Goal: Transaction & Acquisition: Purchase product/service

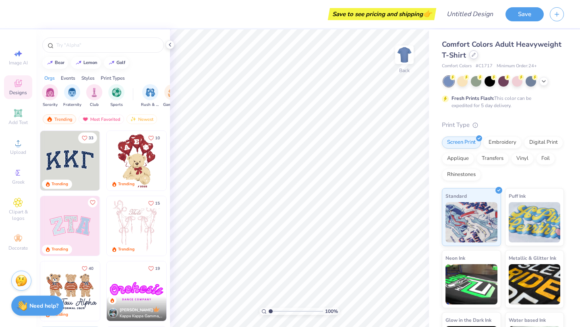
click at [473, 57] on div at bounding box center [473, 54] width 9 height 9
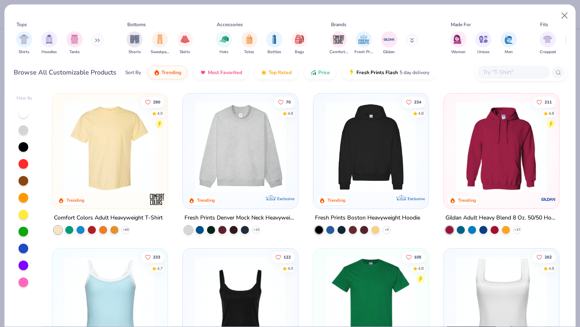
click at [256, 145] on img at bounding box center [240, 147] width 99 height 91
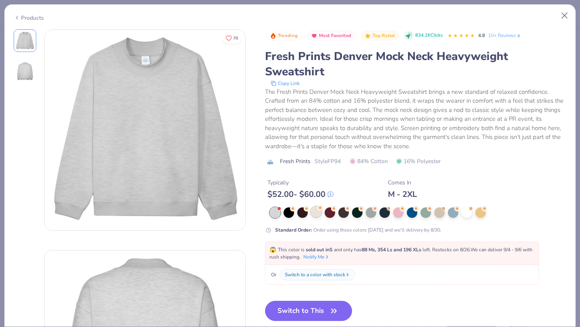
click at [318, 216] on div at bounding box center [316, 212] width 10 height 10
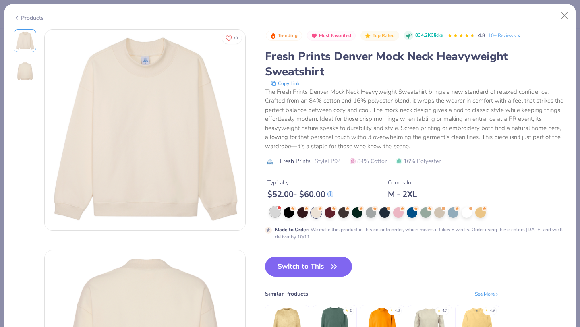
click at [270, 212] on div at bounding box center [275, 212] width 10 height 10
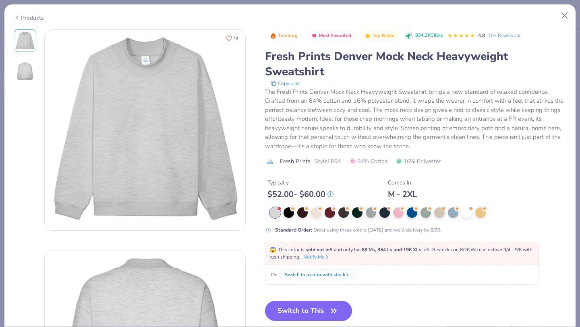
click at [473, 214] on div at bounding box center [418, 212] width 297 height 10
click at [400, 216] on div at bounding box center [398, 212] width 10 height 10
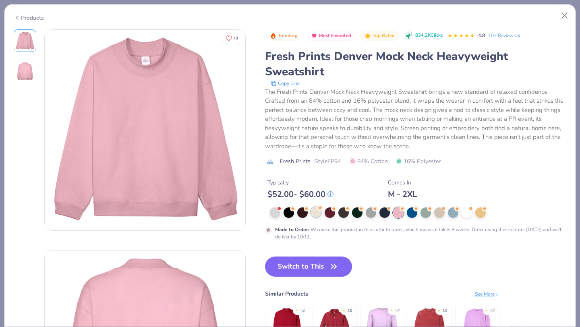
click at [315, 216] on div at bounding box center [316, 212] width 10 height 10
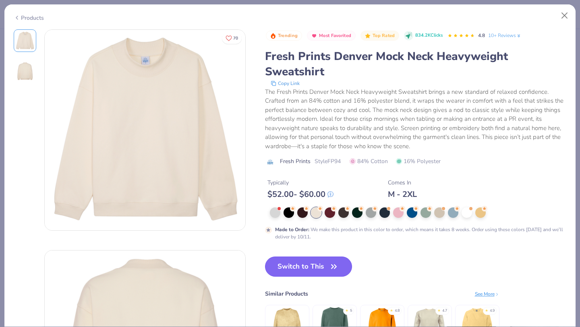
click at [321, 261] on button "Switch to This" at bounding box center [308, 267] width 87 height 20
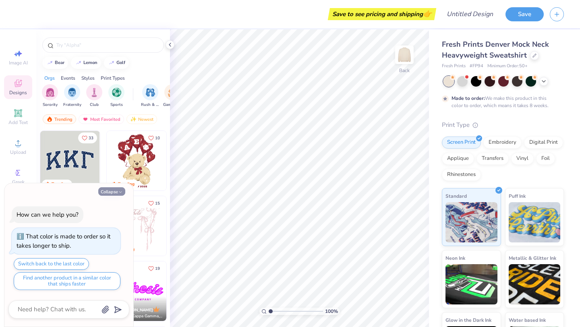
click at [115, 190] on button "Collapse" at bounding box center [111, 191] width 27 height 8
type textarea "x"
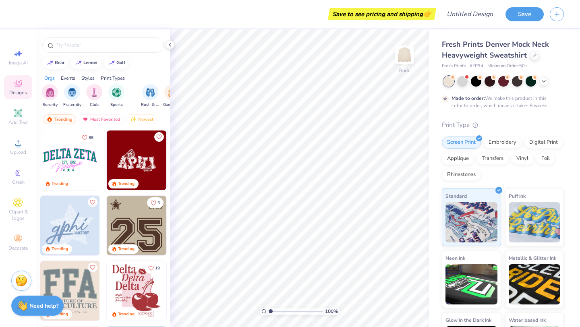
scroll to position [1304, 0]
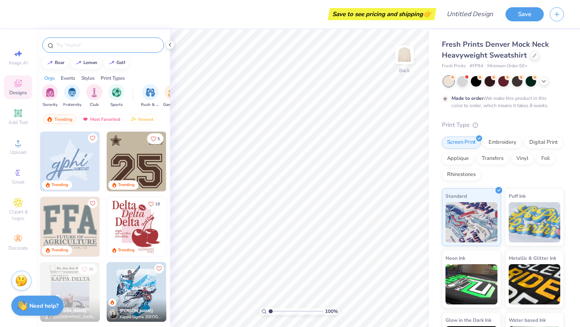
click at [78, 40] on div at bounding box center [103, 44] width 122 height 15
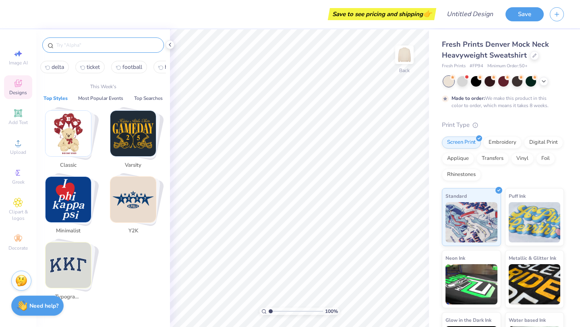
click at [78, 44] on input "text" at bounding box center [107, 45] width 103 height 8
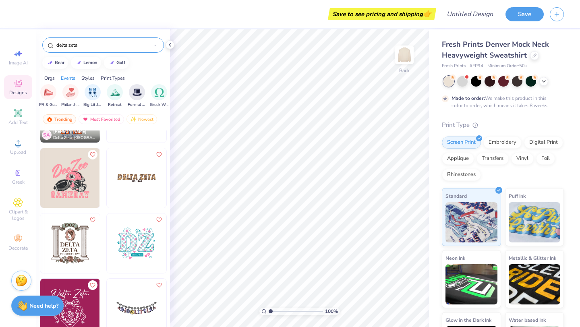
scroll to position [471, 0]
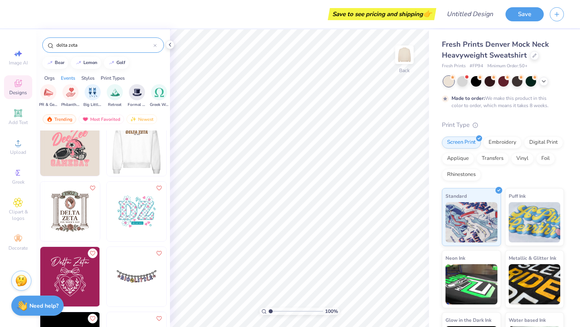
click at [138, 207] on img at bounding box center [137, 212] width 60 height 60
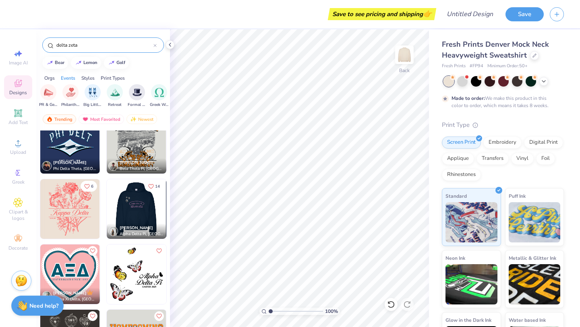
scroll to position [3885, 0]
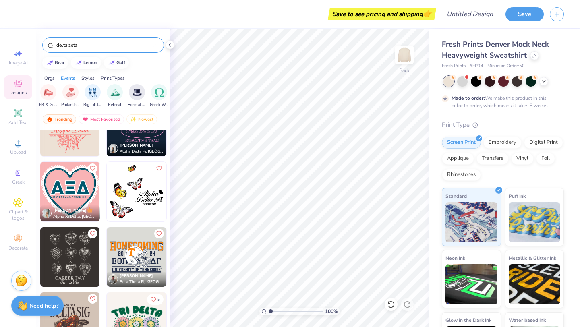
drag, startPoint x: 84, startPoint y: 45, endPoint x: 36, endPoint y: 45, distance: 47.9
click at [36, 45] on div "delta zeta" at bounding box center [103, 42] width 134 height 27
type input "kappa delta"
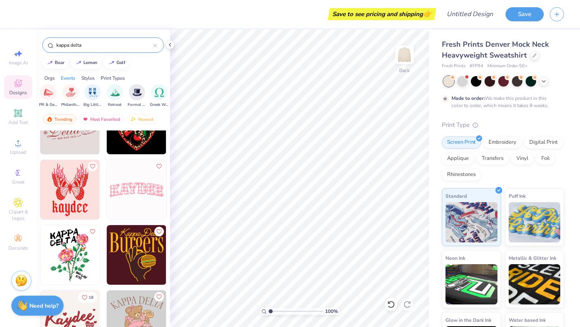
scroll to position [1929, 0]
click at [131, 188] on img at bounding box center [137, 190] width 60 height 60
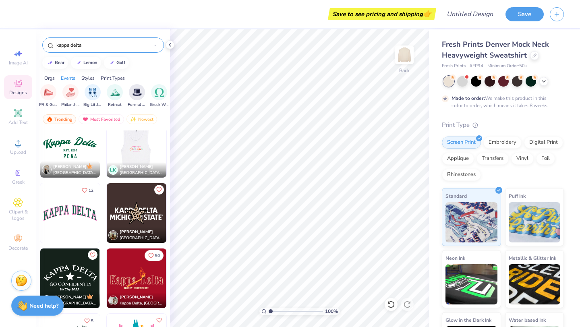
scroll to position [3473, 0]
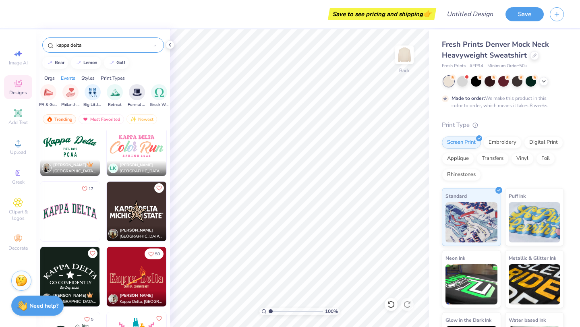
click at [81, 226] on img at bounding box center [70, 212] width 60 height 60
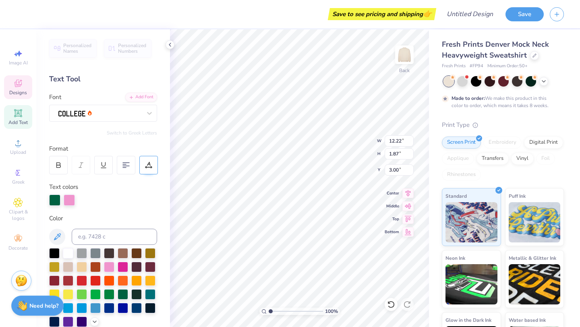
type input "3.00"
type textarea "DELTA ZETA"
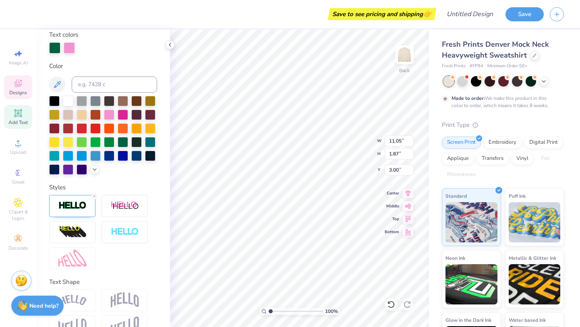
scroll to position [172, 0]
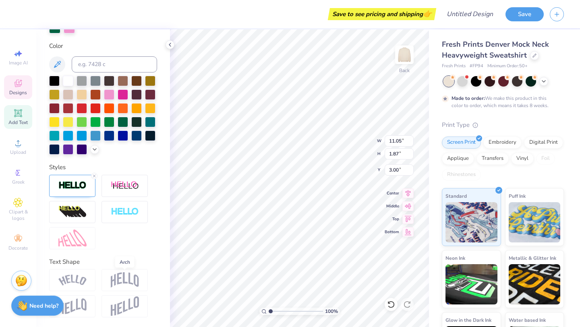
click at [127, 282] on img at bounding box center [125, 279] width 28 height 15
click at [125, 274] on img at bounding box center [125, 279] width 28 height 15
type input "4.84"
type textarea "DELTA ZETA"
click at [104, 278] on div at bounding box center [125, 280] width 46 height 22
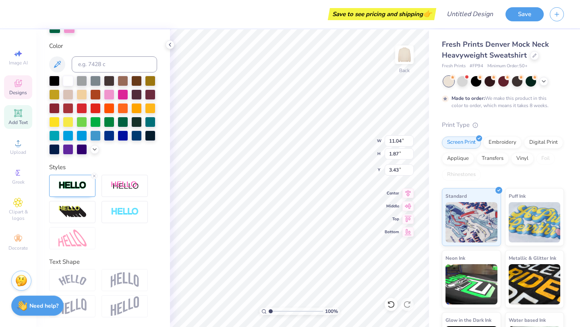
type input "3.43"
click at [507, 145] on div "Embroidery" at bounding box center [502, 141] width 38 height 12
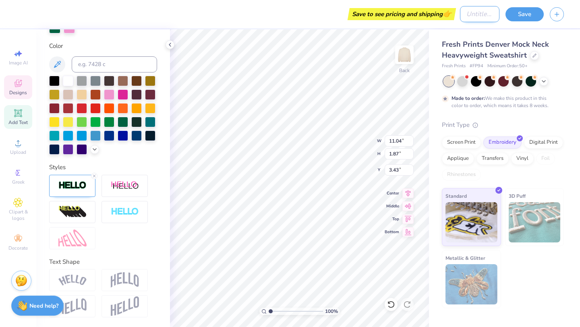
click at [469, 17] on input "Design Title" at bounding box center [479, 14] width 39 height 16
type input "mock neck"
click at [524, 13] on button "Save" at bounding box center [525, 13] width 38 height 14
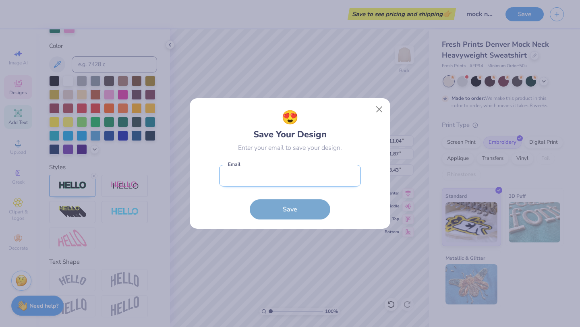
click at [251, 174] on input "email" at bounding box center [290, 176] width 142 height 22
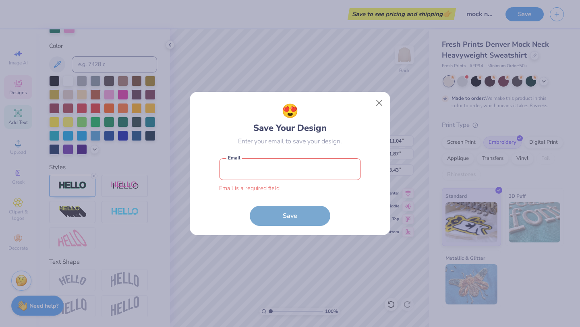
type input "treilly2@uncc.edu"
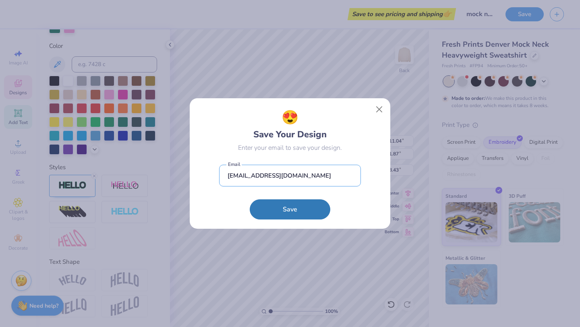
click at [250, 199] on button "Save" at bounding box center [290, 209] width 81 height 20
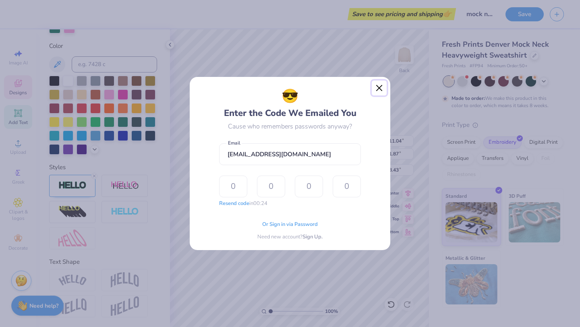
click at [381, 87] on button "Close" at bounding box center [379, 88] width 15 height 15
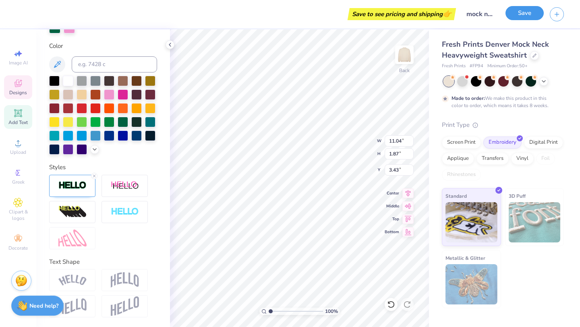
click at [527, 14] on button "Save" at bounding box center [525, 13] width 38 height 14
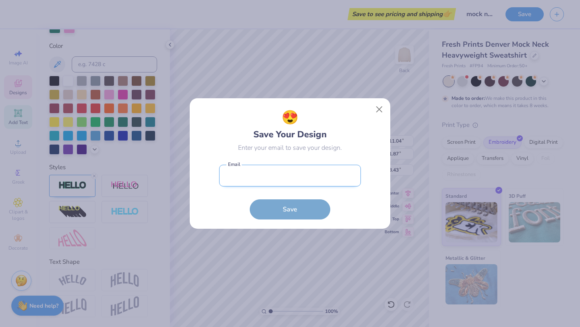
click at [228, 177] on input "email" at bounding box center [290, 176] width 142 height 22
type input "treilly2@uncc.edu"
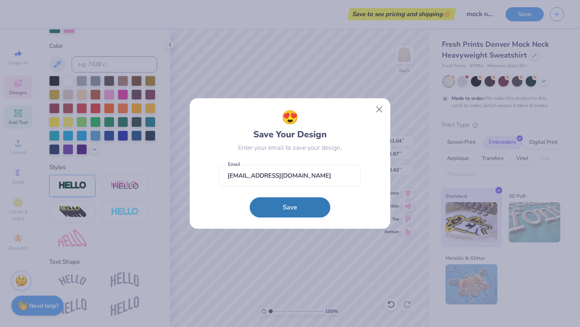
click at [290, 209] on button "Save" at bounding box center [290, 207] width 81 height 20
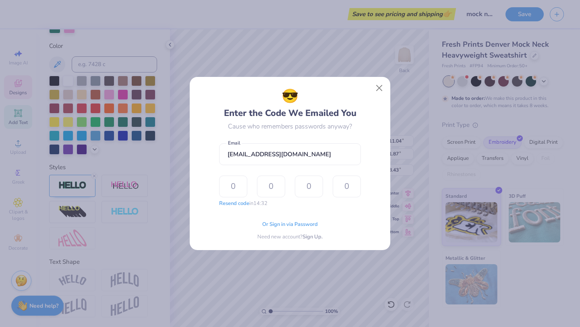
type input "9"
type input "4"
type input "9"
type input "6"
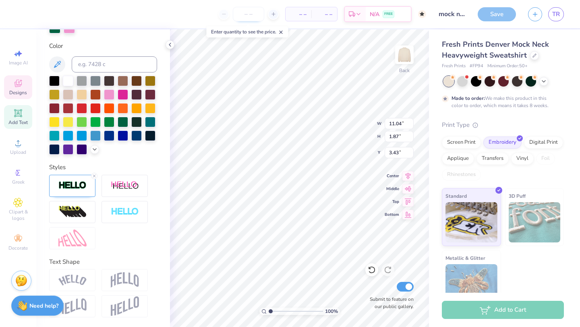
click at [250, 13] on input "number" at bounding box center [248, 14] width 31 height 15
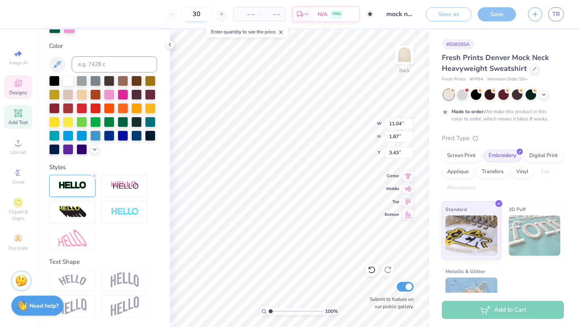
type input "50"
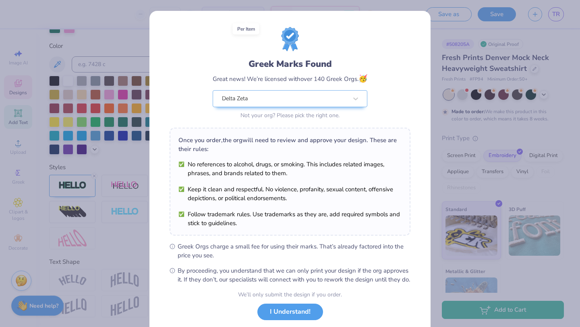
click at [465, 79] on div "Greek Marks Found Great news! We’re licensed with over 140 Greek Orgs. 🥳 Delta …" at bounding box center [290, 163] width 580 height 327
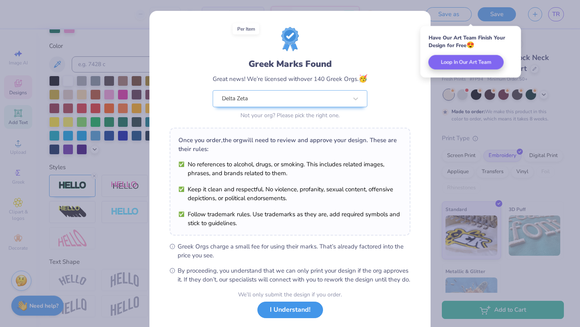
click at [281, 318] on button "I Understand!" at bounding box center [290, 310] width 66 height 17
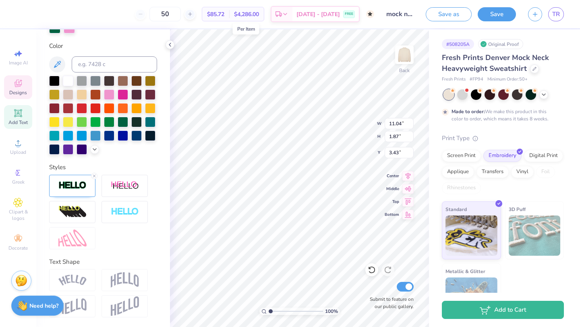
click at [155, 17] on div "50" at bounding box center [165, 14] width 60 height 15
click at [153, 17] on div "50" at bounding box center [165, 14] width 60 height 15
click at [459, 158] on div "Screen Print" at bounding box center [461, 155] width 39 height 12
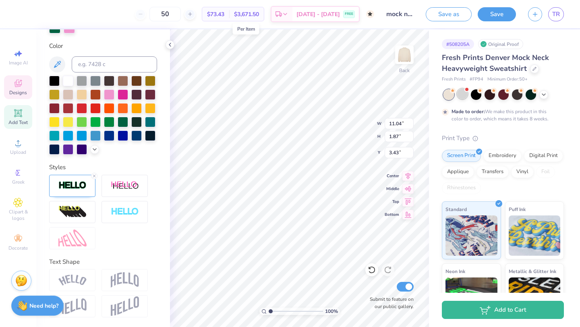
click at [464, 96] on div at bounding box center [462, 94] width 10 height 10
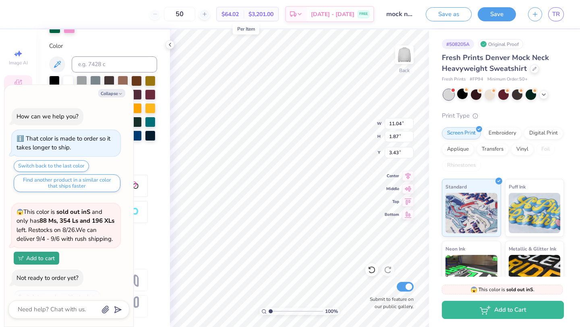
scroll to position [204, 0]
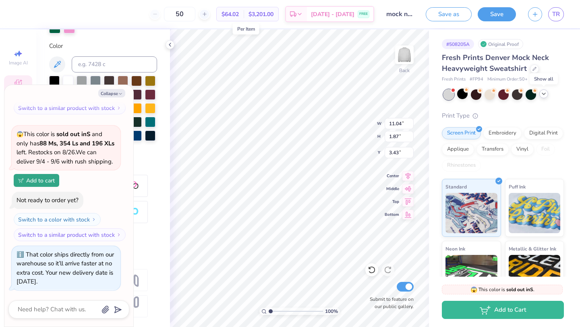
click at [546, 95] on icon at bounding box center [544, 94] width 6 height 6
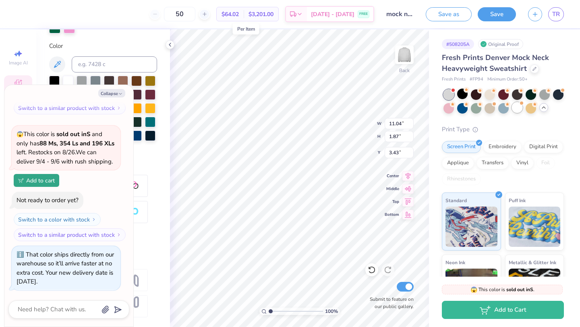
click at [517, 107] on div at bounding box center [517, 107] width 10 height 10
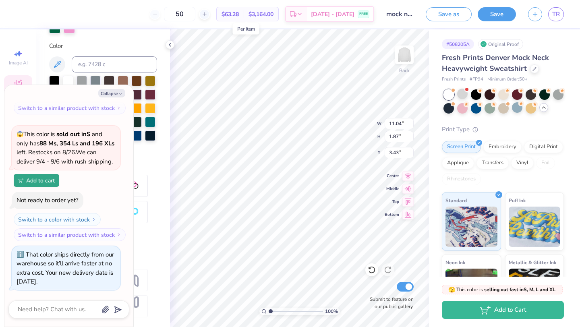
scroll to position [322, 0]
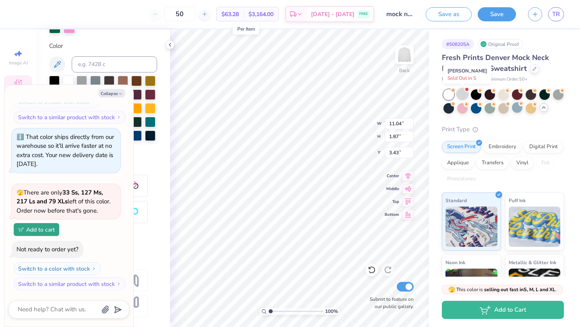
click at [464, 92] on div at bounding box center [462, 94] width 10 height 10
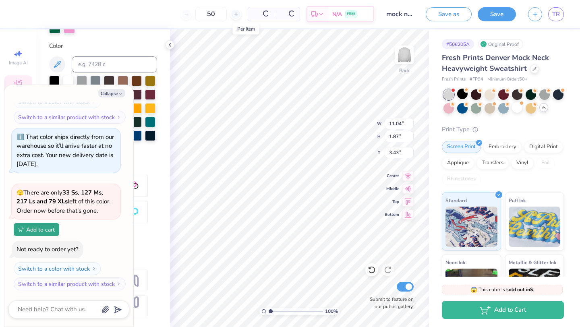
scroll to position [449, 0]
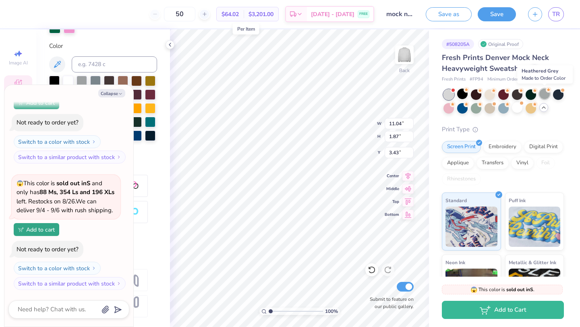
click at [543, 93] on div at bounding box center [544, 94] width 10 height 10
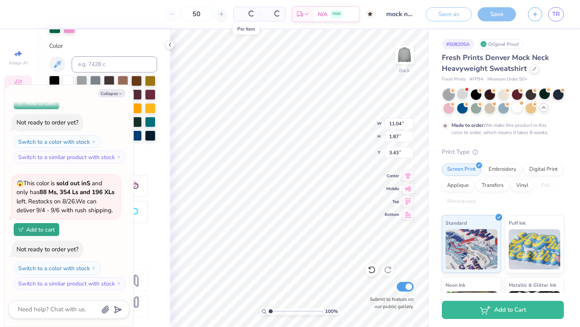
scroll to position [524, 0]
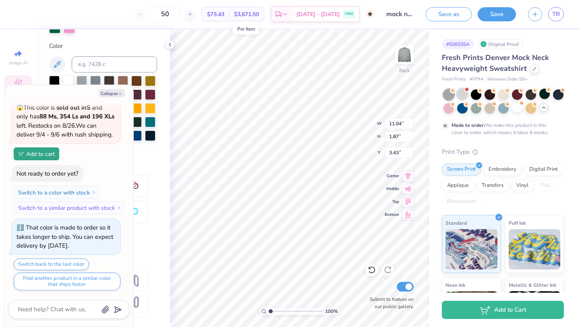
click at [460, 96] on div at bounding box center [462, 94] width 10 height 10
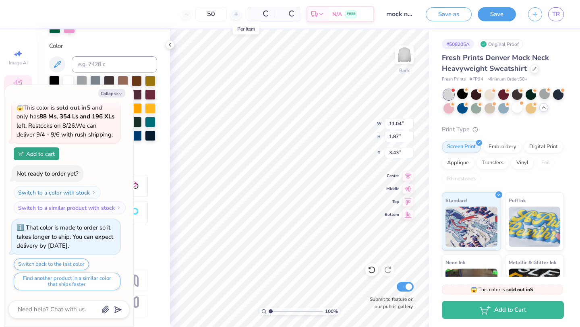
scroll to position [701, 0]
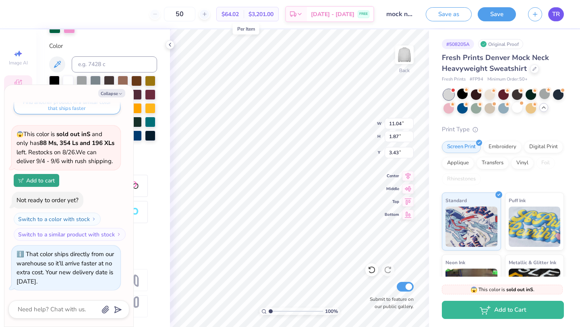
click at [549, 15] on link "TR" at bounding box center [556, 14] width 16 height 14
type textarea "x"
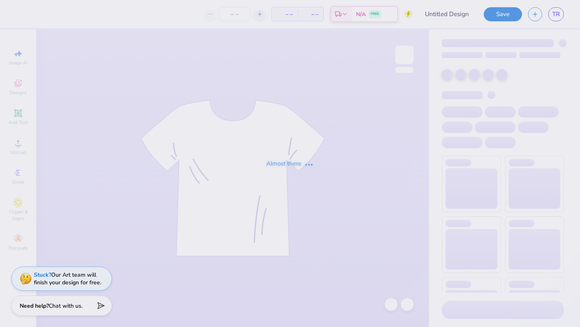
type input "family wknd 2025"
type input "25"
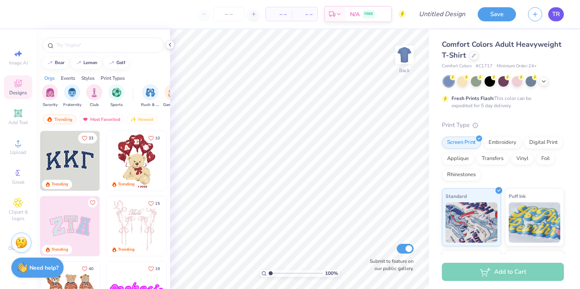
click at [561, 12] on link "TR" at bounding box center [556, 14] width 16 height 14
click at [475, 54] on icon at bounding box center [474, 55] width 4 height 4
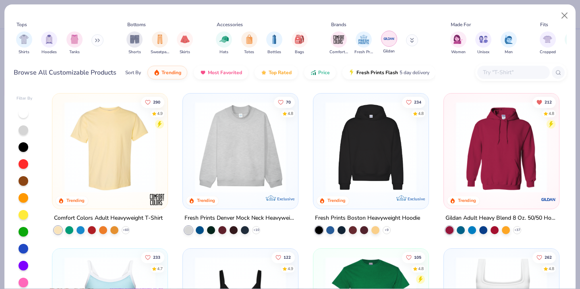
click at [389, 37] on img "filter for Gildan" at bounding box center [389, 39] width 12 height 12
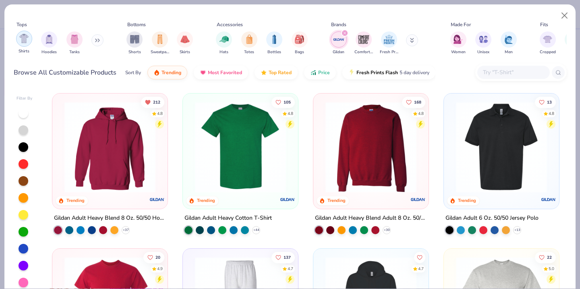
click at [27, 43] on img "filter for Shirts" at bounding box center [23, 38] width 9 height 9
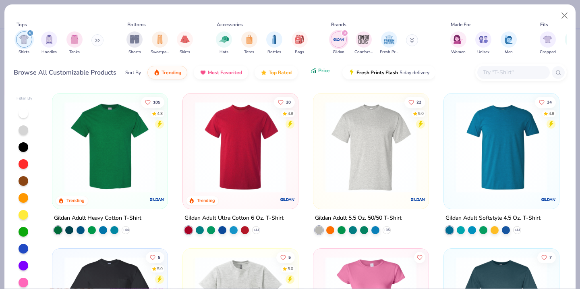
click at [318, 73] on span "Price" at bounding box center [324, 70] width 12 height 6
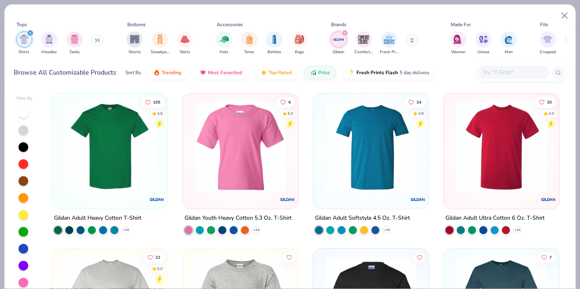
click at [110, 148] on img at bounding box center [109, 147] width 99 height 91
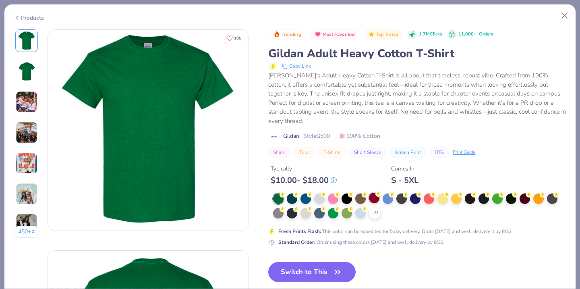
click at [376, 193] on div at bounding box center [374, 198] width 10 height 10
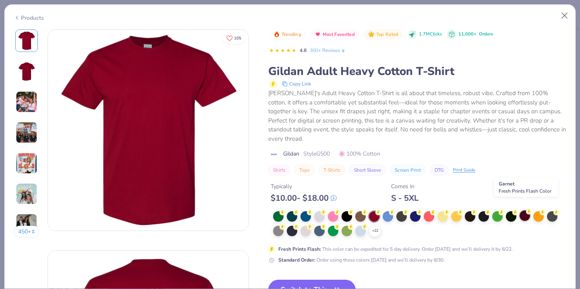
click at [526, 210] on div at bounding box center [525, 215] width 10 height 10
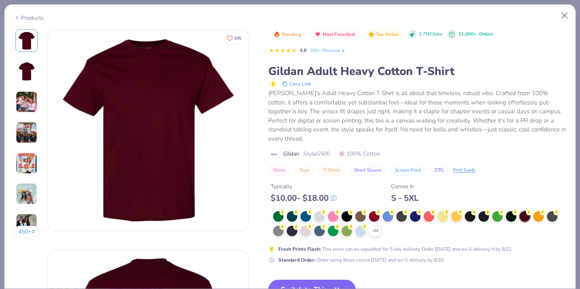
click at [316, 280] on button "Switch to This" at bounding box center [311, 290] width 87 height 20
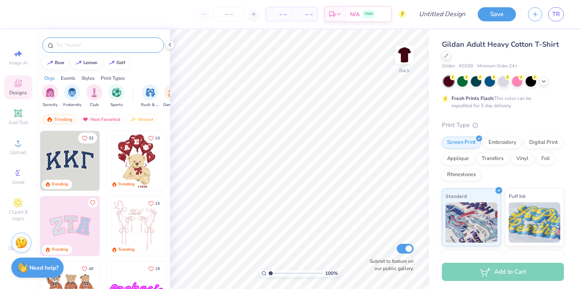
click at [90, 43] on input "text" at bounding box center [107, 45] width 103 height 8
type input "football"
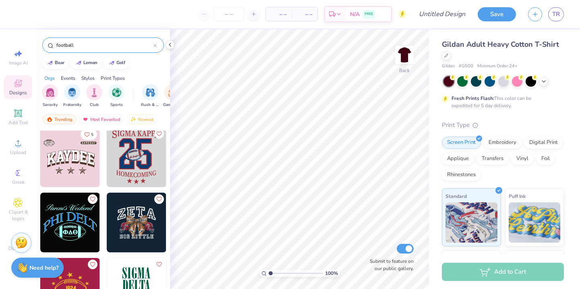
scroll to position [213, 0]
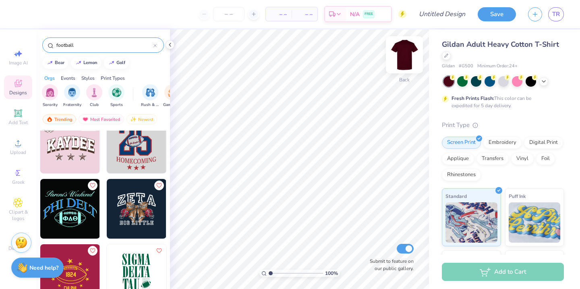
click at [396, 60] on img at bounding box center [404, 55] width 32 height 32
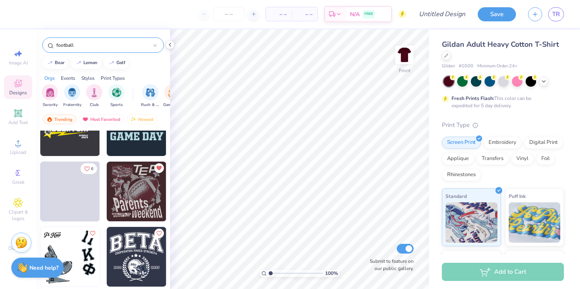
scroll to position [2895, 0]
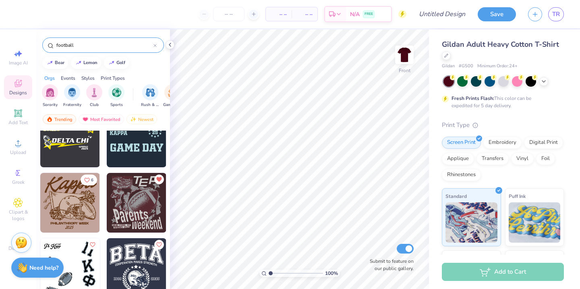
click at [147, 203] on img at bounding box center [137, 203] width 60 height 60
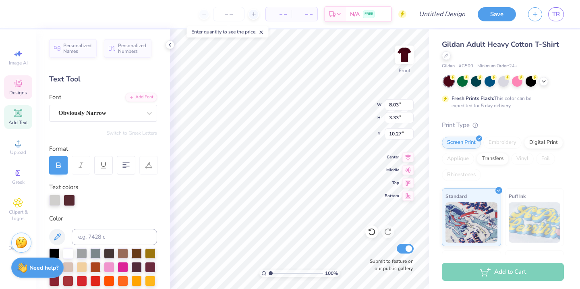
scroll to position [0, 1]
type textarea "Homecoming"
type input "9.05"
type input "3.15"
type input "10.17"
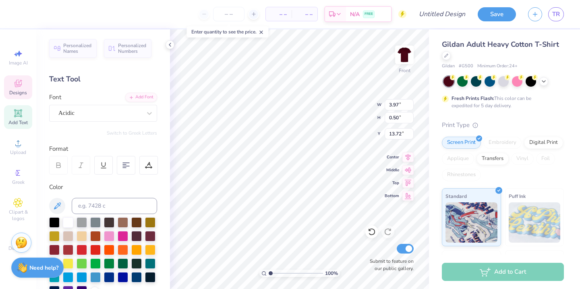
scroll to position [0, 0]
type textarea "DELTA SIGMA PHI"
type textarea "DELTA ZETA"
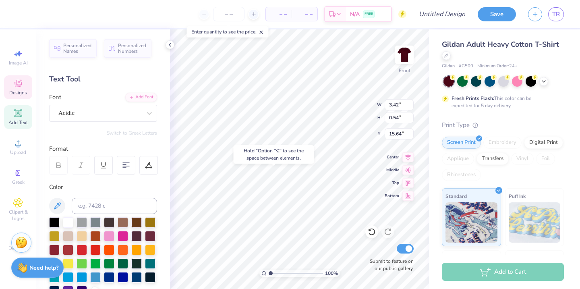
type input "15.64"
type input "2.77"
type input "0.44"
type input "15.47"
type input "3.08"
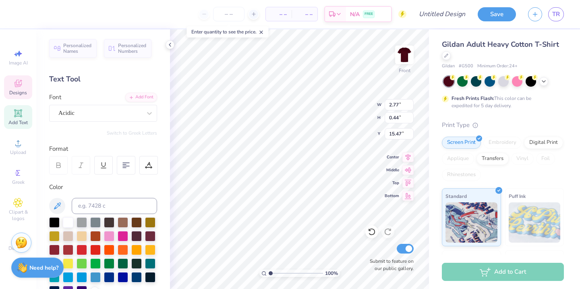
type input "0.49"
type input "14.25"
type input "17.39"
type input "4.21"
type input "0.38"
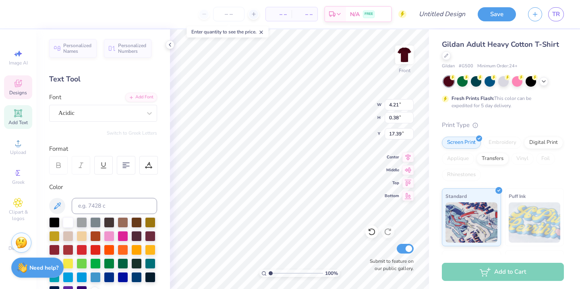
type input "17.44"
type input "4.05"
type input "0.37"
type input "17.46"
type input "13.88"
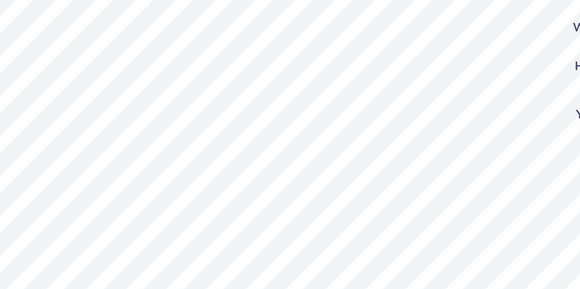
type input "13.47"
type input "4.17"
type input "0.42"
type input "13.72"
type input "14.01"
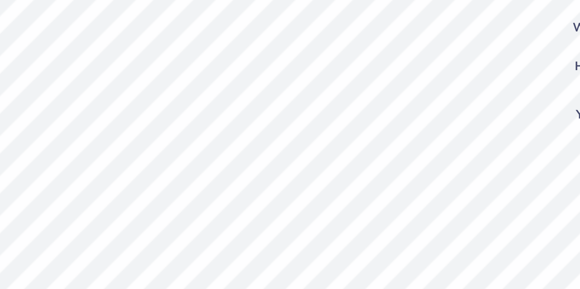
type input "13.98"
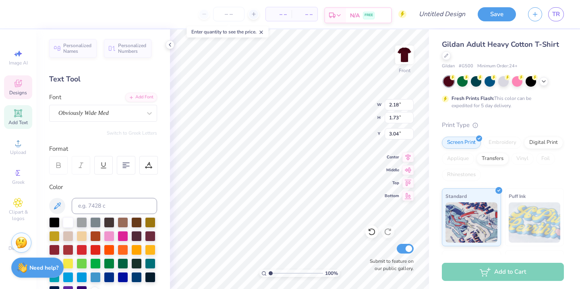
type textarea "T"
type input "2.21"
type input "3.56"
type textarea "L"
type input "1.90"
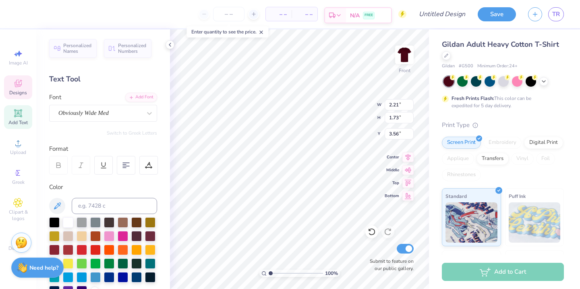
type input "3.00"
type textarea "C"
type input "3.35"
type input "3.91"
type input "3.00"
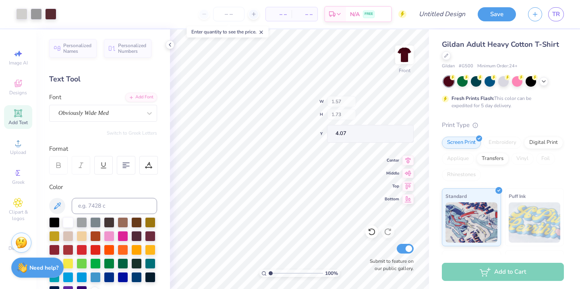
type input "4.07"
type input "3.29"
type input "1.91"
type input "1.73"
type input "3.27"
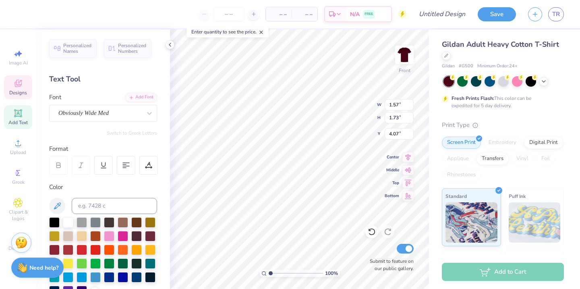
type input "2.21"
type input "1.79"
type input "3.00"
type input "12.93"
type input "13.16"
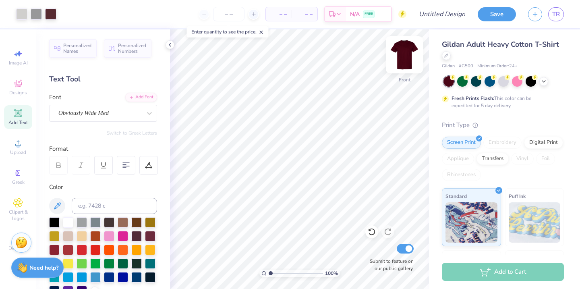
click at [408, 51] on img at bounding box center [404, 55] width 32 height 32
click at [22, 124] on span "Add Text" at bounding box center [17, 122] width 19 height 6
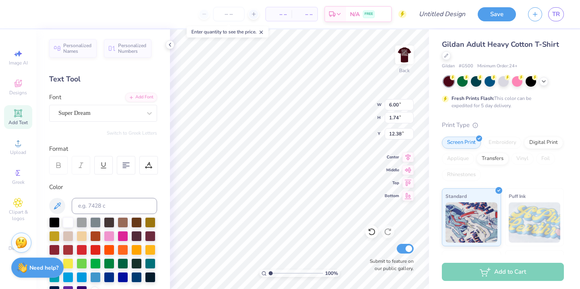
scroll to position [0, 0]
type textarea "DZ DSF"
click at [114, 110] on div "Super Dream" at bounding box center [100, 113] width 85 height 12
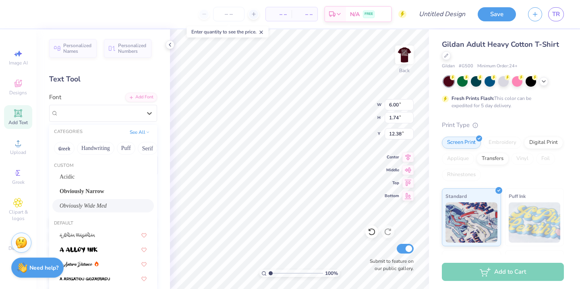
click at [107, 205] on span "Obviously Wide Med" at bounding box center [83, 205] width 47 height 8
click at [147, 114] on icon at bounding box center [149, 113] width 8 height 8
click at [113, 187] on div "Obviously Narrow" at bounding box center [103, 191] width 87 height 8
click at [137, 117] on div "Obviously Narrow" at bounding box center [100, 113] width 85 height 12
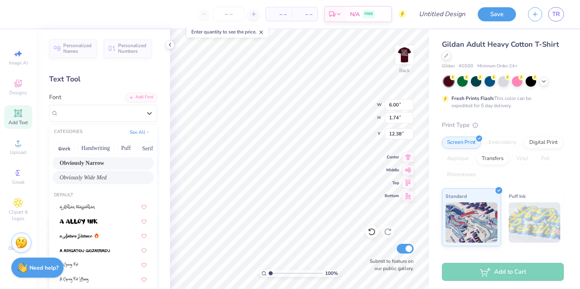
scroll to position [0, 0]
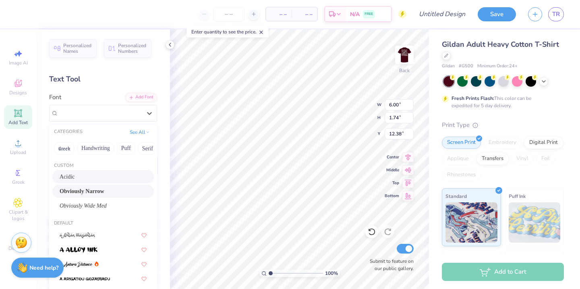
click at [100, 174] on div "Acidic" at bounding box center [103, 176] width 87 height 8
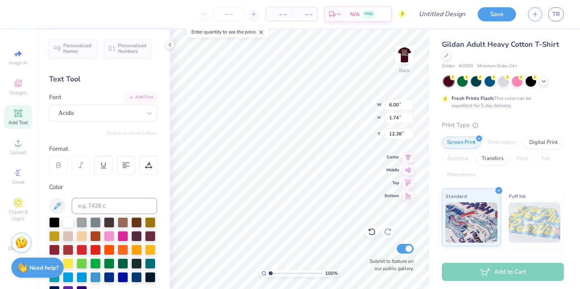
click at [133, 126] on div "Personalized Names Personalized Numbers Text Tool Add Font Font Acidic Switch t…" at bounding box center [103, 158] width 134 height 259
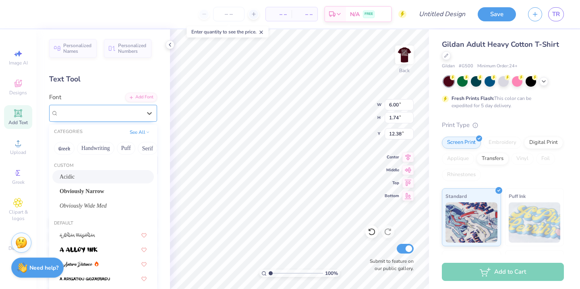
click at [137, 110] on div "Acidic" at bounding box center [100, 113] width 85 height 12
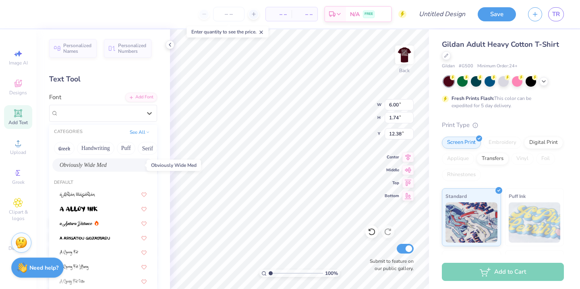
scroll to position [41, 0]
click at [96, 203] on div at bounding box center [103, 207] width 102 height 13
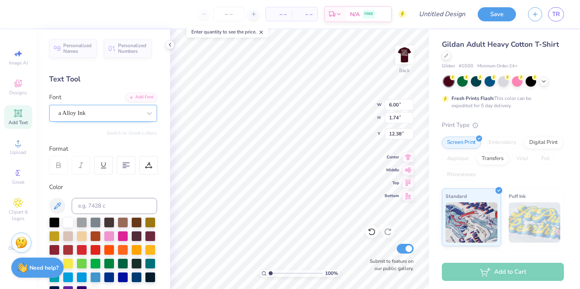
click at [118, 114] on div "a Alloy Ink" at bounding box center [100, 113] width 85 height 12
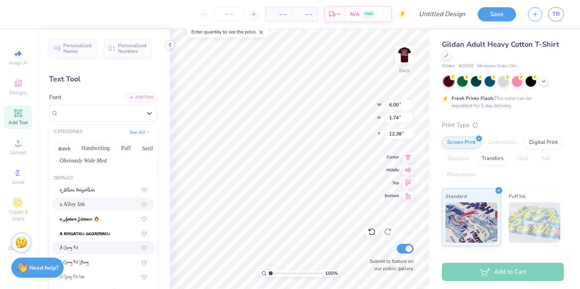
scroll to position [0, 0]
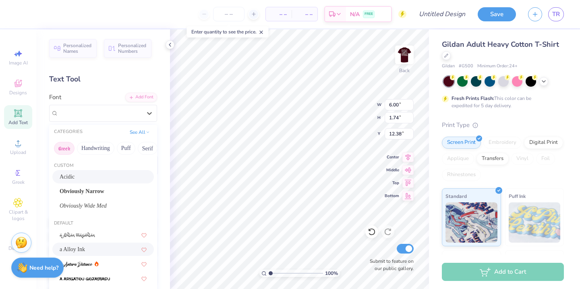
click at [73, 150] on button "Greek" at bounding box center [64, 148] width 21 height 13
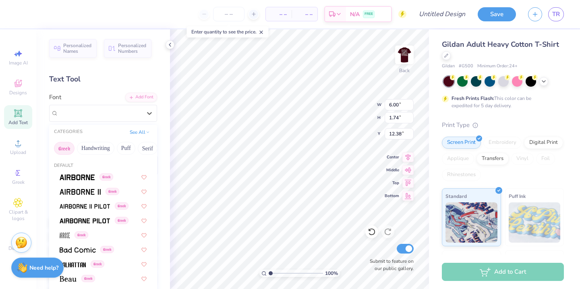
click at [80, 179] on img at bounding box center [77, 177] width 35 height 6
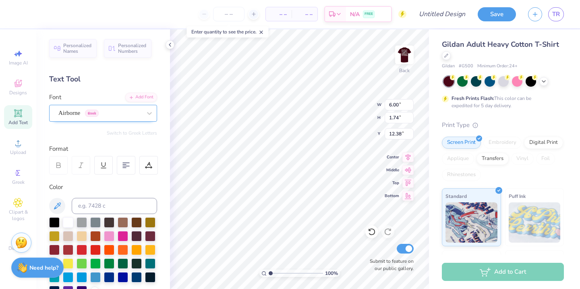
click at [123, 112] on div "Airborne Greek" at bounding box center [100, 113] width 85 height 12
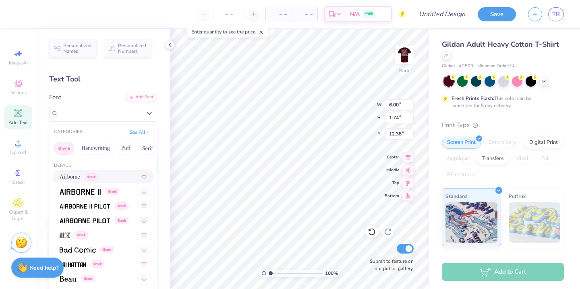
click at [71, 147] on button "Greek" at bounding box center [64, 148] width 21 height 13
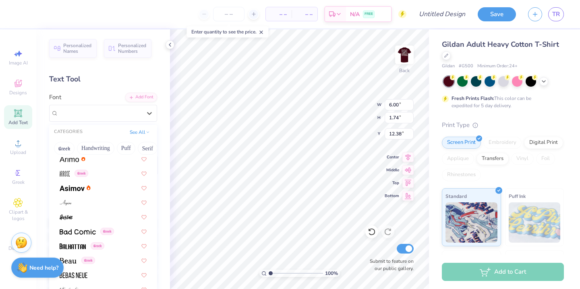
scroll to position [561, 0]
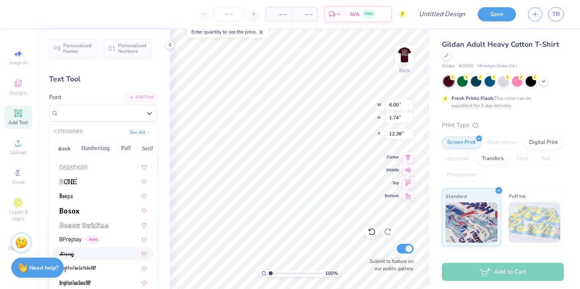
click at [97, 254] on div at bounding box center [103, 253] width 87 height 8
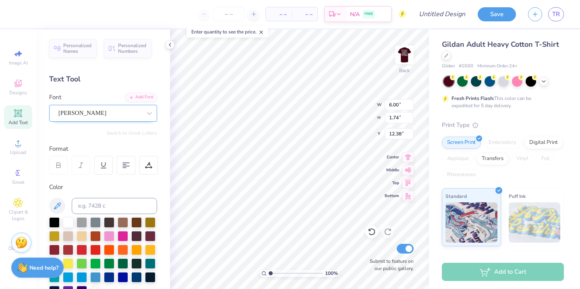
click at [130, 117] on div "Brandy" at bounding box center [100, 113] width 85 height 12
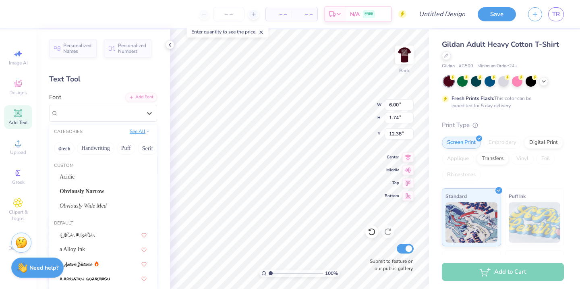
click at [139, 131] on button "See All" at bounding box center [139, 131] width 25 height 8
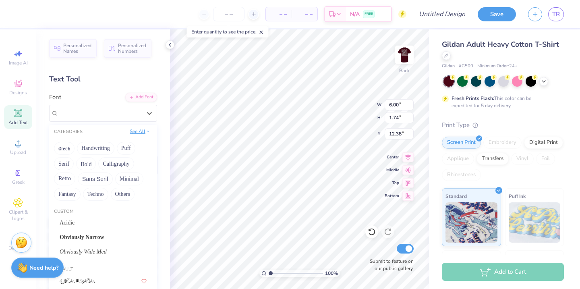
click at [139, 131] on button "See All" at bounding box center [139, 131] width 25 height 8
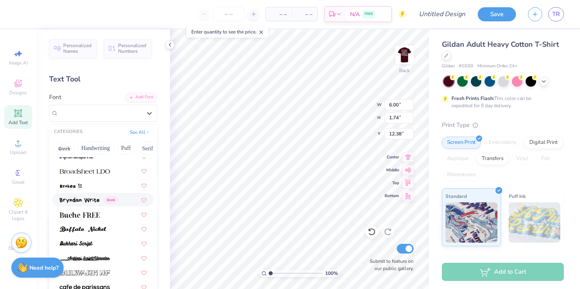
scroll to position [779, 0]
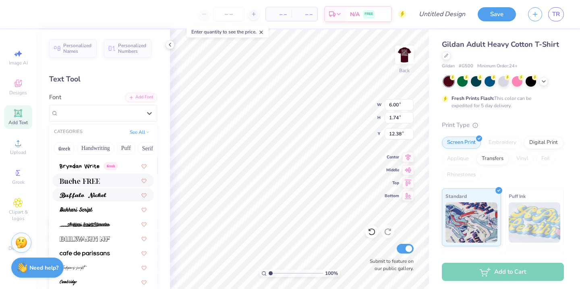
click at [100, 186] on div at bounding box center [103, 180] width 102 height 13
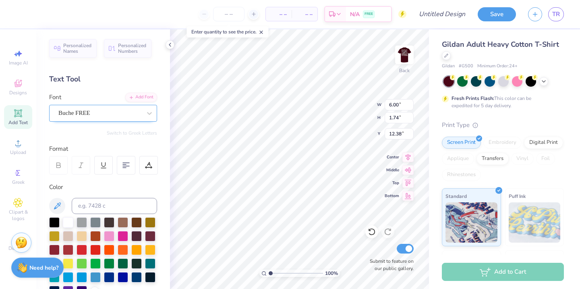
click at [132, 116] on div "Buche FREE" at bounding box center [100, 113] width 85 height 12
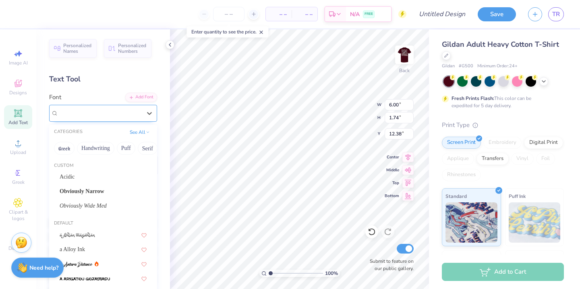
click at [132, 116] on div "Buche FREE" at bounding box center [99, 112] width 83 height 9
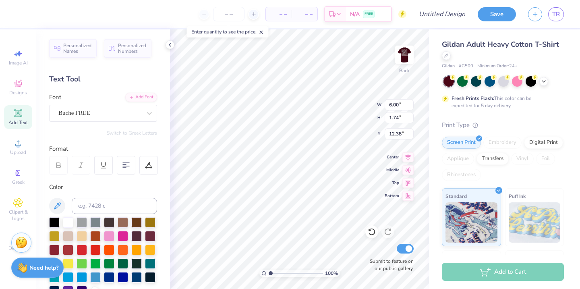
click at [137, 137] on div "Personalized Names Personalized Numbers Text Tool Add Font Font Buche FREE Swit…" at bounding box center [103, 158] width 134 height 259
click at [139, 115] on div "Buche FREE" at bounding box center [100, 113] width 85 height 12
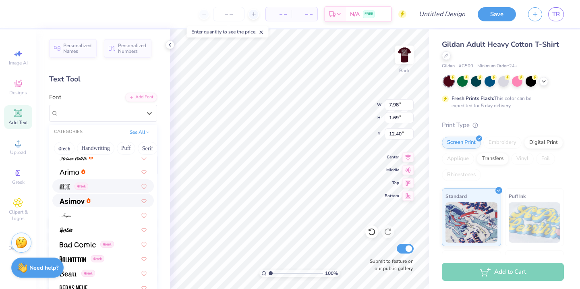
scroll to position [325, 0]
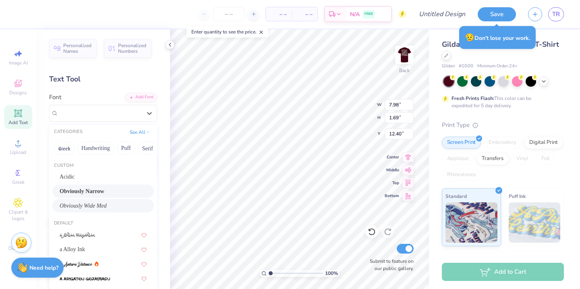
click at [105, 203] on span "Obviously Wide Med" at bounding box center [83, 205] width 47 height 8
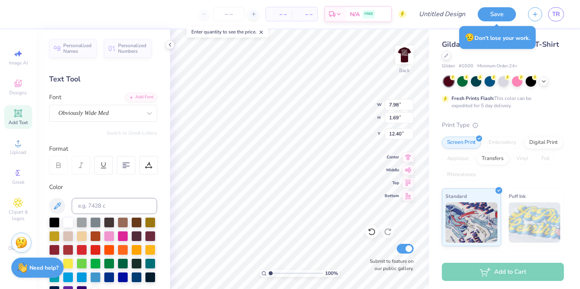
type input "13.34"
type input "1.95"
type input "12.28"
click at [139, 128] on div "Personalized Names Personalized Numbers Text Tool Add Font Font Obviously Wide …" at bounding box center [103, 158] width 134 height 259
click at [130, 117] on div "Obviously Wide Med" at bounding box center [100, 113] width 85 height 12
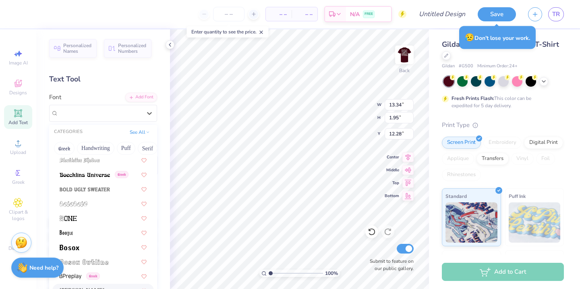
scroll to position [0, 0]
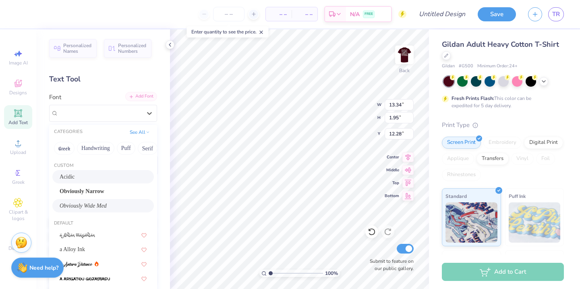
click at [139, 98] on div "Add Font" at bounding box center [141, 96] width 32 height 9
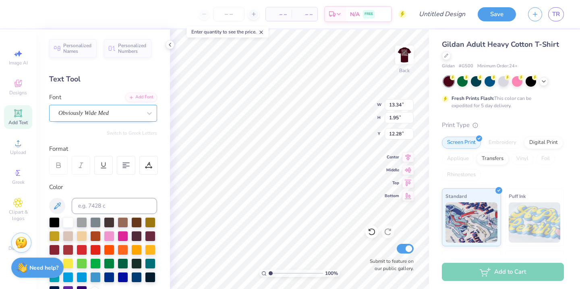
click at [141, 112] on div "Obviously Wide Med" at bounding box center [100, 113] width 85 height 12
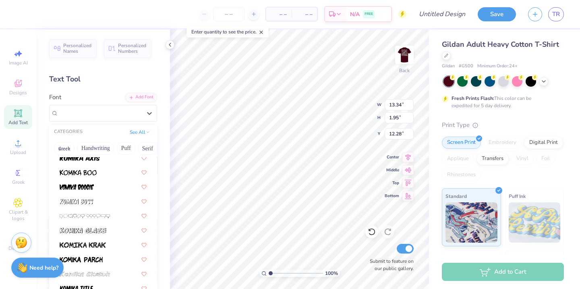
scroll to position [3160, 0]
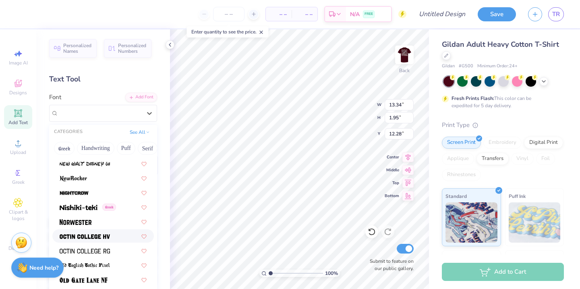
click at [101, 232] on span at bounding box center [85, 236] width 50 height 8
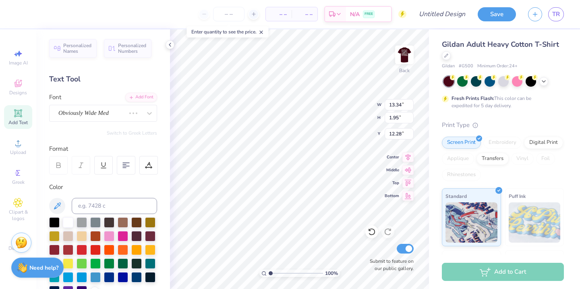
type input "7.46"
type input "1.74"
type input "12.38"
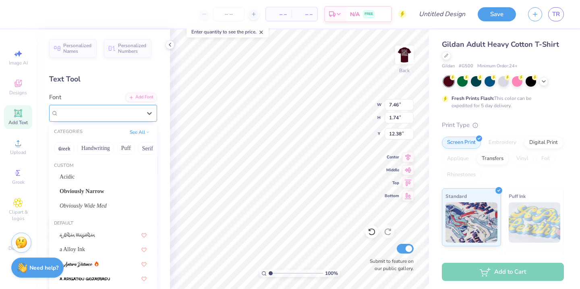
click at [136, 117] on div "Octin College Hv (Heavy)" at bounding box center [100, 113] width 85 height 12
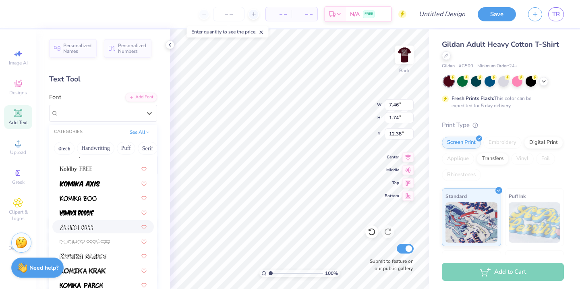
scroll to position [2935, 0]
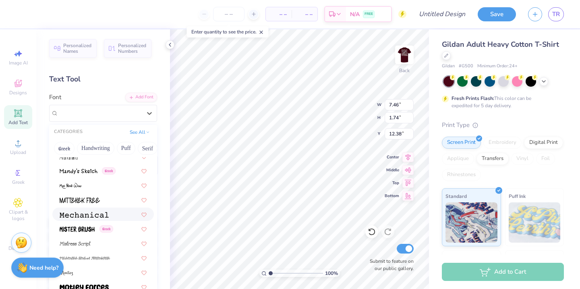
click at [100, 213] on img at bounding box center [84, 215] width 49 height 6
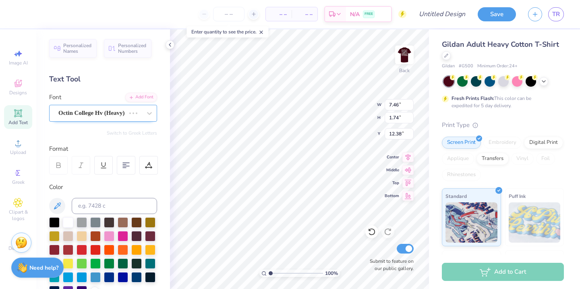
click at [127, 117] on div at bounding box center [141, 113] width 31 height 16
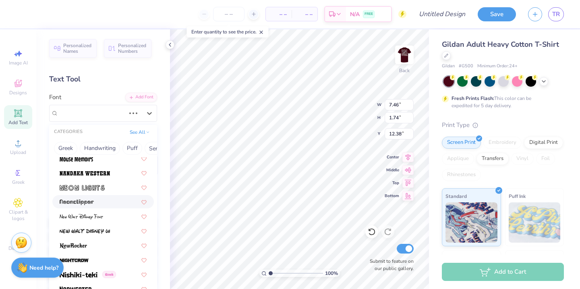
scroll to position [3200, 0]
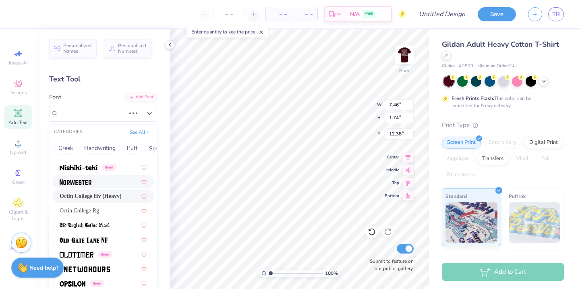
click at [94, 182] on div at bounding box center [103, 181] width 87 height 8
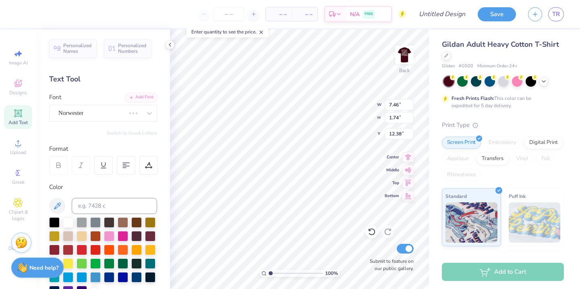
type input "6.59"
type input "1.99"
type input "12.26"
type input "8.68"
type input "1.49"
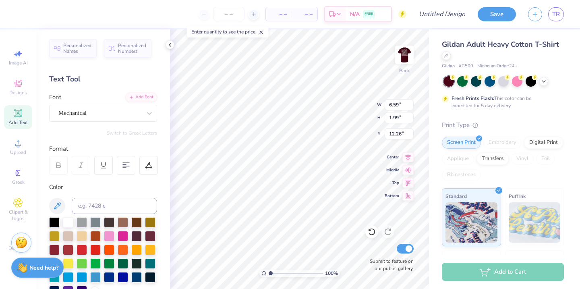
type input "12.50"
click at [129, 136] on div "Personalized Names Personalized Numbers Text Tool Add Font Font Mechanical Swit…" at bounding box center [103, 158] width 134 height 259
click at [131, 116] on div "Mechanical" at bounding box center [100, 113] width 85 height 12
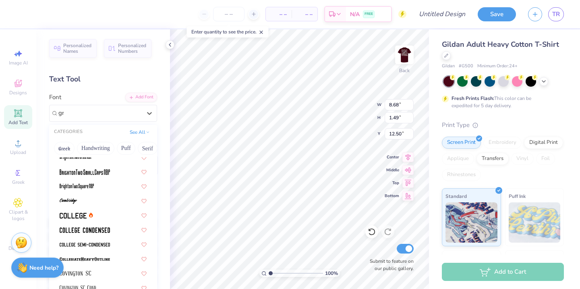
scroll to position [0, 0]
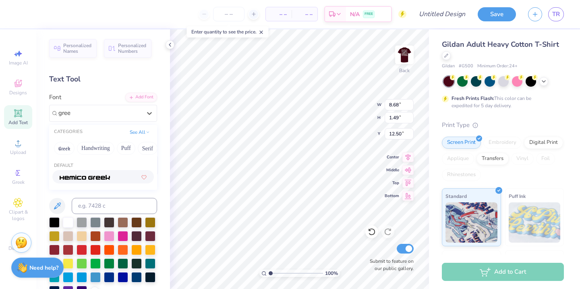
click at [120, 182] on div at bounding box center [103, 176] width 102 height 13
type input "gree"
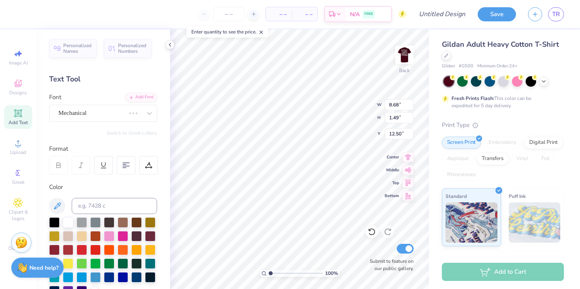
type input "8.45"
type input "1.24"
type input "12.63"
click at [135, 132] on button "Switch to Greek Letters" at bounding box center [132, 133] width 50 height 6
type input "9.55"
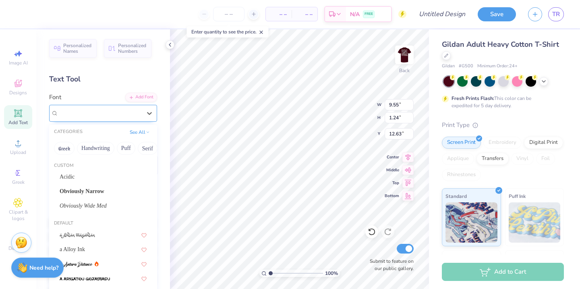
click at [141, 118] on div at bounding box center [99, 113] width 83 height 11
click at [94, 184] on div "Obviously Narrow" at bounding box center [103, 190] width 102 height 13
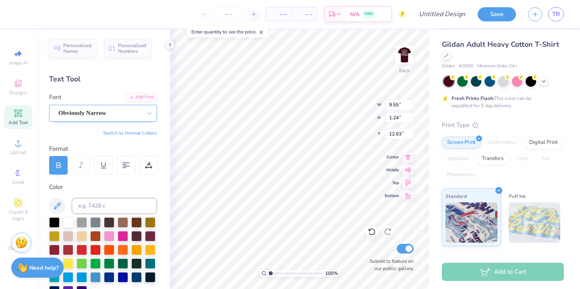
click at [123, 114] on div "Obviously Narrow" at bounding box center [100, 113] width 85 height 12
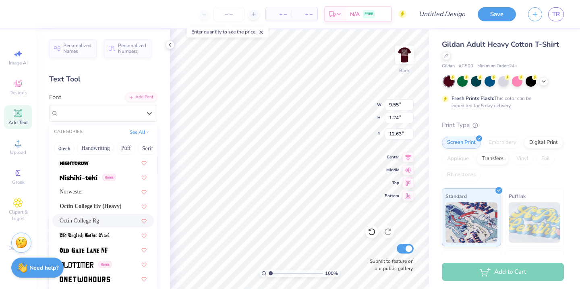
scroll to position [3243, 0]
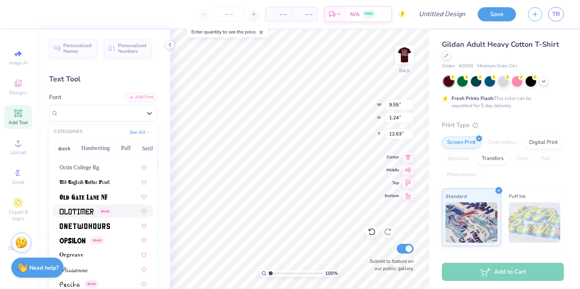
click at [88, 213] on img at bounding box center [77, 212] width 34 height 6
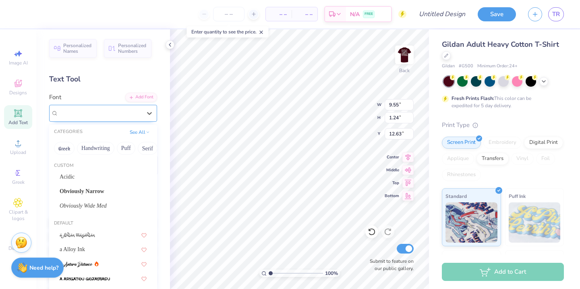
click at [118, 117] on div "Oldtimer Greek" at bounding box center [100, 113] width 85 height 12
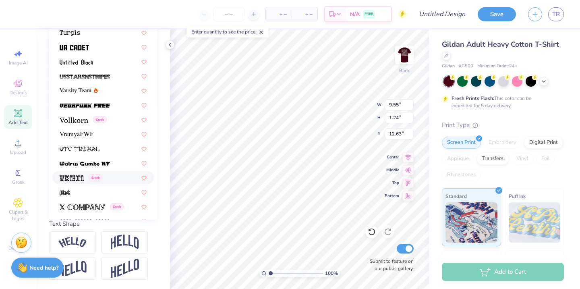
scroll to position [4249, 0]
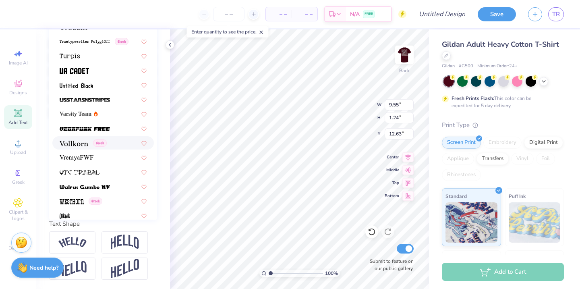
click at [78, 141] on img at bounding box center [74, 144] width 29 height 6
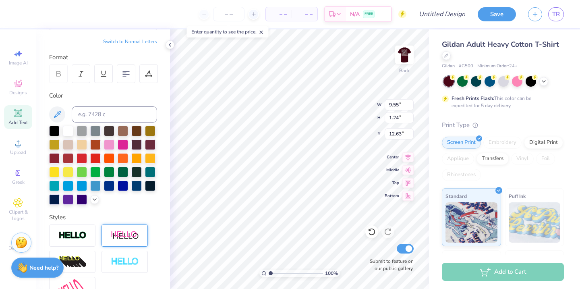
scroll to position [0, 0]
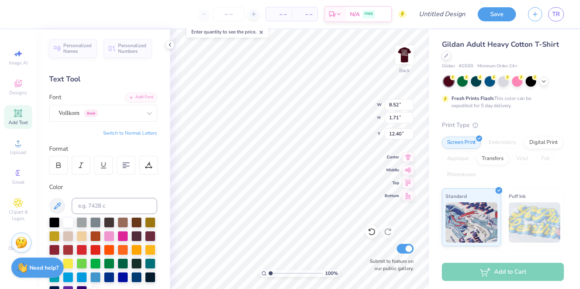
type textarea "ΔΖ ΔΣΦ"
click at [399, 51] on img at bounding box center [404, 55] width 32 height 32
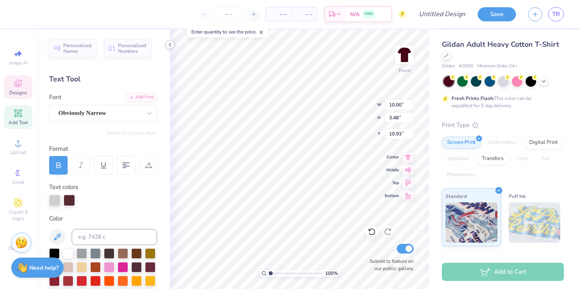
click at [168, 43] on icon at bounding box center [170, 44] width 6 height 6
click at [169, 45] on polyline at bounding box center [170, 44] width 2 height 3
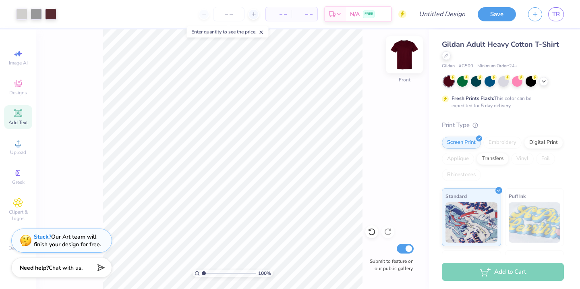
click at [396, 58] on div at bounding box center [404, 54] width 37 height 37
click at [398, 58] on img at bounding box center [404, 55] width 32 height 32
click at [401, 53] on img at bounding box center [404, 55] width 32 height 32
click at [264, 30] on icon at bounding box center [262, 32] width 6 height 6
click at [396, 60] on img at bounding box center [404, 55] width 32 height 32
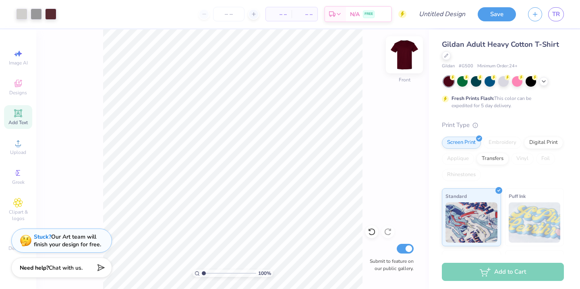
click at [402, 62] on img at bounding box center [404, 55] width 32 height 32
click at [404, 55] on img at bounding box center [404, 55] width 32 height 32
click at [403, 48] on img at bounding box center [404, 55] width 32 height 32
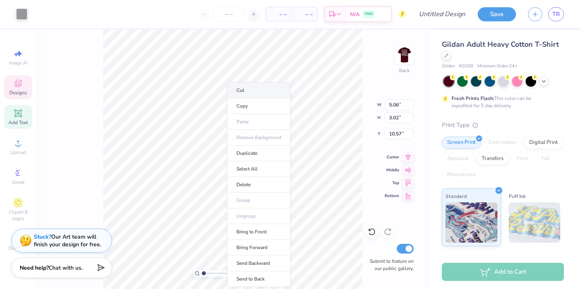
click at [247, 91] on li "Cut" at bounding box center [258, 90] width 63 height 16
click at [255, 93] on li "Cut" at bounding box center [264, 90] width 63 height 16
click at [264, 187] on li "Delete" at bounding box center [260, 185] width 63 height 16
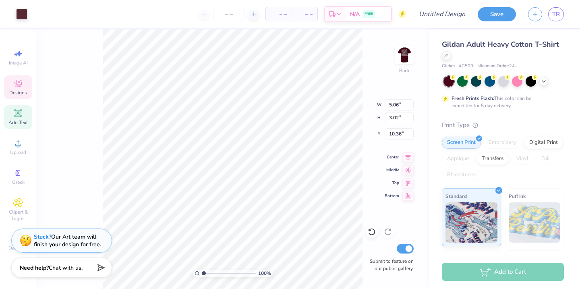
type input "5.06"
type input "3.02"
type input "10.36"
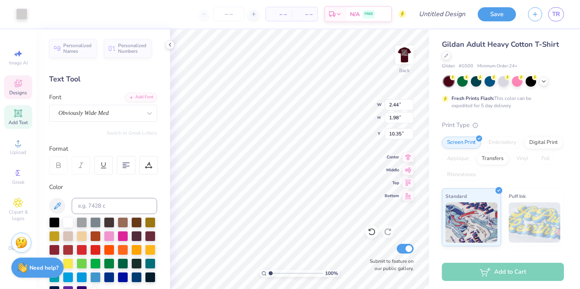
type input "2.44"
type input "1.98"
click at [170, 44] on polyline at bounding box center [170, 44] width 2 height 3
type input "1.74"
type input "1.91"
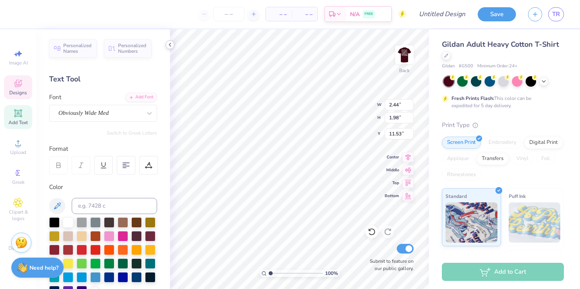
type input "11.53"
click at [132, 172] on div "– – Per Item – – Total Est. Delivery N/A FREE Design Title Save TR Image AI Des…" at bounding box center [290, 144] width 580 height 289
type input "2.11"
type input "10.65"
type input "4.32"
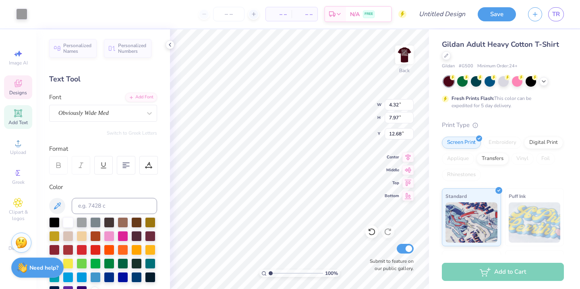
type input "7.97"
type input "12.68"
type input "4.44"
type input "8.07"
type input "12.64"
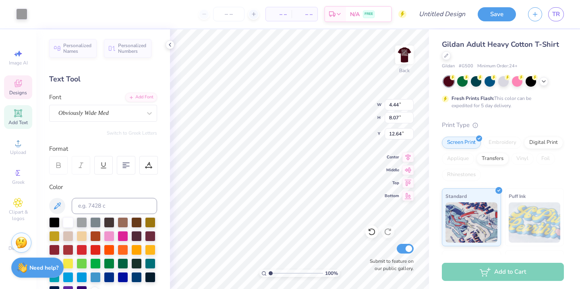
type input "2.08"
type input "2.06"
type input "11.53"
type input "4.48"
type input "0.41"
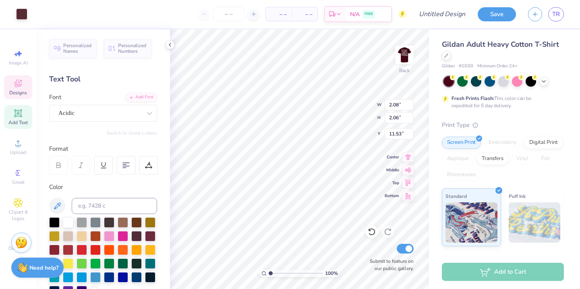
type input "21.92"
type textarea "CHARLOTTE, NC"
type textarea "2025"
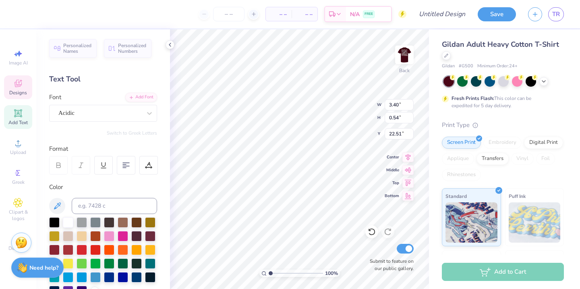
scroll to position [0, 0]
type input "3.90"
type input "0.44"
type input "21.92"
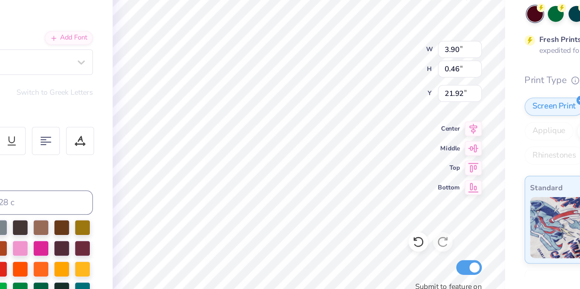
type input "3.90"
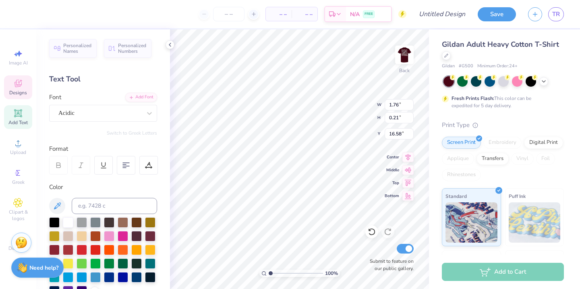
type input "2.07"
type textarea "2025"
click at [370, 233] on icon at bounding box center [372, 232] width 8 height 8
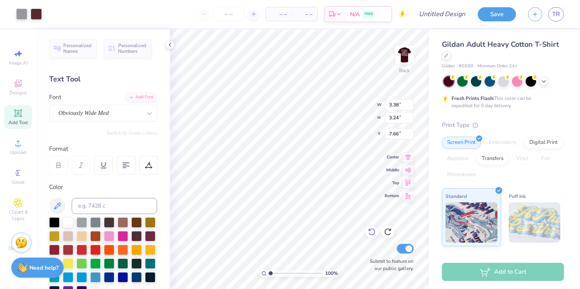
click at [369, 231] on icon at bounding box center [372, 232] width 8 height 8
click at [372, 231] on icon at bounding box center [372, 232] width 8 height 8
click at [369, 228] on icon at bounding box center [372, 232] width 8 height 8
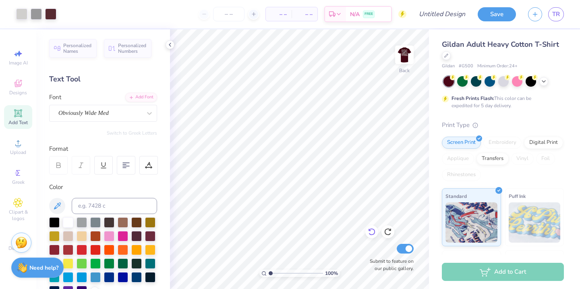
click at [371, 235] on icon at bounding box center [372, 232] width 8 height 8
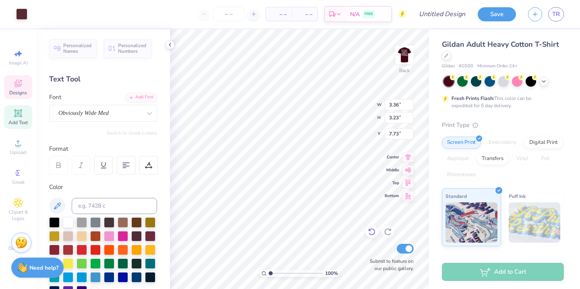
click at [370, 230] on icon at bounding box center [370, 230] width 2 height 2
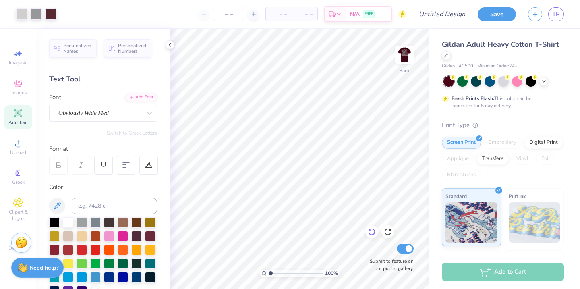
click at [369, 231] on icon at bounding box center [372, 232] width 8 height 8
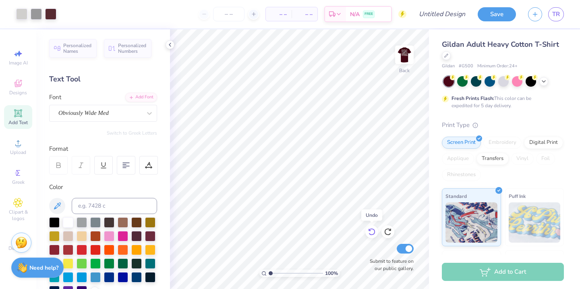
click at [369, 231] on icon at bounding box center [372, 232] width 8 height 8
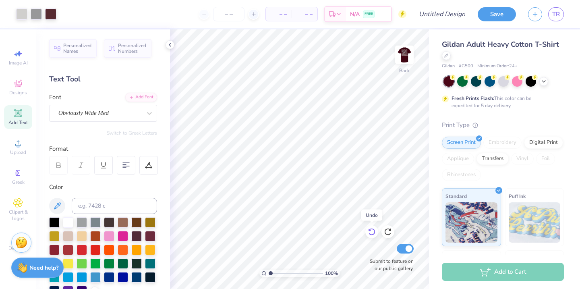
click at [369, 231] on icon at bounding box center [372, 232] width 8 height 8
click at [391, 232] on icon at bounding box center [388, 232] width 8 height 8
click at [369, 234] on icon at bounding box center [371, 231] width 7 height 7
click at [370, 234] on icon at bounding box center [371, 231] width 7 height 7
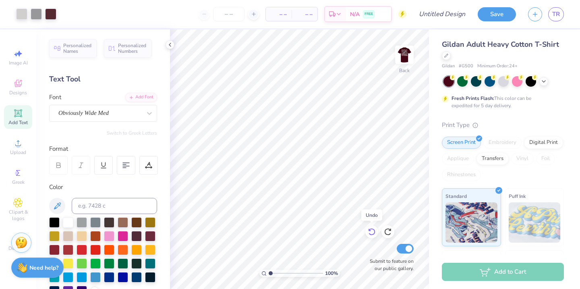
click at [370, 234] on icon at bounding box center [371, 231] width 7 height 7
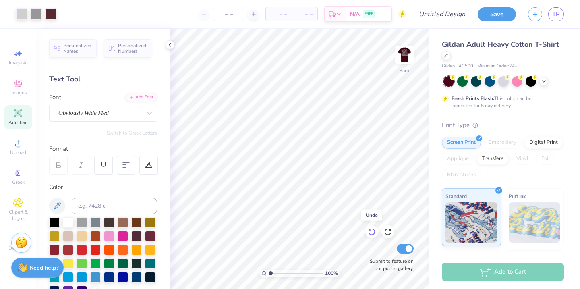
click at [370, 234] on icon at bounding box center [371, 231] width 7 height 7
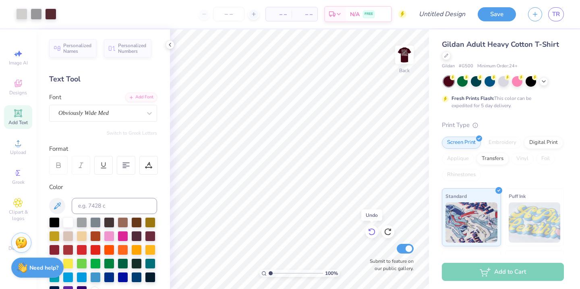
click at [370, 234] on icon at bounding box center [371, 231] width 7 height 7
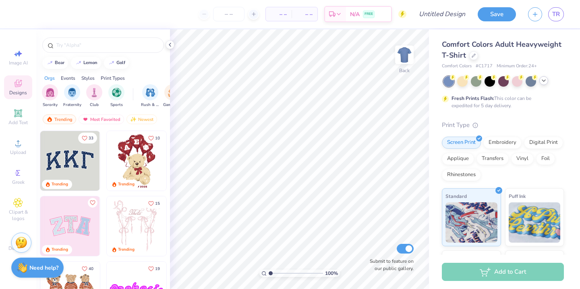
click at [544, 79] on icon at bounding box center [544, 80] width 6 height 6
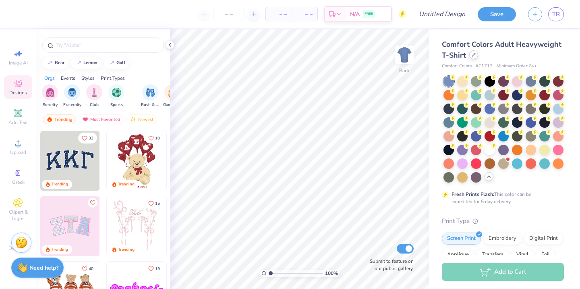
click at [473, 58] on div at bounding box center [473, 54] width 9 height 9
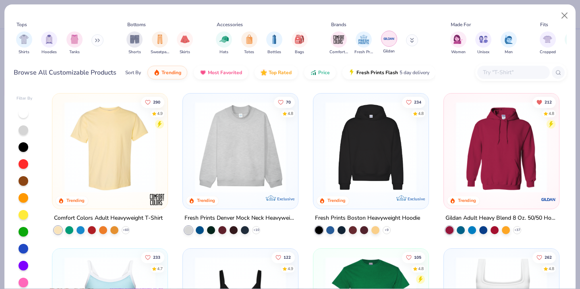
click at [384, 39] on img "filter for Gildan" at bounding box center [389, 39] width 12 height 12
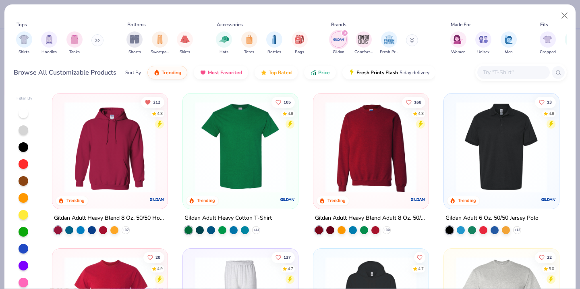
click at [232, 164] on img at bounding box center [240, 147] width 99 height 91
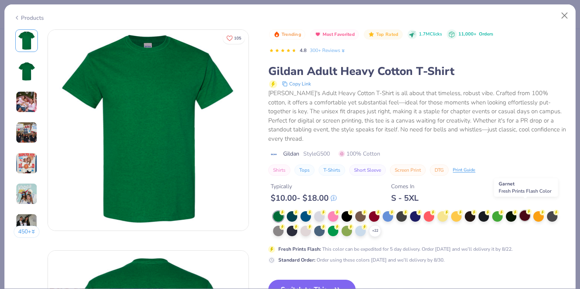
click at [524, 210] on div at bounding box center [525, 215] width 10 height 10
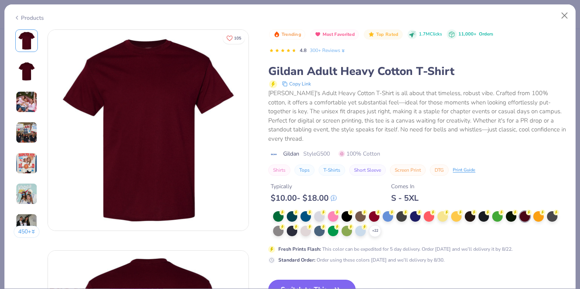
click at [311, 280] on button "Switch to This" at bounding box center [311, 290] width 87 height 20
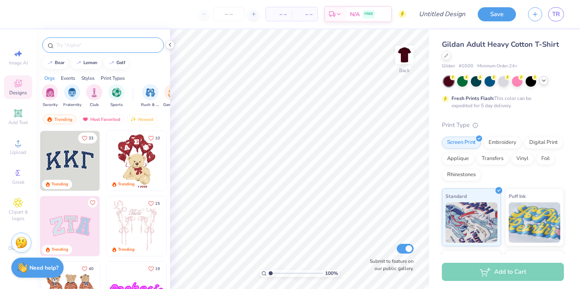
click at [83, 49] on input "text" at bounding box center [107, 45] width 103 height 8
type input "football"
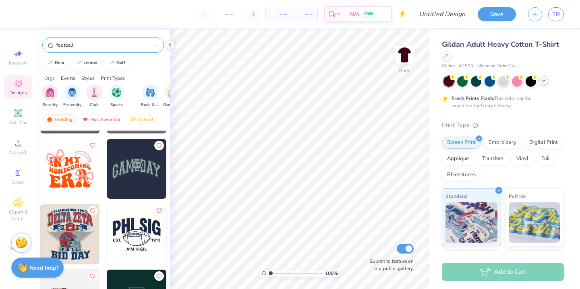
scroll to position [1234, 0]
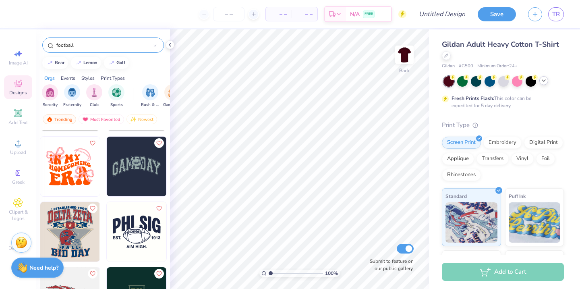
click at [136, 236] on img at bounding box center [137, 232] width 60 height 60
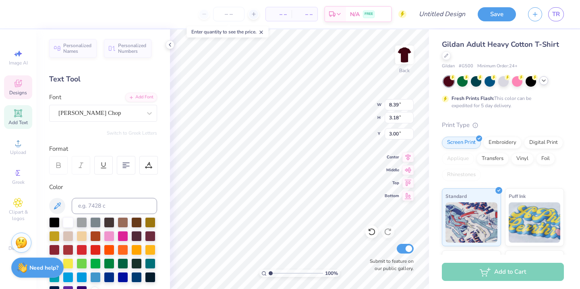
scroll to position [0, 0]
type textarea "HOCOCOMING"
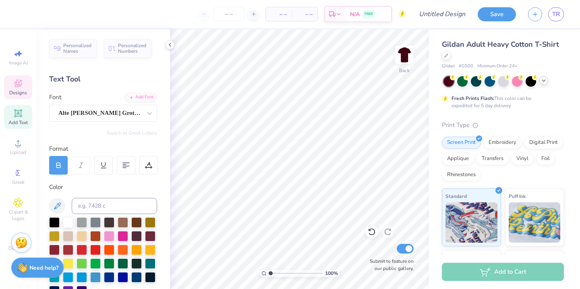
click at [17, 87] on icon at bounding box center [18, 84] width 10 height 10
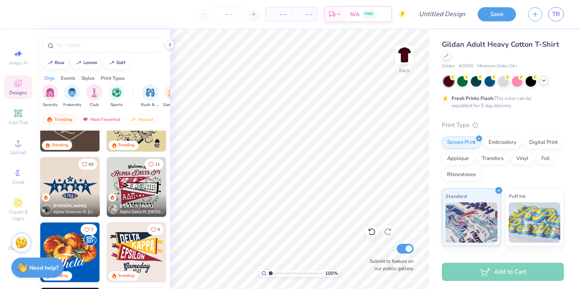
scroll to position [433, 0]
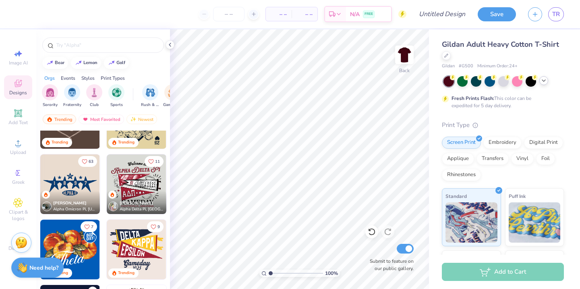
click at [150, 177] on img at bounding box center [137, 184] width 60 height 60
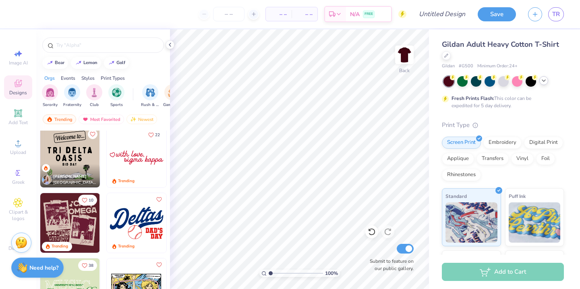
scroll to position [724, 0]
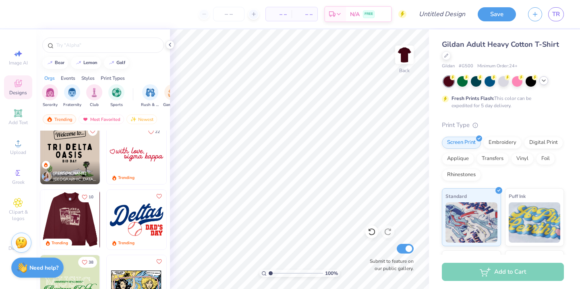
click at [85, 228] on img at bounding box center [70, 220] width 60 height 60
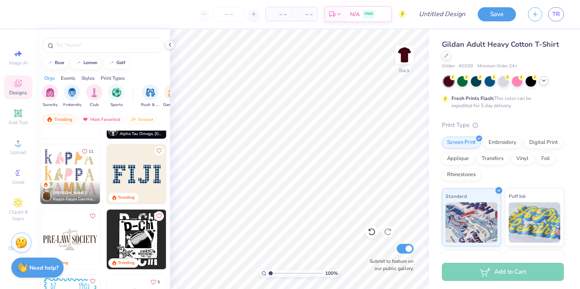
scroll to position [2533, 0]
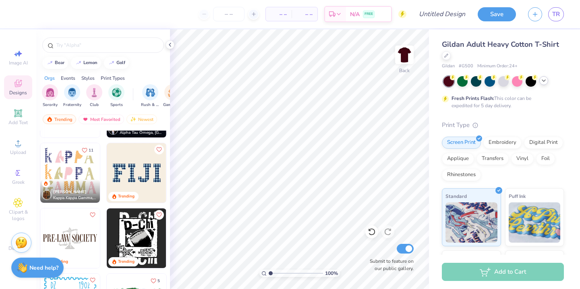
click at [146, 248] on img at bounding box center [137, 238] width 60 height 60
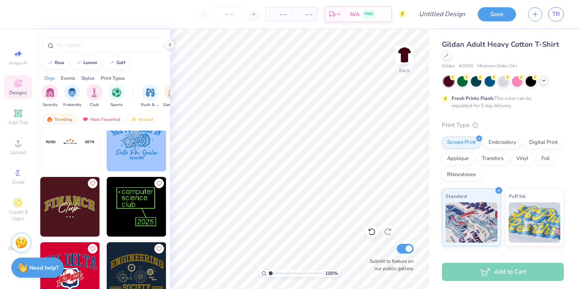
scroll to position [4459, 0]
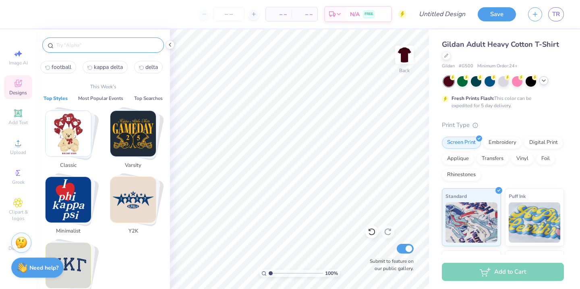
click at [80, 43] on input "text" at bounding box center [107, 45] width 103 height 8
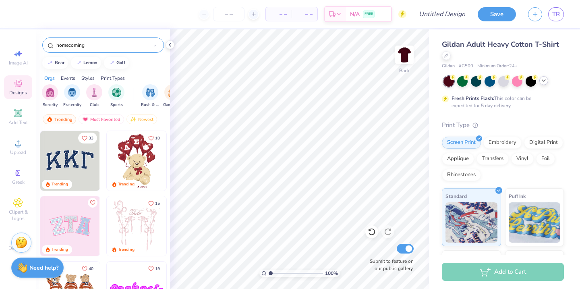
type input "homecoming"
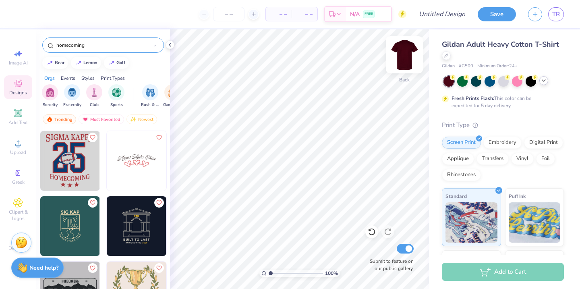
click at [409, 60] on img at bounding box center [404, 55] width 32 height 32
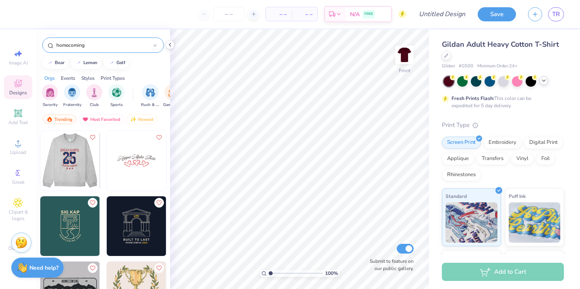
click at [82, 166] on img at bounding box center [70, 161] width 60 height 60
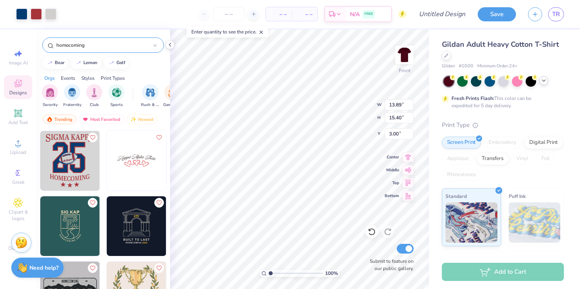
type input "13.89"
type input "15.40"
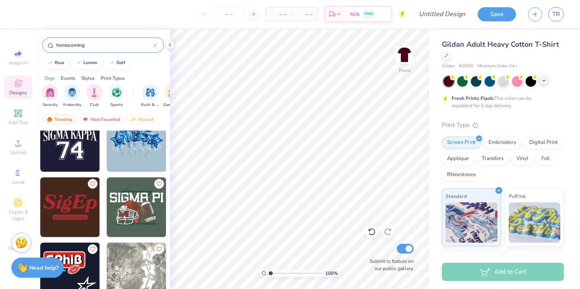
scroll to position [1065, 0]
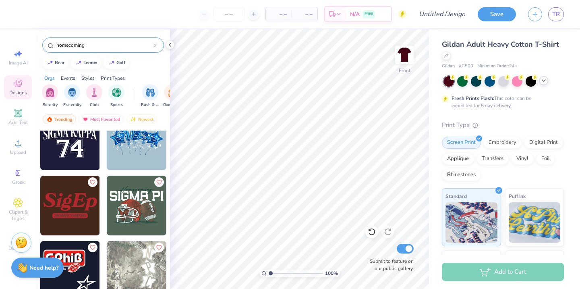
click at [134, 215] on img at bounding box center [137, 206] width 60 height 60
click at [411, 52] on img at bounding box center [404, 55] width 32 height 32
click at [139, 203] on img at bounding box center [137, 206] width 60 height 60
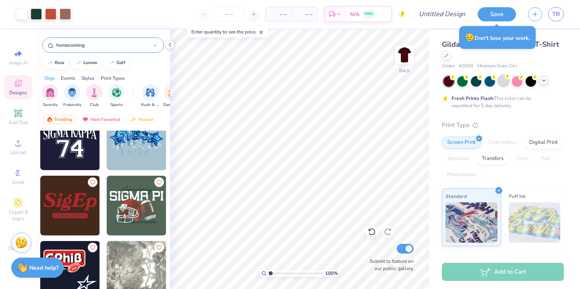
click at [504, 82] on div at bounding box center [503, 80] width 10 height 10
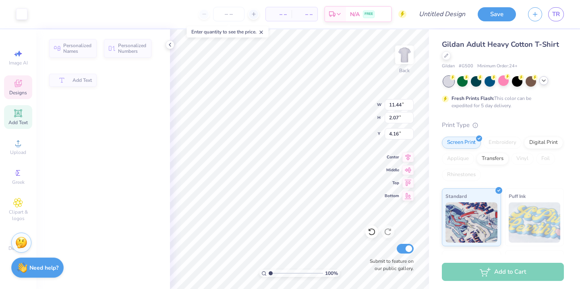
type input "2.07"
type input "4.16"
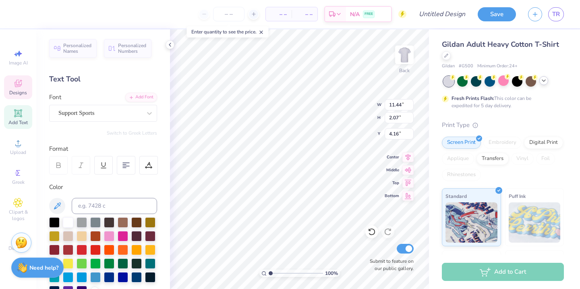
scroll to position [0, 0]
type textarea "DZ DZF"
click at [90, 106] on div "Support Sports" at bounding box center [103, 113] width 108 height 17
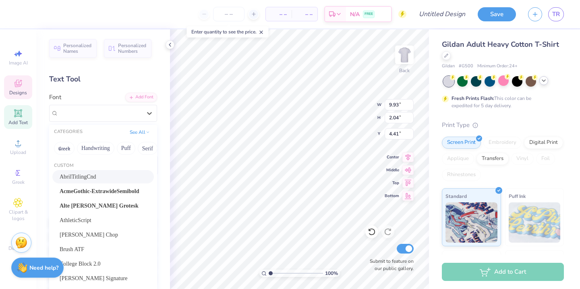
click at [106, 174] on div "AbrilTitlingCnd" at bounding box center [103, 176] width 87 height 8
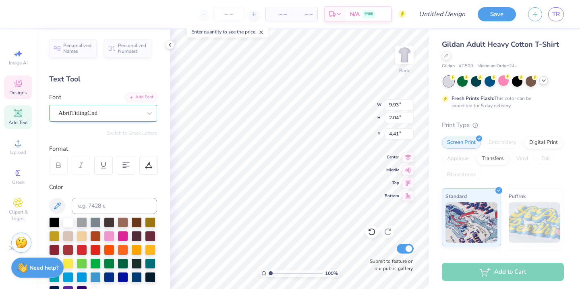
click at [122, 113] on div "AbrilTitlingCnd" at bounding box center [100, 113] width 85 height 12
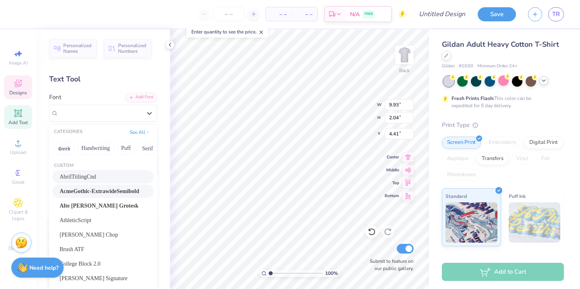
click at [114, 193] on span "AcmeGothic-ExtrawideSemibold" at bounding box center [100, 191] width 80 height 8
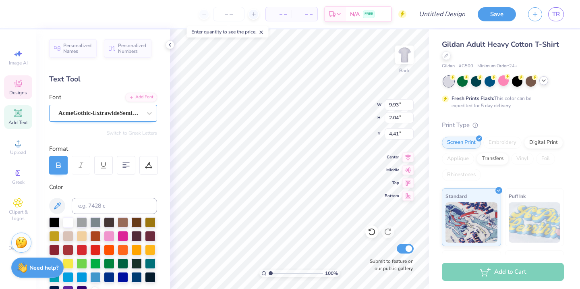
click at [134, 110] on div "AcmeGothic-ExtrawideSemibold" at bounding box center [100, 113] width 85 height 12
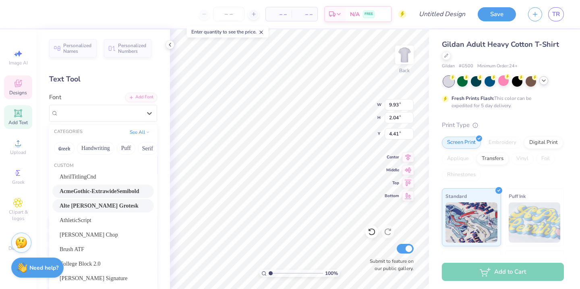
click at [120, 200] on div "Alte [PERSON_NAME] Grotesk" at bounding box center [103, 205] width 102 height 13
click at [126, 116] on div "Alte [PERSON_NAME] Grotesk" at bounding box center [100, 113] width 85 height 12
click at [114, 218] on div "AthleticScript" at bounding box center [103, 220] width 87 height 8
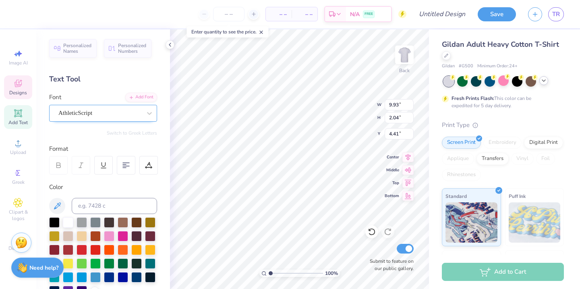
click at [120, 107] on div "AthleticScript" at bounding box center [100, 113] width 85 height 12
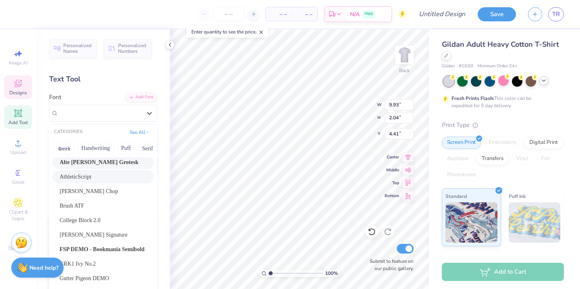
scroll to position [45, 0]
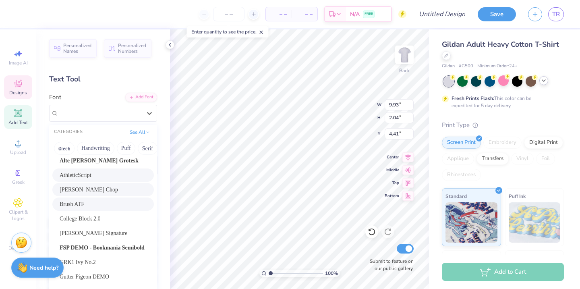
click at [100, 196] on div "[PERSON_NAME] Chop" at bounding box center [103, 189] width 102 height 13
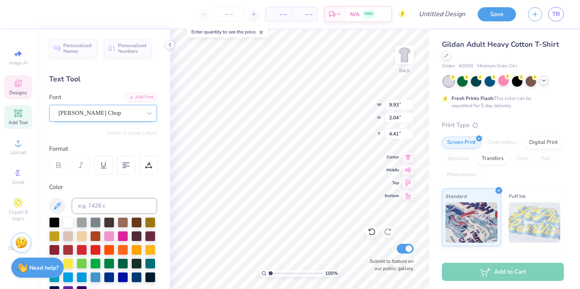
click at [124, 116] on div "[PERSON_NAME] Chop" at bounding box center [100, 113] width 85 height 12
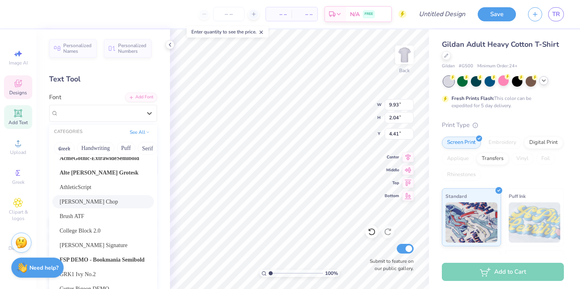
scroll to position [34, 0]
click at [111, 228] on div "College Block 2.0" at bounding box center [103, 229] width 87 height 8
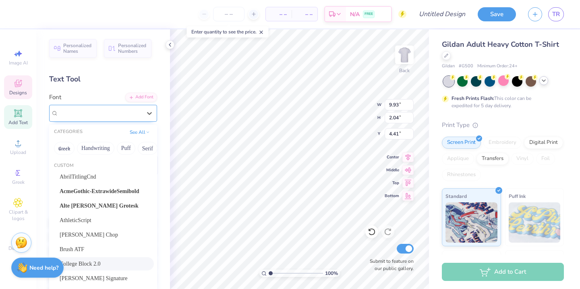
click at [120, 116] on div "College Block 2.0" at bounding box center [100, 113] width 85 height 12
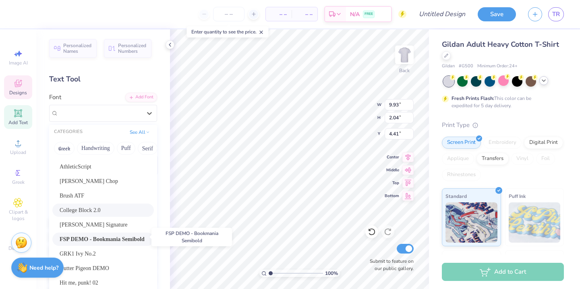
scroll to position [57, 0]
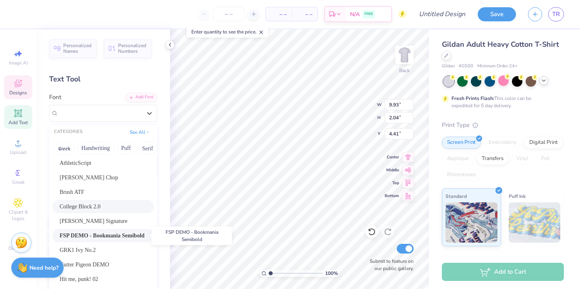
click at [113, 238] on span "FSP DEMO - Bookmania Semibold" at bounding box center [102, 235] width 85 height 8
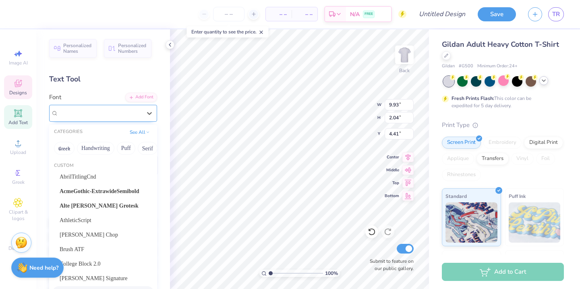
click at [120, 108] on div at bounding box center [99, 113] width 83 height 11
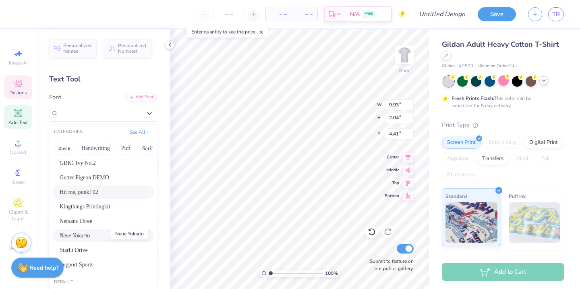
scroll to position [147, 0]
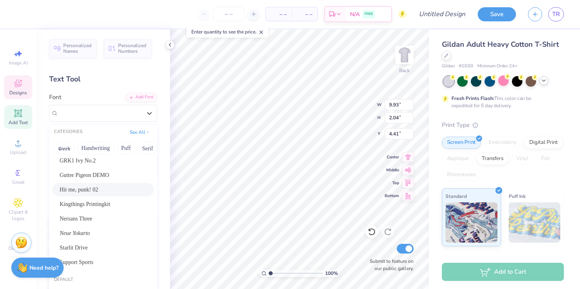
click at [110, 187] on div "Hit me, punk! 02" at bounding box center [103, 189] width 87 height 8
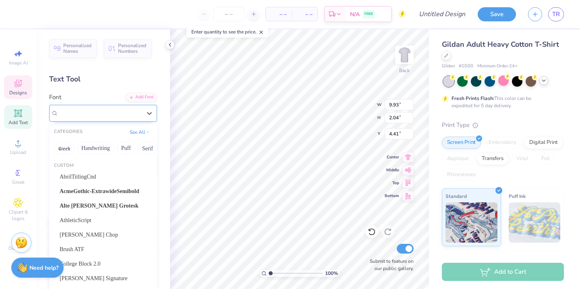
click at [124, 114] on div "Hit me, punk! 02" at bounding box center [100, 113] width 85 height 12
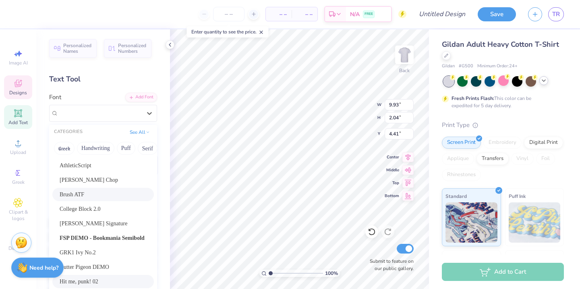
scroll to position [62, 0]
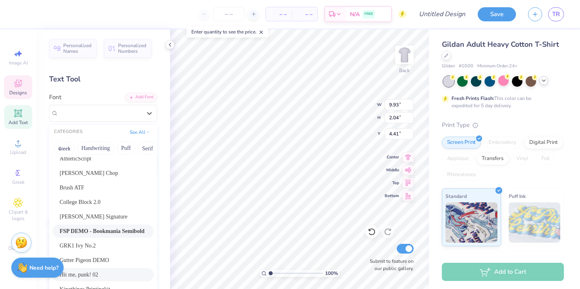
click at [117, 230] on span "FSP DEMO - Bookmania Semibold" at bounding box center [102, 231] width 85 height 8
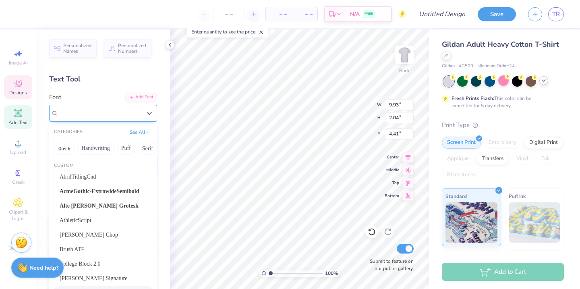
click at [128, 117] on div at bounding box center [99, 113] width 83 height 11
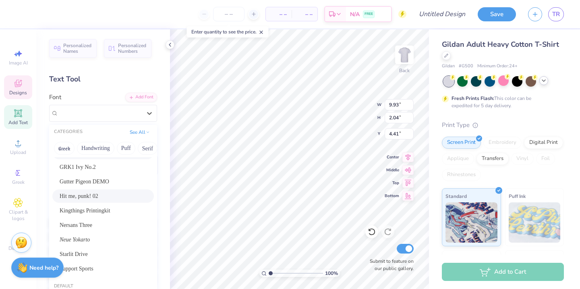
scroll to position [141, 0]
click at [122, 224] on div "Nersans Three" at bounding box center [103, 224] width 87 height 8
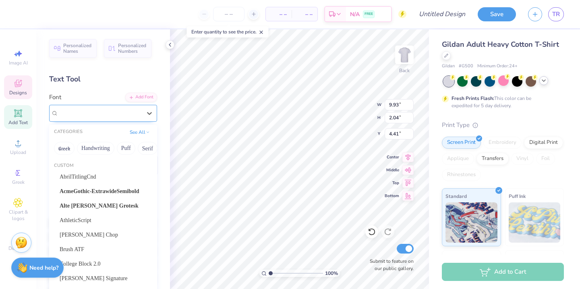
click at [124, 117] on div "Nersans Three" at bounding box center [100, 113] width 85 height 12
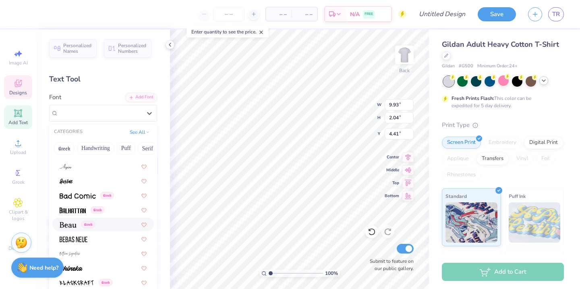
scroll to position [528, 0]
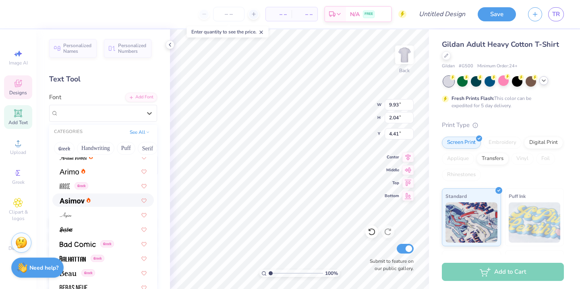
click at [97, 201] on div at bounding box center [103, 200] width 87 height 8
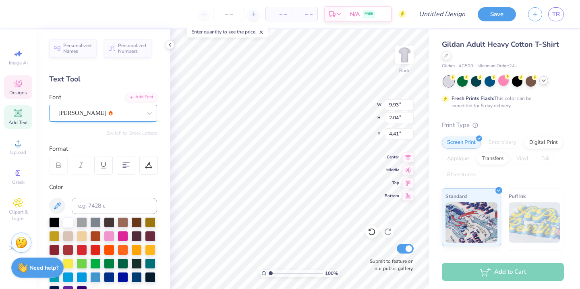
click at [112, 111] on div "[PERSON_NAME]" at bounding box center [100, 113] width 85 height 12
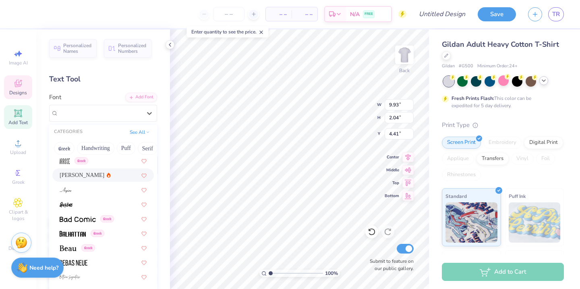
scroll to position [555, 0]
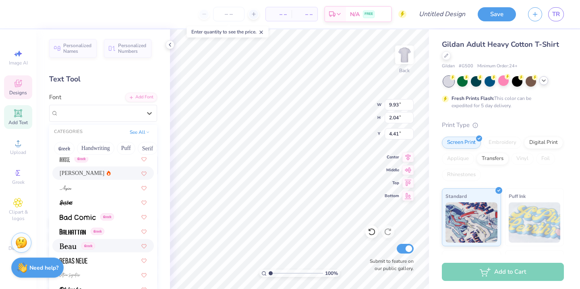
click at [112, 243] on div "Greek" at bounding box center [103, 245] width 87 height 8
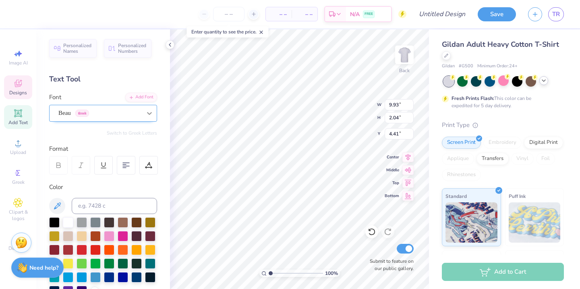
click at [145, 116] on icon at bounding box center [149, 113] width 8 height 8
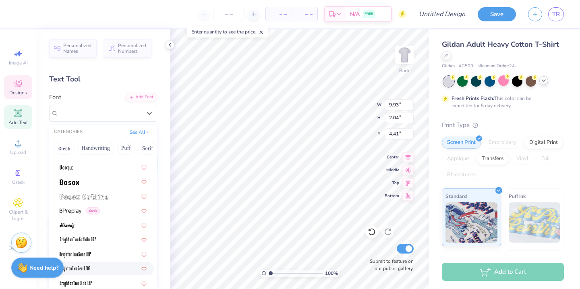
scroll to position [792, 0]
click at [94, 183] on div at bounding box center [103, 182] width 87 height 8
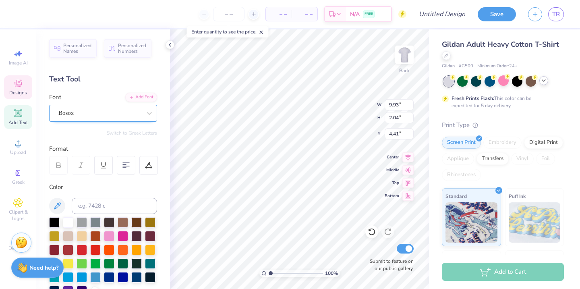
click at [120, 110] on div "Bosox" at bounding box center [100, 113] width 85 height 12
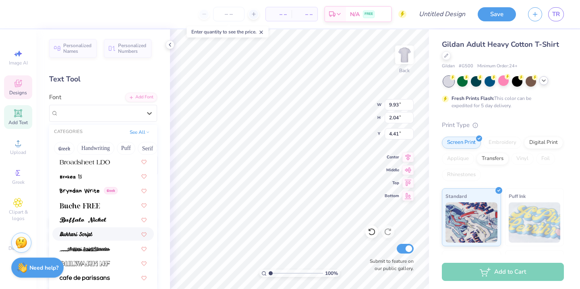
scroll to position [960, 0]
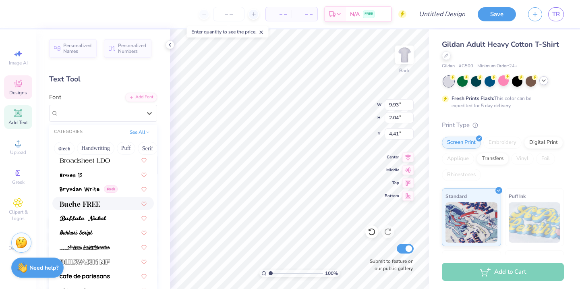
click at [103, 203] on div at bounding box center [103, 203] width 87 height 8
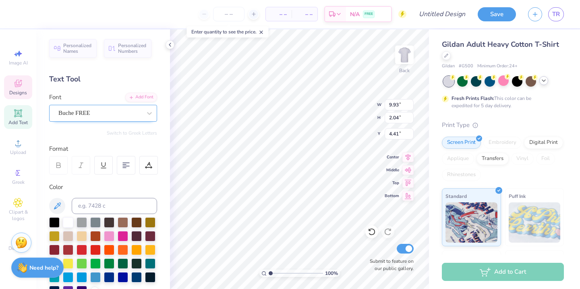
click at [124, 106] on div "Buche FREE" at bounding box center [103, 113] width 108 height 17
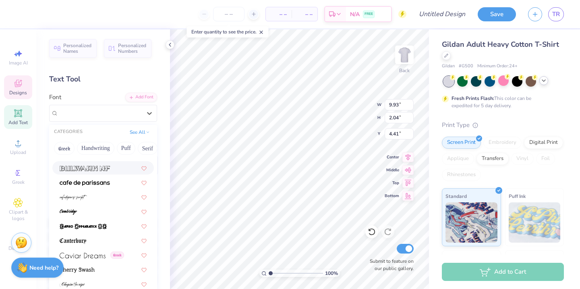
scroll to position [1056, 0]
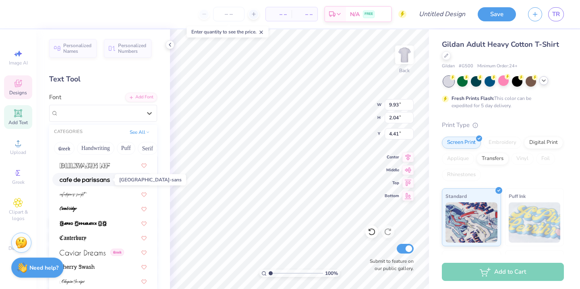
click at [108, 178] on img at bounding box center [85, 180] width 50 height 6
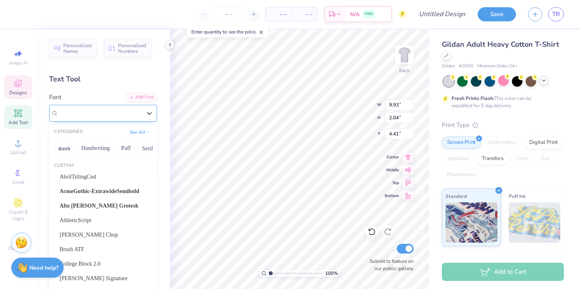
click at [115, 110] on div "[GEOGRAPHIC_DATA]-sans" at bounding box center [100, 113] width 85 height 12
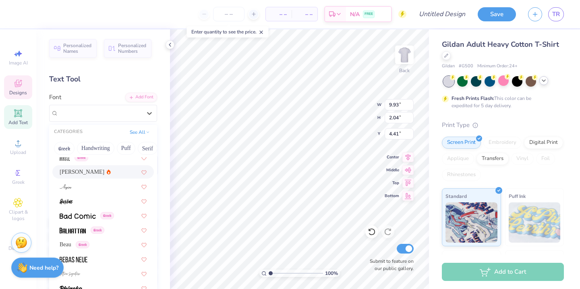
scroll to position [558, 0]
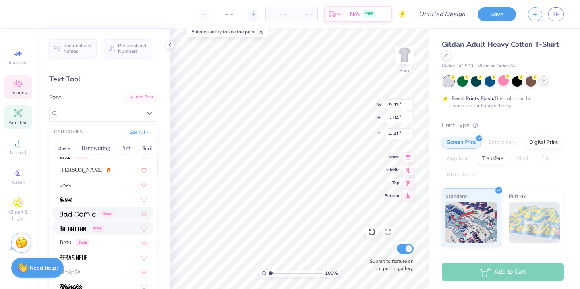
click at [88, 222] on div "Greek" at bounding box center [103, 227] width 102 height 13
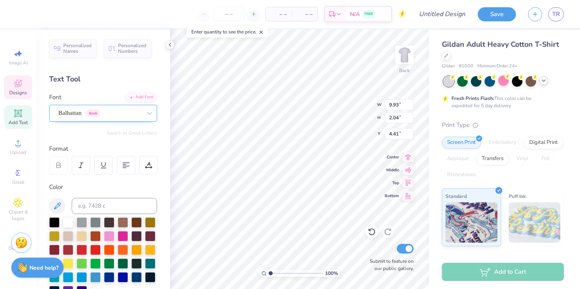
click at [122, 108] on div at bounding box center [99, 113] width 83 height 11
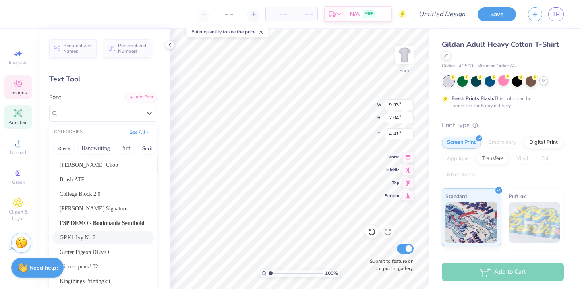
scroll to position [0, 0]
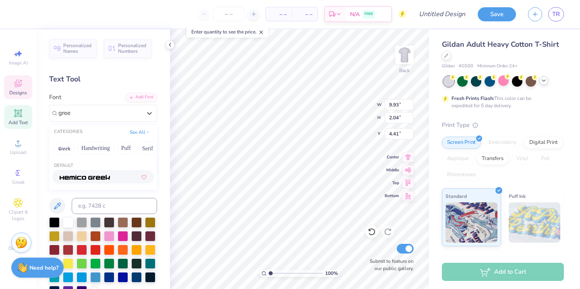
click at [106, 177] on img at bounding box center [85, 177] width 50 height 6
type input "gree"
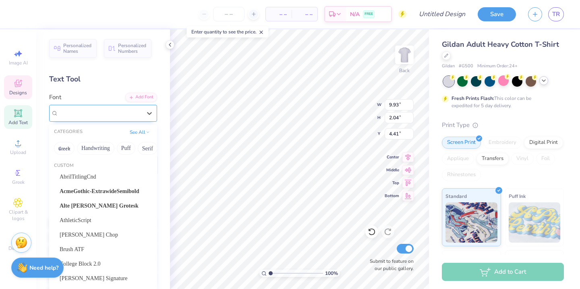
click at [129, 110] on div "Hemico Greek" at bounding box center [100, 113] width 85 height 12
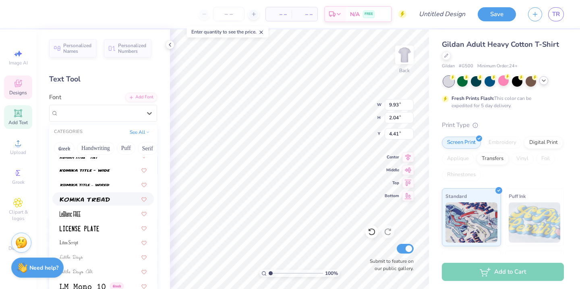
scroll to position [2879, 0]
click at [111, 223] on div at bounding box center [103, 226] width 87 height 8
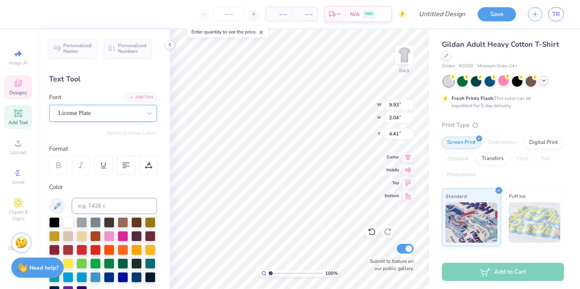
click at [131, 110] on div "License Plate" at bounding box center [100, 113] width 85 height 12
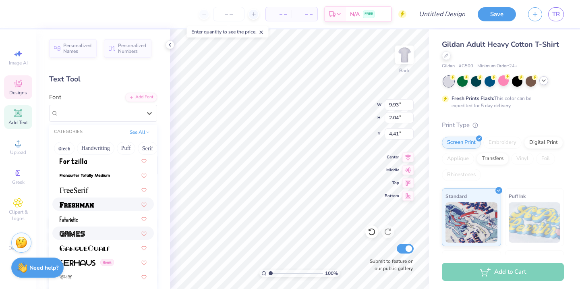
scroll to position [2035, 0]
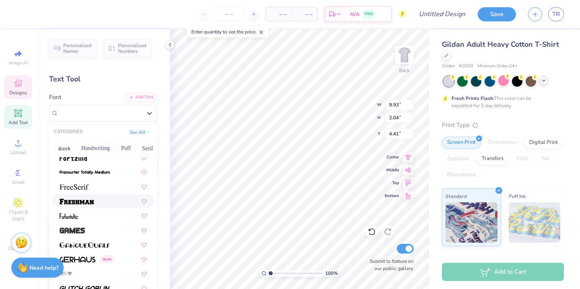
click at [101, 203] on div at bounding box center [103, 201] width 87 height 8
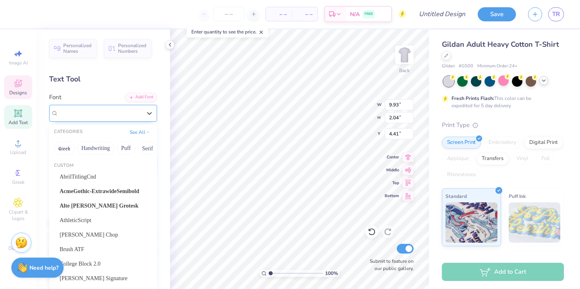
click at [110, 112] on div "Freshman" at bounding box center [100, 113] width 85 height 12
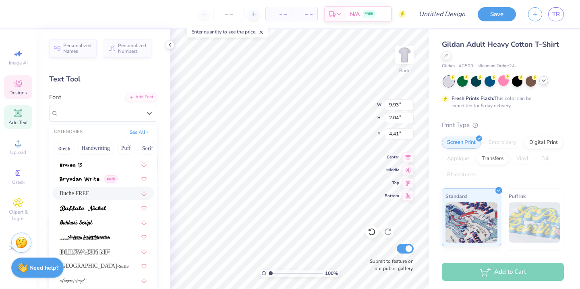
scroll to position [971, 0]
click at [97, 190] on div "Buche FREE" at bounding box center [103, 192] width 87 height 8
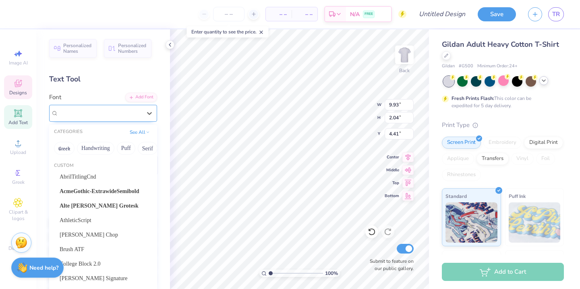
click at [125, 112] on div "Buche FREE" at bounding box center [100, 113] width 85 height 12
click at [65, 146] on button "Greek" at bounding box center [64, 148] width 21 height 13
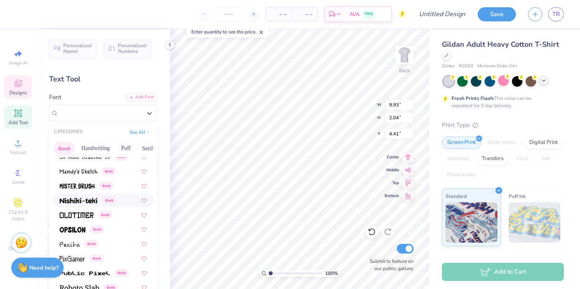
scroll to position [398, 0]
click at [81, 212] on img at bounding box center [77, 215] width 34 height 6
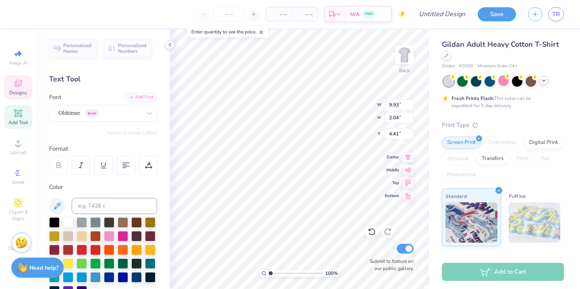
click at [126, 138] on div "Personalized Names Personalized Numbers Text Tool Add Font Font Oldtimer Greek …" at bounding box center [103, 158] width 134 height 259
click at [125, 105] on div "Oldtimer Greek" at bounding box center [103, 113] width 108 height 17
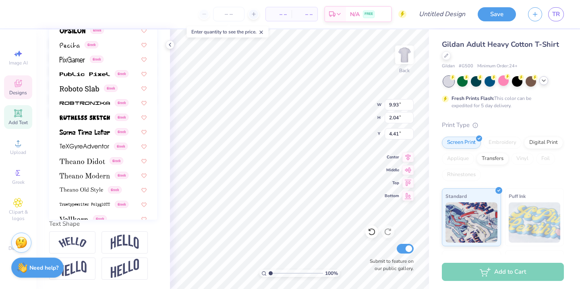
scroll to position [415, 0]
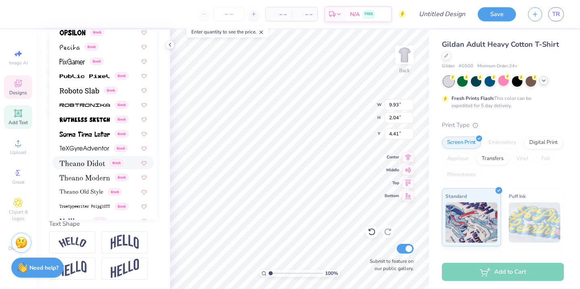
click at [98, 164] on img at bounding box center [83, 163] width 46 height 6
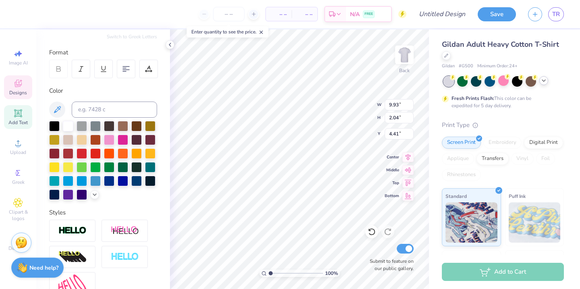
scroll to position [0, 0]
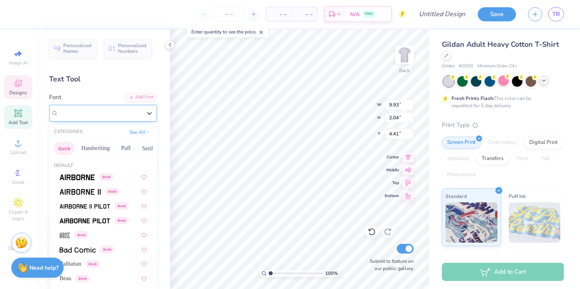
click at [117, 118] on div "Theano Didot Greek" at bounding box center [100, 113] width 85 height 12
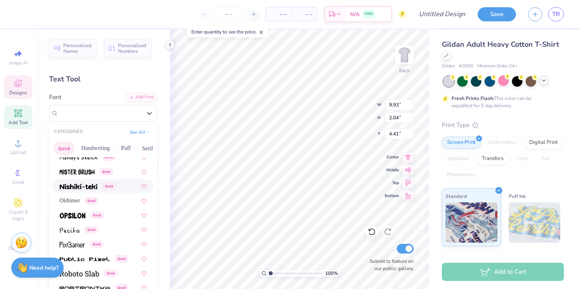
scroll to position [412, 0]
click at [80, 201] on span "Oldtimer" at bounding box center [70, 199] width 21 height 8
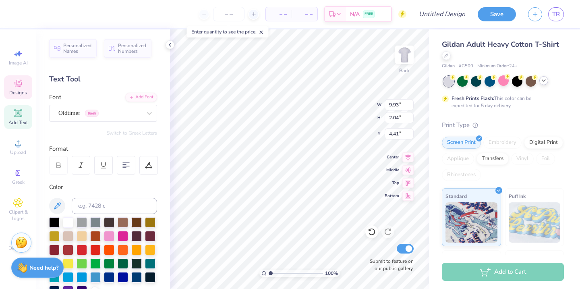
click at [128, 122] on div "Personalized Names Personalized Numbers Text Tool Add Font Font Oldtimer Greek …" at bounding box center [103, 158] width 134 height 259
click at [125, 111] on div "Oldtimer Greek" at bounding box center [100, 113] width 85 height 12
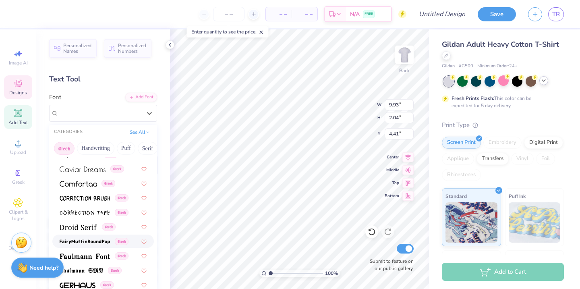
scroll to position [183, 0]
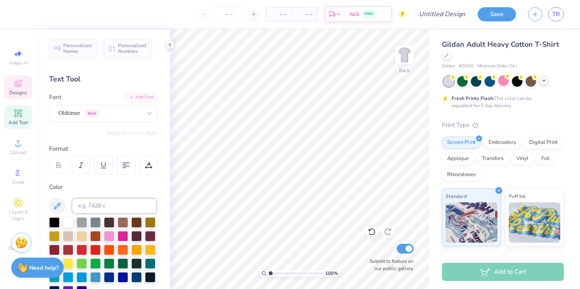
click at [17, 83] on icon at bounding box center [18, 84] width 10 height 10
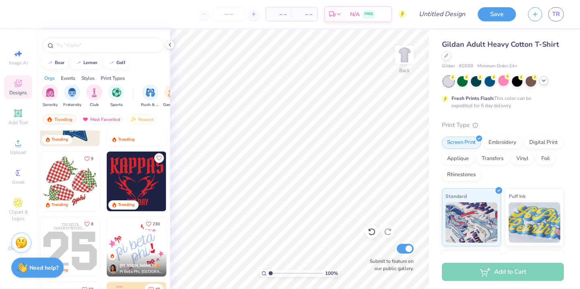
scroll to position [1097, 0]
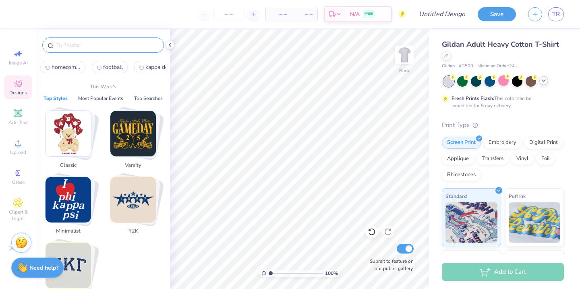
click at [90, 43] on input "text" at bounding box center [107, 45] width 103 height 8
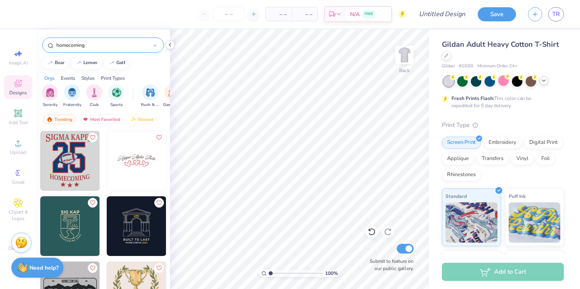
type input "homecoming"
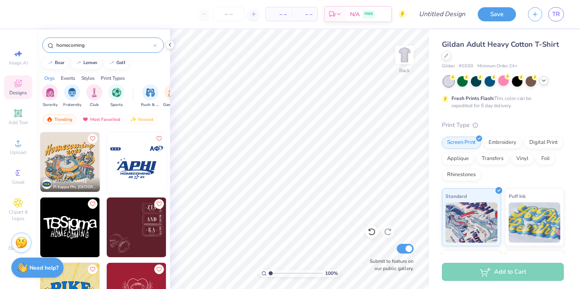
scroll to position [3662, 0]
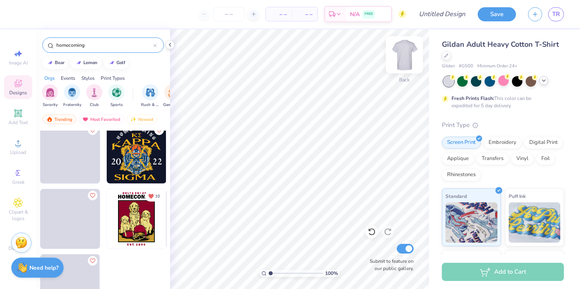
click at [408, 58] on img at bounding box center [404, 55] width 32 height 32
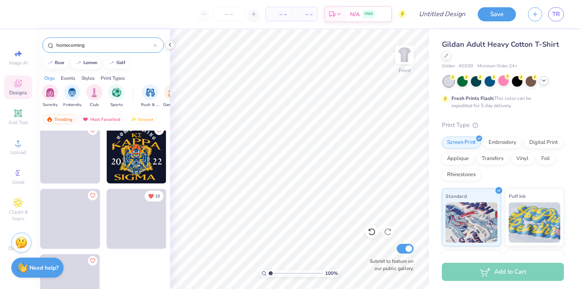
click at [133, 221] on span at bounding box center [136, 219] width 60 height 60
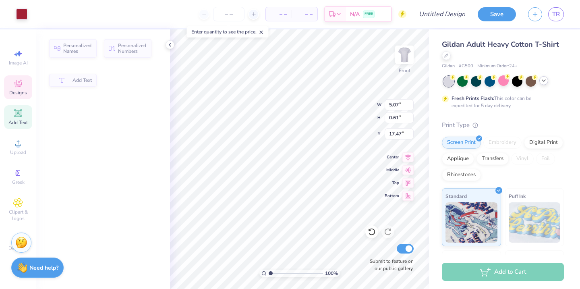
type input "5.07"
type input "0.61"
type input "17.47"
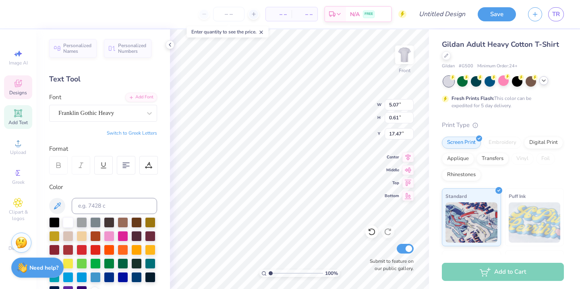
type input "10.46"
type input "15.08"
type input "2.99"
type textarea "CHARLOTTE 2025"
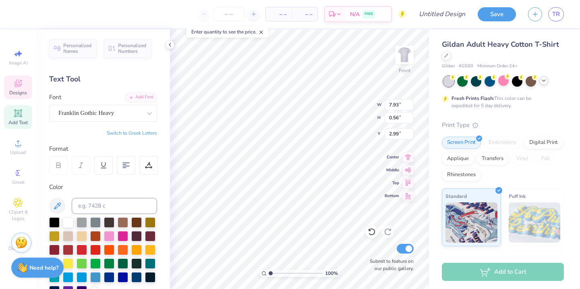
scroll to position [0, 3]
type textarea "DELTA ZETA & DELTA SIGMA PHI"
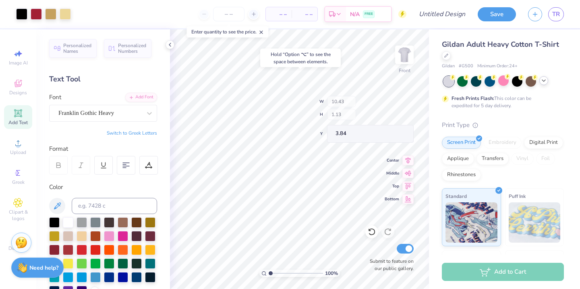
type input "3.84"
click at [40, 11] on div at bounding box center [36, 13] width 11 height 11
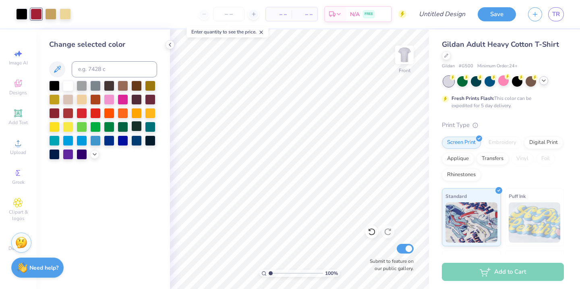
click at [139, 126] on div at bounding box center [136, 126] width 10 height 10
click at [65, 17] on div at bounding box center [65, 13] width 11 height 11
click at [81, 97] on div at bounding box center [82, 98] width 10 height 10
click at [51, 19] on div at bounding box center [50, 13] width 11 height 11
click at [123, 87] on div at bounding box center [123, 85] width 10 height 10
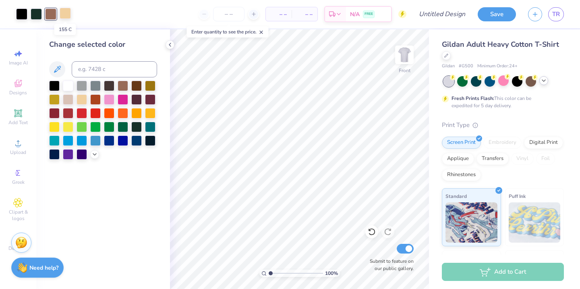
click at [68, 15] on div at bounding box center [65, 13] width 11 height 11
click at [23, 12] on div at bounding box center [21, 13] width 11 height 11
click at [93, 83] on div at bounding box center [95, 85] width 10 height 10
click at [53, 84] on div at bounding box center [54, 85] width 10 height 10
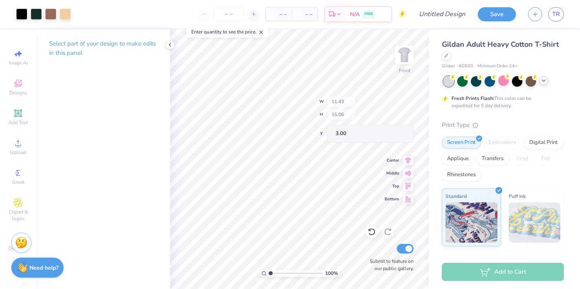
type input "3.00"
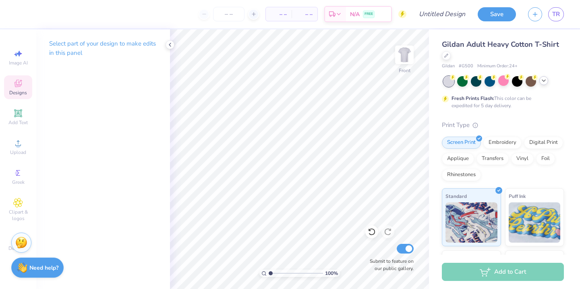
click at [14, 82] on icon at bounding box center [18, 84] width 10 height 10
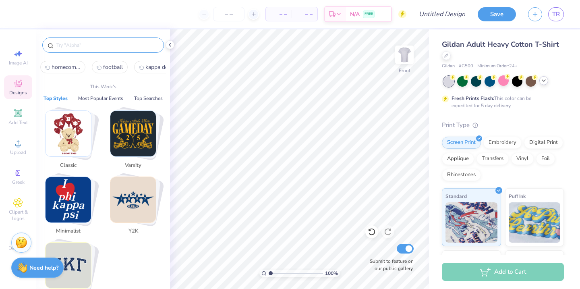
click at [74, 42] on input "text" at bounding box center [107, 45] width 103 height 8
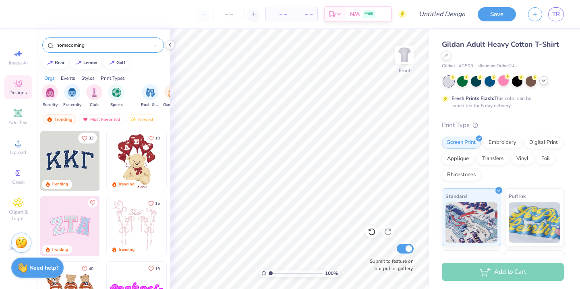
type input "homecoming"
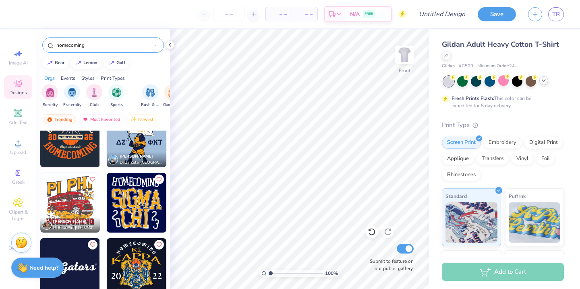
scroll to position [3546, 0]
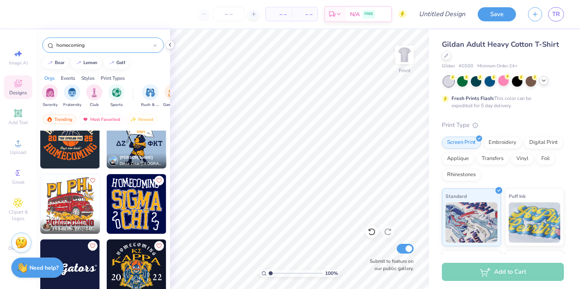
click at [74, 205] on img at bounding box center [70, 204] width 60 height 60
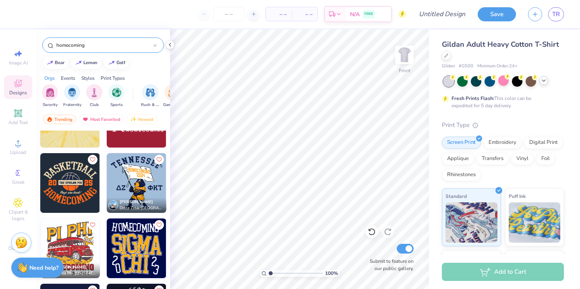
click at [146, 182] on img at bounding box center [137, 183] width 60 height 60
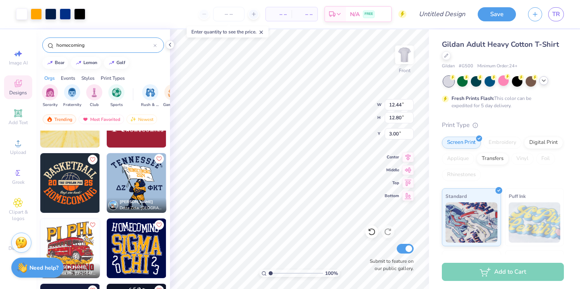
click at [159, 156] on icon "Like" at bounding box center [159, 159] width 6 height 6
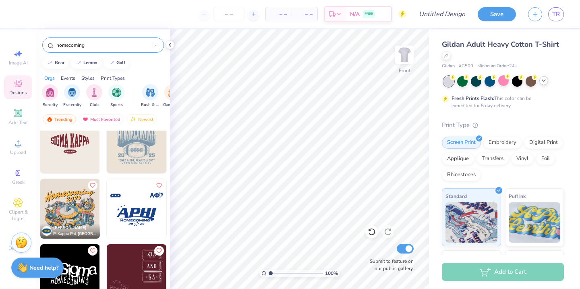
scroll to position [3277, 0]
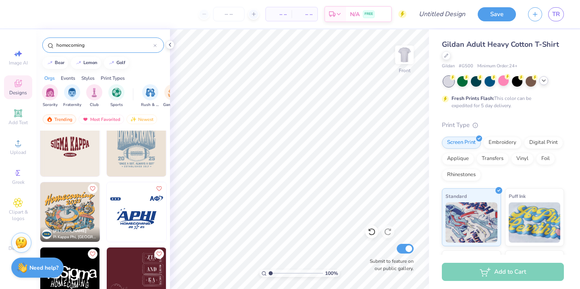
click at [74, 207] on img at bounding box center [70, 212] width 60 height 60
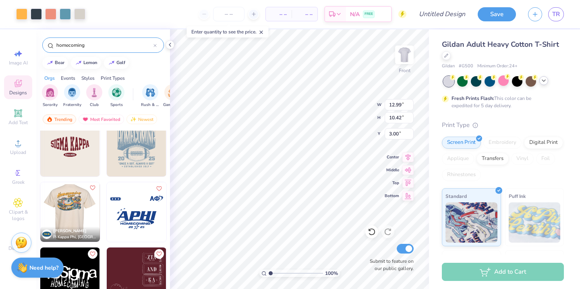
click at [93, 187] on icon "Like" at bounding box center [92, 188] width 6 height 6
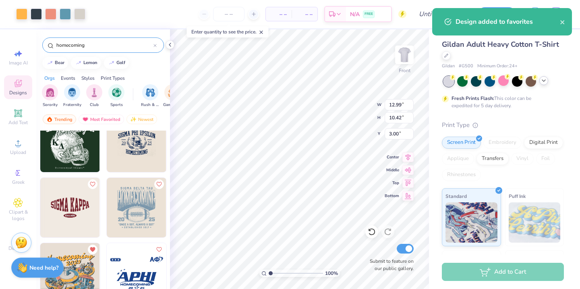
scroll to position [3211, 0]
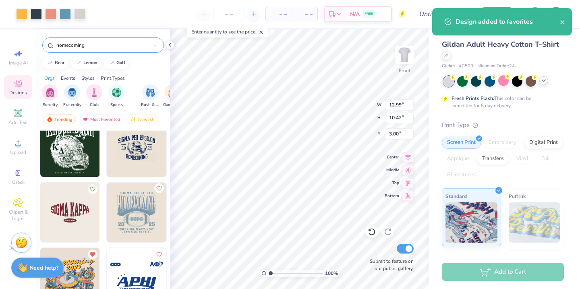
click at [157, 189] on icon "Like" at bounding box center [159, 188] width 6 height 6
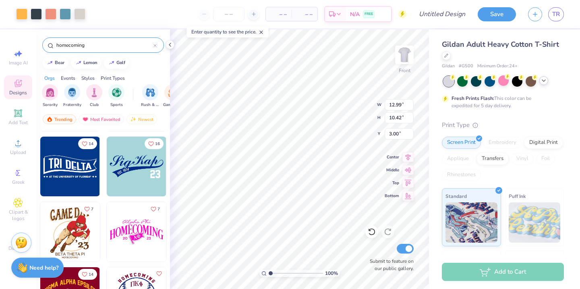
scroll to position [2861, 0]
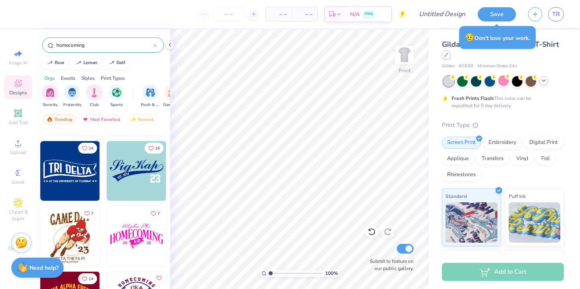
click at [444, 56] on icon at bounding box center [446, 55] width 4 height 4
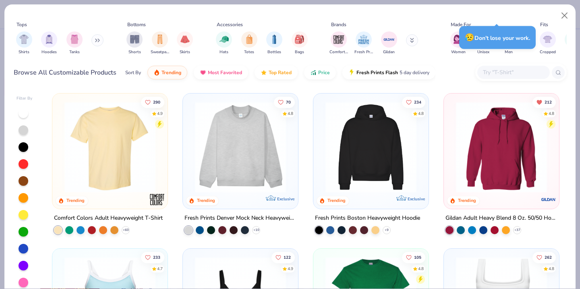
click at [93, 35] on div "Shirts Hoodies Tanks" at bounding box center [60, 43] width 93 height 30
click at [96, 38] on button at bounding box center [97, 40] width 12 height 12
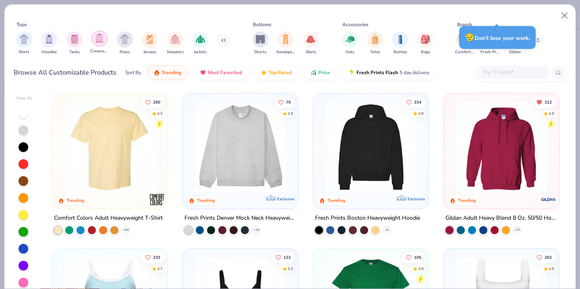
click at [101, 39] on img "filter for Crewnecks" at bounding box center [99, 38] width 9 height 9
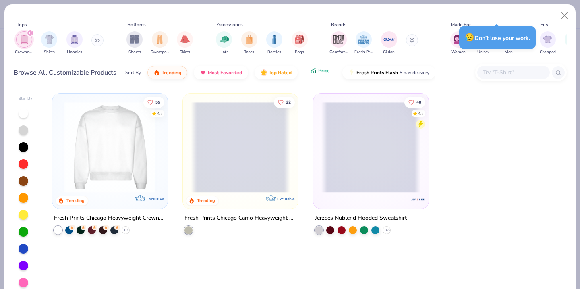
click at [313, 75] on button "Price" at bounding box center [320, 71] width 32 height 14
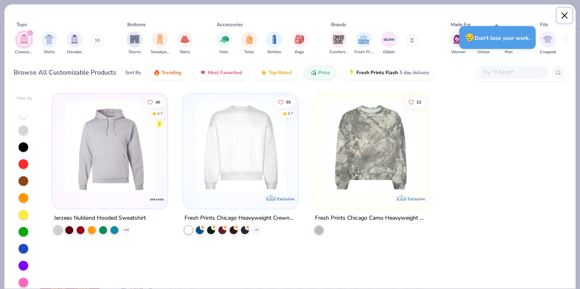
click at [562, 17] on button "Close" at bounding box center [564, 15] width 15 height 15
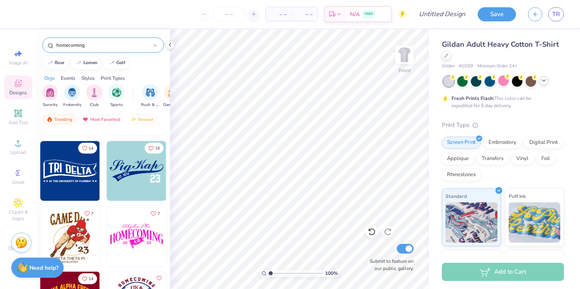
click at [442, 57] on div "Gildan Adult Heavy Cotton T-Shirt Gildan # G500 Minimum Order: 24 + Fresh Print…" at bounding box center [504, 199] width 151 height 341
click at [445, 57] on div at bounding box center [446, 54] width 9 height 9
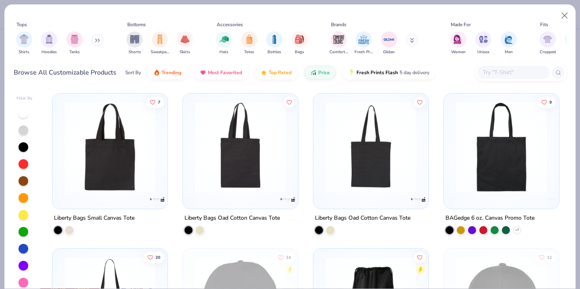
click at [97, 40] on icon at bounding box center [97, 40] width 5 height 4
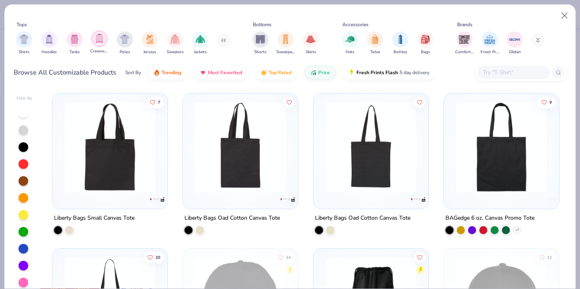
click at [102, 39] on img "filter for Crewnecks" at bounding box center [99, 38] width 9 height 9
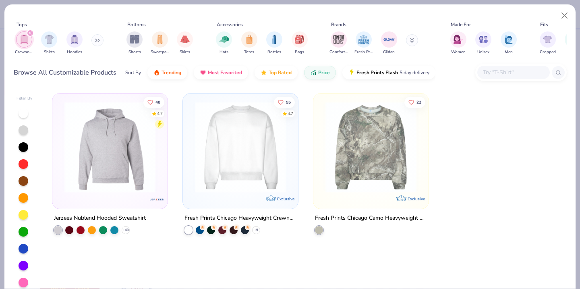
click at [290, 173] on div at bounding box center [240, 144] width 107 height 95
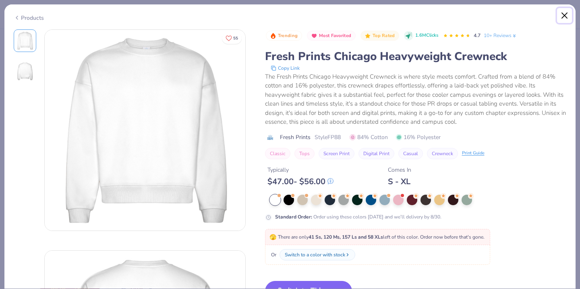
click at [565, 19] on button "Close" at bounding box center [564, 15] width 15 height 15
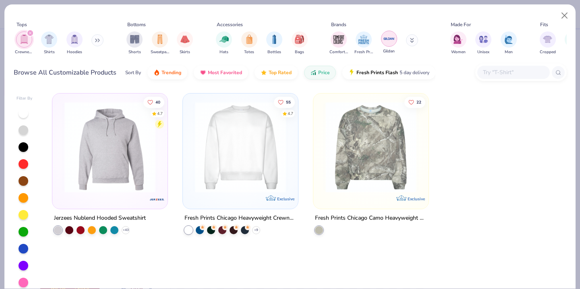
click at [388, 39] on img "filter for Gildan" at bounding box center [389, 39] width 12 height 12
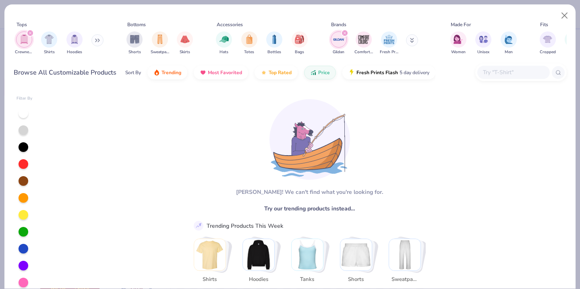
click at [30, 33] on icon "filter for Crewnecks" at bounding box center [30, 33] width 2 height 2
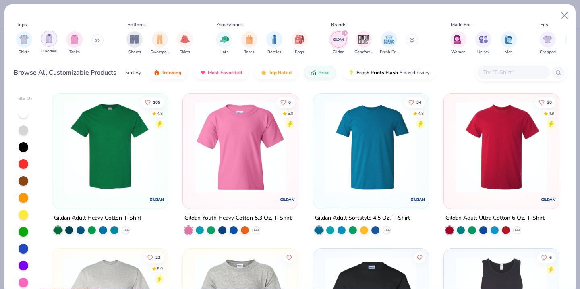
click at [51, 41] on img "filter for Hoodies" at bounding box center [49, 38] width 9 height 9
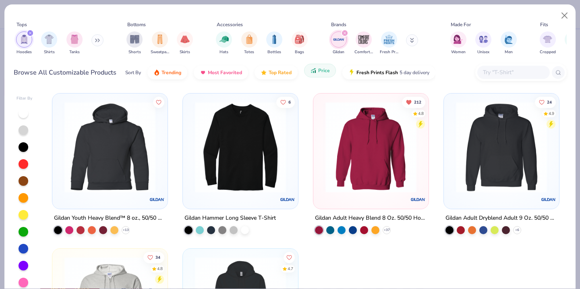
click at [320, 72] on span "Price" at bounding box center [324, 70] width 12 height 6
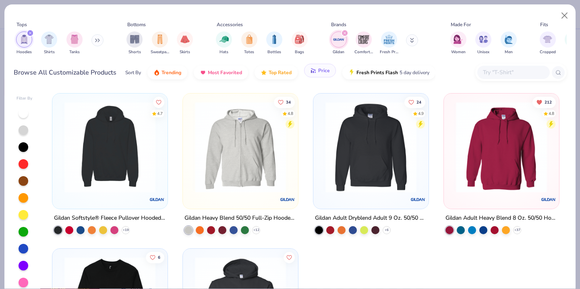
click at [320, 72] on span "Price" at bounding box center [324, 70] width 12 height 6
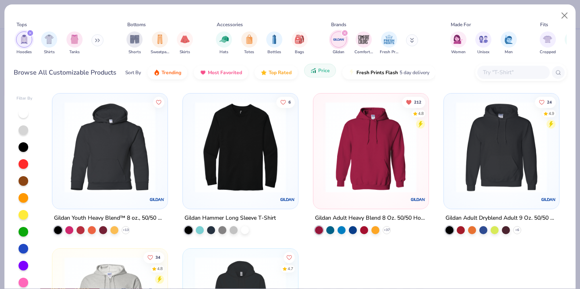
click at [313, 71] on icon "button" at bounding box center [313, 72] width 1 height 2
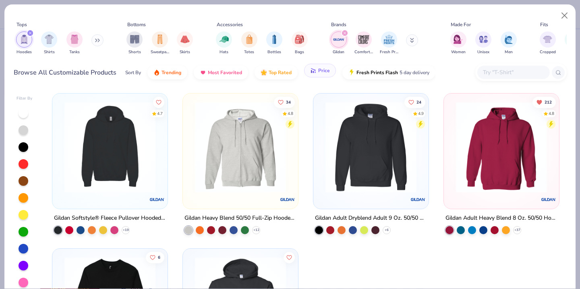
click at [320, 67] on span "Price" at bounding box center [324, 70] width 12 height 6
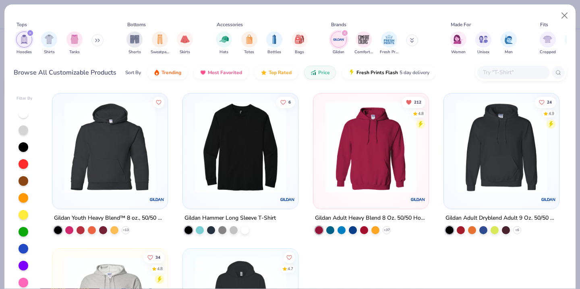
click at [344, 32] on icon "filter for Gildan" at bounding box center [345, 33] width 2 height 2
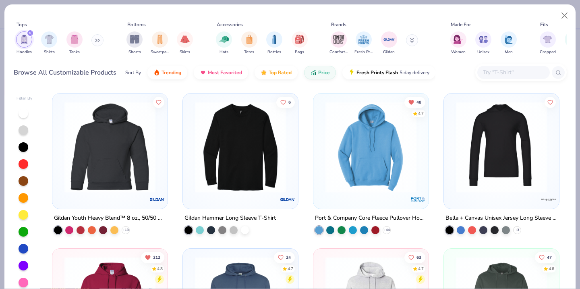
click at [23, 33] on div "filter for Hoodies" at bounding box center [24, 39] width 16 height 16
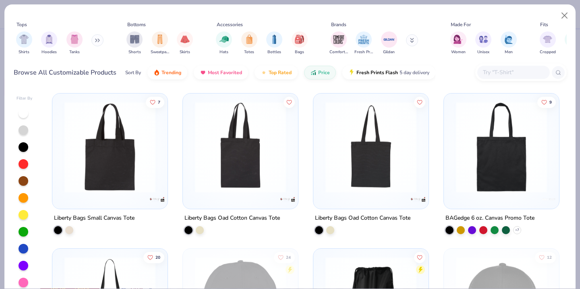
click at [98, 39] on icon at bounding box center [97, 40] width 5 height 4
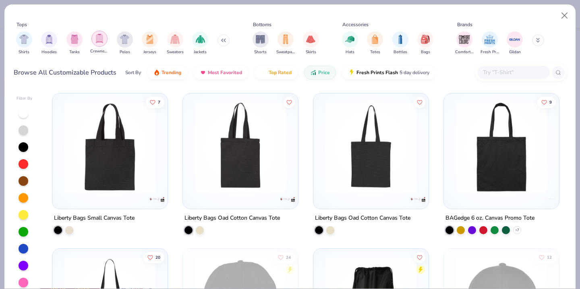
click at [102, 33] on div "filter for Crewnecks" at bounding box center [99, 39] width 16 height 16
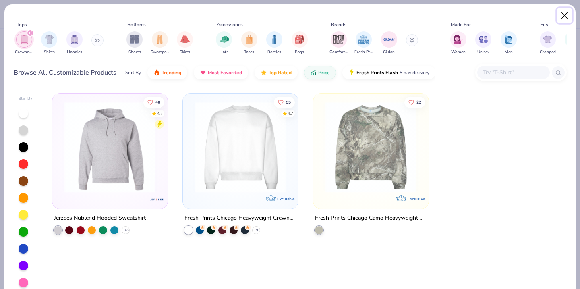
click at [564, 10] on button "Close" at bounding box center [564, 15] width 15 height 15
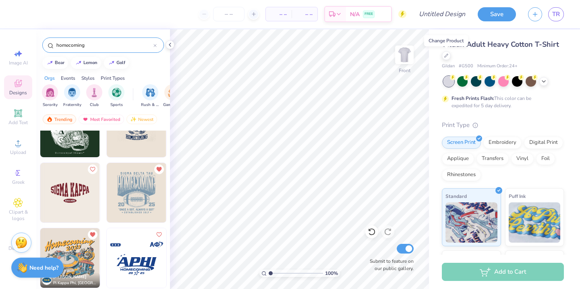
scroll to position [3232, 0]
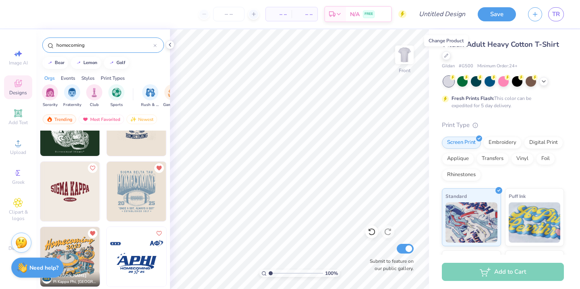
click at [144, 198] on img at bounding box center [137, 192] width 60 height 60
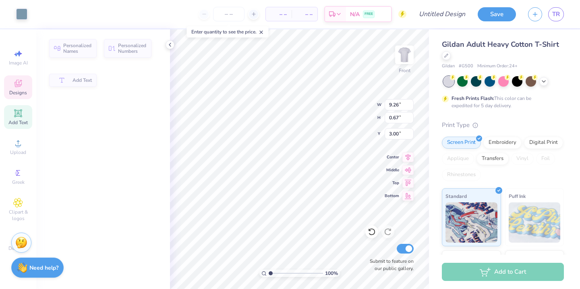
type input "9.26"
type input "0.67"
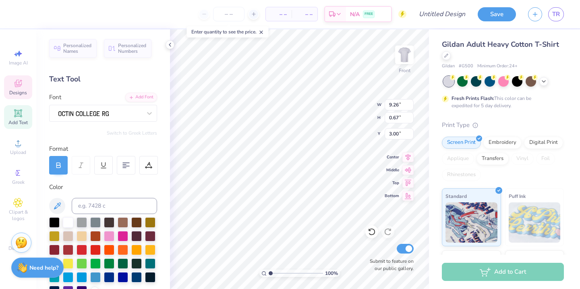
scroll to position [0, 0]
type textarea "UNIV. OF NC AT CHARLOTTE"
click at [20, 86] on icon at bounding box center [18, 83] width 7 height 7
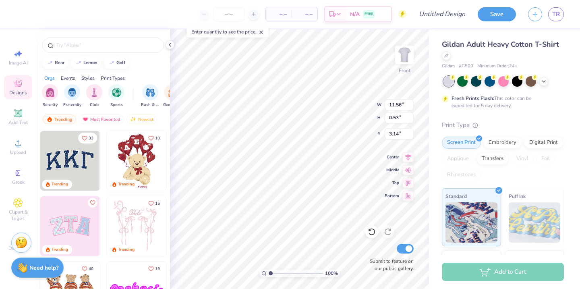
type input "11.56"
type input "0.53"
type input "3.14"
click at [91, 46] on input "text" at bounding box center [107, 45] width 103 height 8
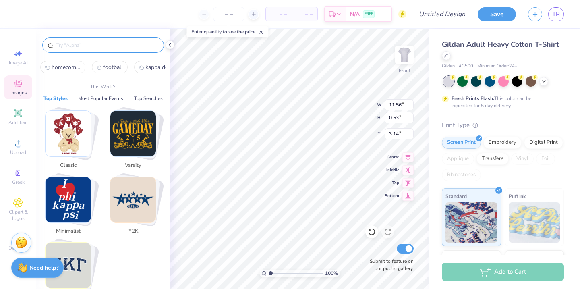
click at [68, 68] on span "homecoming" at bounding box center [66, 67] width 29 height 8
type input "homecoming"
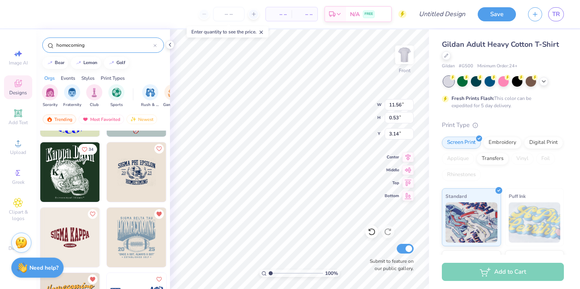
scroll to position [3188, 0]
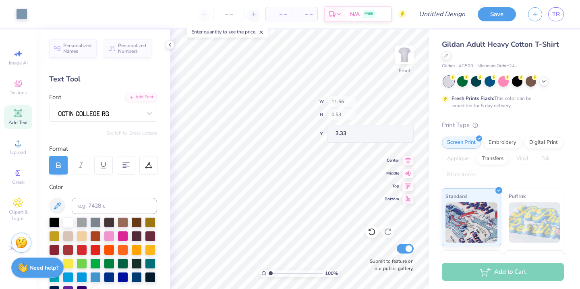
type input "3.33"
type input "3.00"
type textarea "DELTA ZETA - DELTA SIGMA PHI"
click at [231, 17] on input "number" at bounding box center [228, 14] width 31 height 15
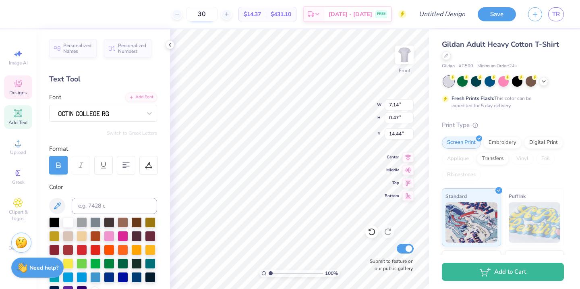
type input "3"
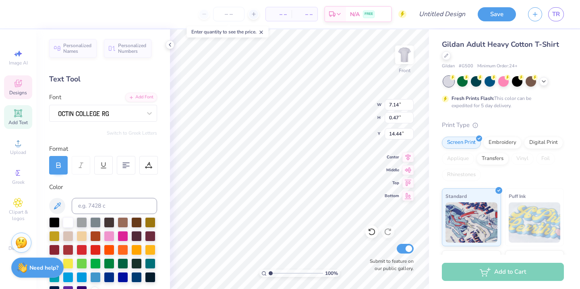
type textarea "ESTABLISHED 1946"
click at [545, 83] on icon at bounding box center [544, 80] width 6 height 6
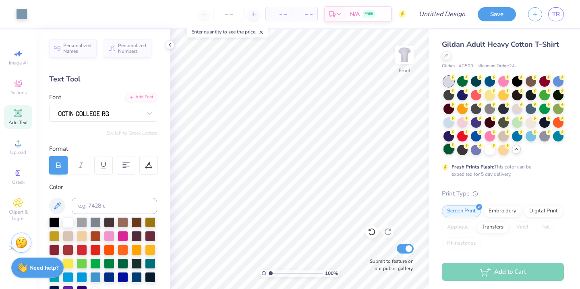
click at [447, 149] on div at bounding box center [449, 149] width 10 height 10
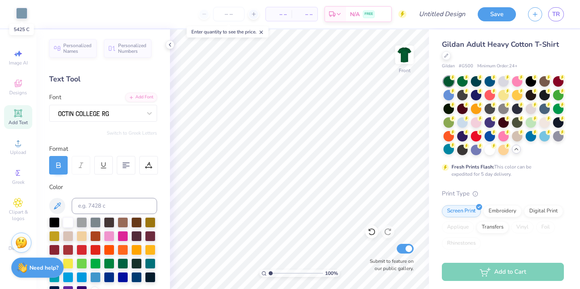
click at [22, 13] on div at bounding box center [21, 13] width 11 height 11
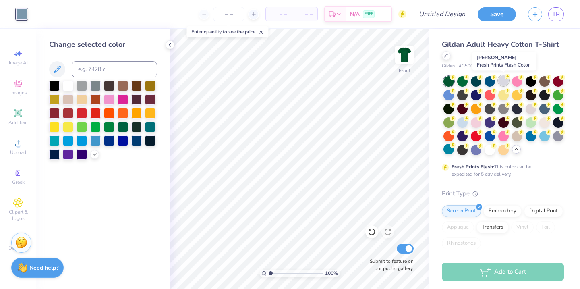
click at [506, 81] on div at bounding box center [503, 80] width 10 height 10
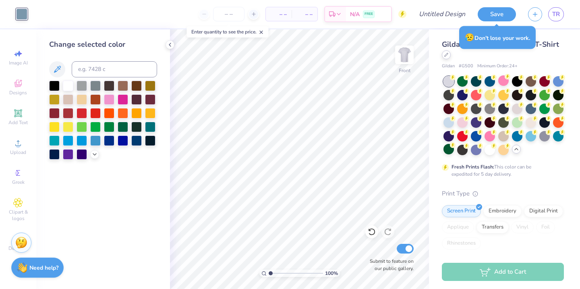
click at [448, 58] on div at bounding box center [446, 54] width 9 height 9
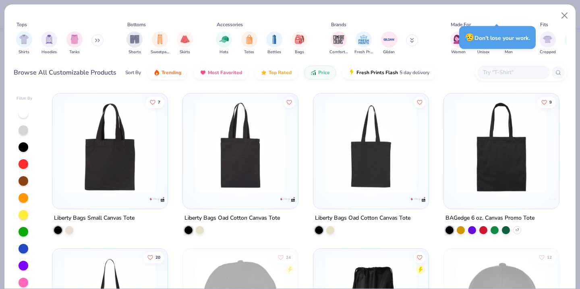
click at [93, 40] on button at bounding box center [97, 40] width 12 height 12
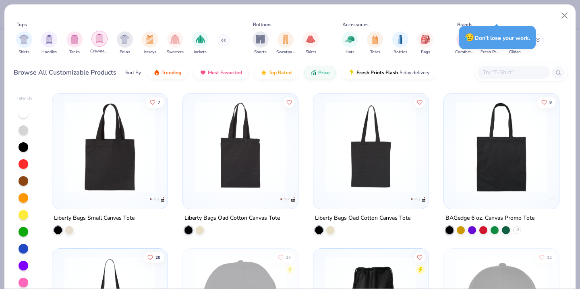
click at [97, 38] on img "filter for Crewnecks" at bounding box center [99, 38] width 9 height 9
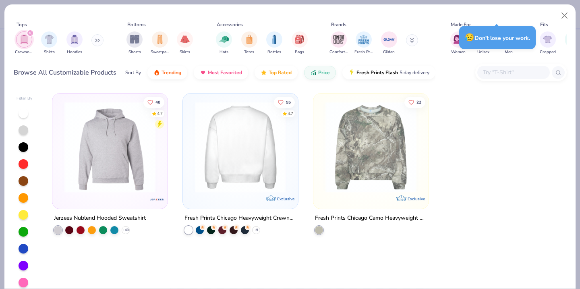
click at [282, 153] on img at bounding box center [240, 147] width 99 height 91
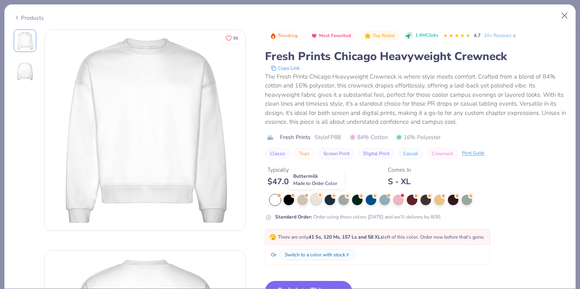
click at [317, 199] on div at bounding box center [316, 199] width 10 height 10
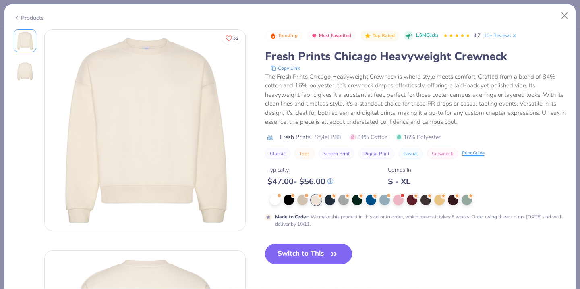
click at [325, 244] on button "Switch to This" at bounding box center [308, 254] width 87 height 20
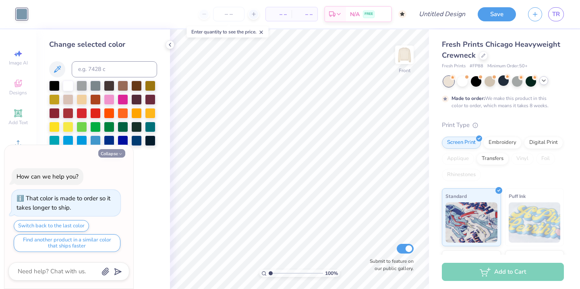
click at [112, 150] on button "Collapse" at bounding box center [111, 153] width 27 height 8
type textarea "x"
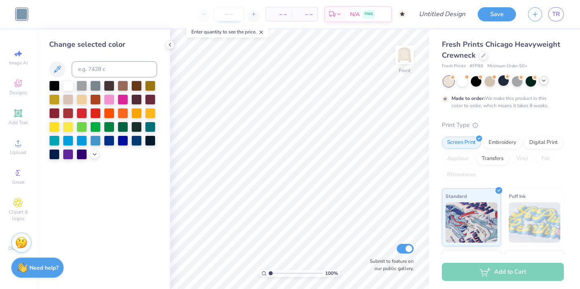
click at [231, 15] on input "number" at bounding box center [228, 14] width 31 height 15
type input "50"
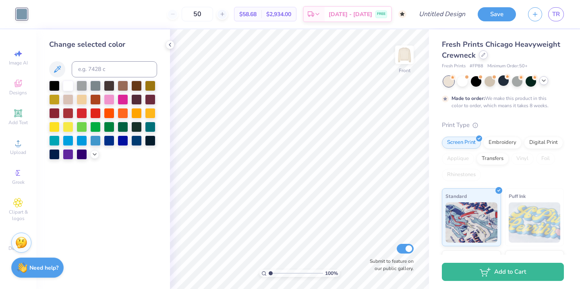
click at [481, 58] on div at bounding box center [483, 54] width 9 height 9
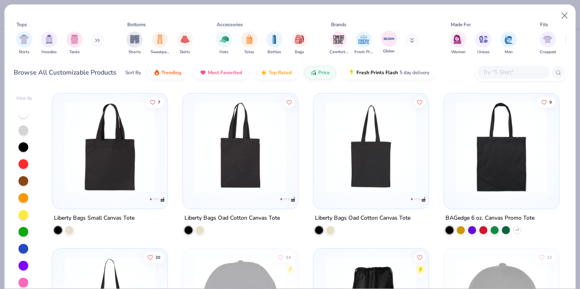
click at [381, 44] on div "Gildan" at bounding box center [389, 43] width 16 height 24
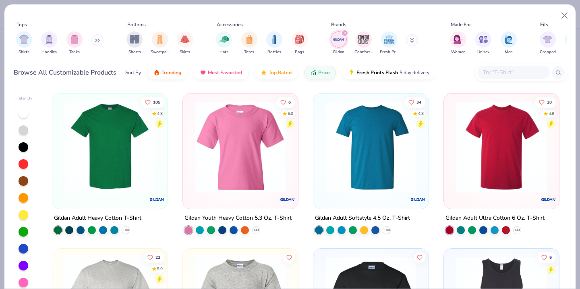
click at [77, 156] on img at bounding box center [109, 147] width 99 height 91
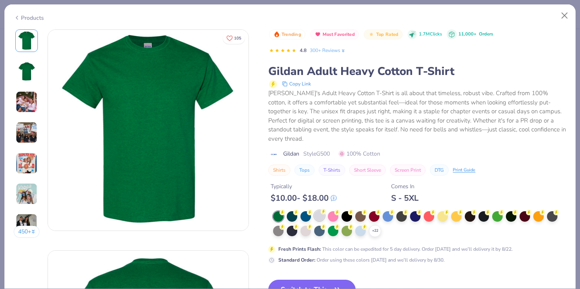
click at [321, 210] on div at bounding box center [319, 215] width 10 height 10
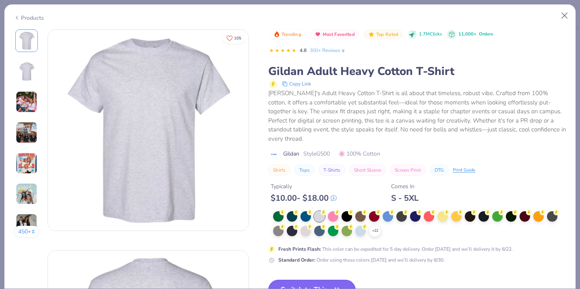
click at [326, 280] on button "Switch to This" at bounding box center [311, 290] width 87 height 20
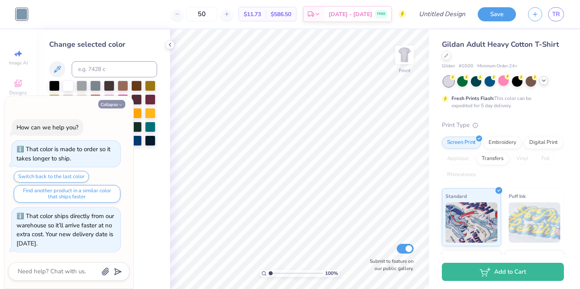
click at [114, 100] on button "Collapse" at bounding box center [111, 104] width 27 height 8
type textarea "x"
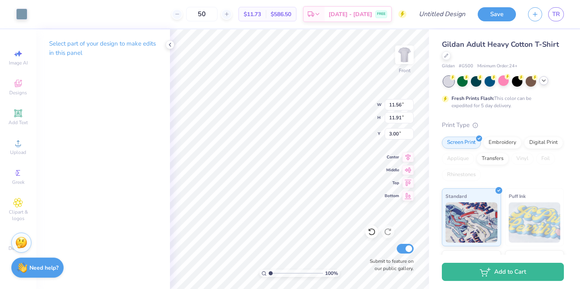
type input "13.70"
type input "14.13"
click at [403, 53] on img at bounding box center [404, 55] width 32 height 32
click at [9, 86] on div "Designs" at bounding box center [18, 87] width 28 height 24
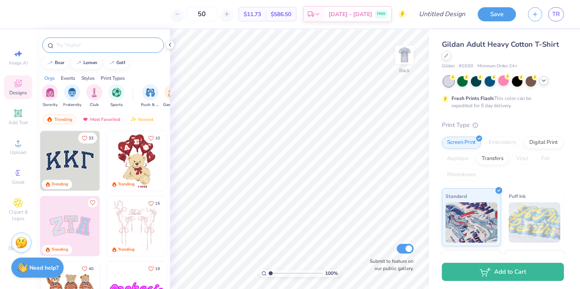
click at [91, 51] on div at bounding box center [103, 44] width 122 height 15
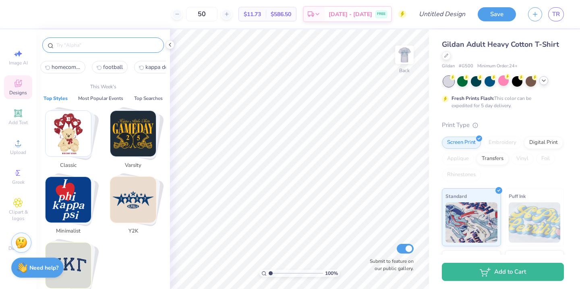
click at [81, 46] on input "text" at bounding box center [107, 45] width 103 height 8
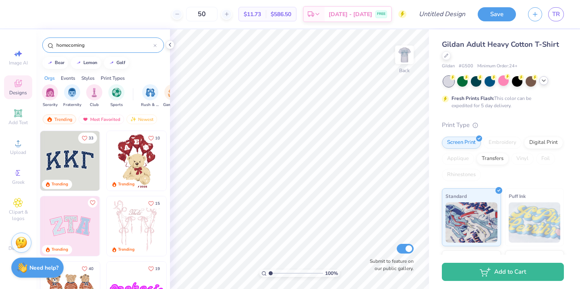
type input "homecoming"
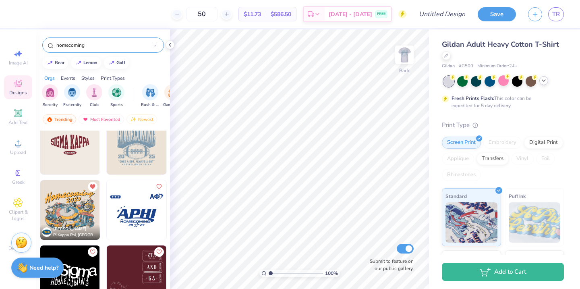
scroll to position [3263, 0]
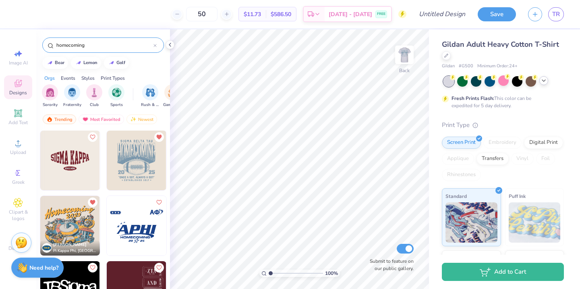
click at [134, 168] on img at bounding box center [137, 161] width 60 height 60
click at [136, 166] on img at bounding box center [137, 161] width 60 height 60
type input "6.24"
type input "6.33"
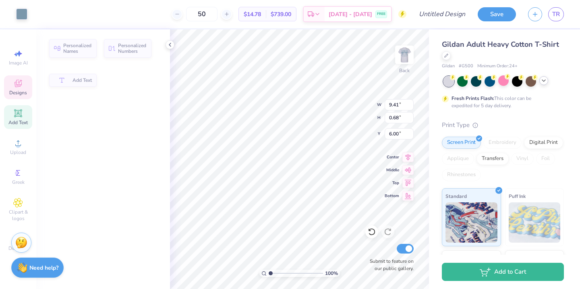
type input "9.41"
type input "0.68"
type input "6.00"
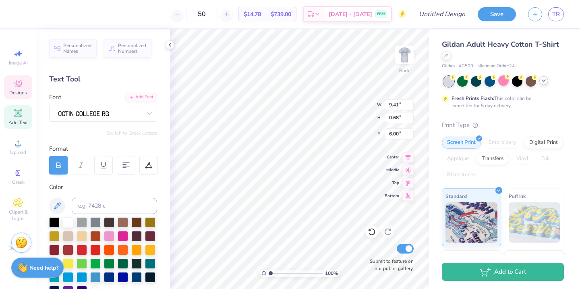
scroll to position [0, 0]
click at [21, 119] on span "Add Text" at bounding box center [17, 122] width 19 height 6
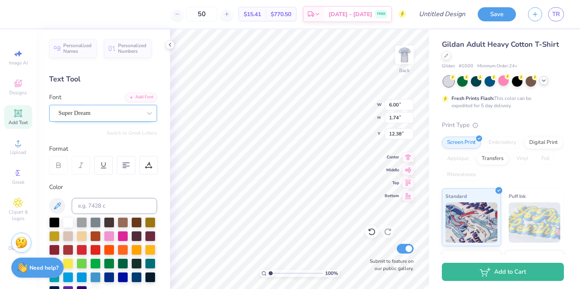
type textarea "DZ DSF"
type input "7.83"
type input "1.81"
type input "12.35"
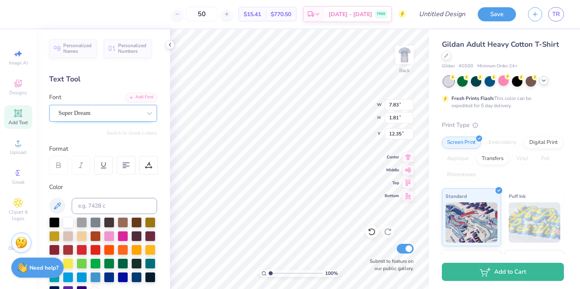
type textarea "DZ-DSF"
type input "19.31"
click at [107, 116] on div "Super Dream" at bounding box center [100, 113] width 85 height 12
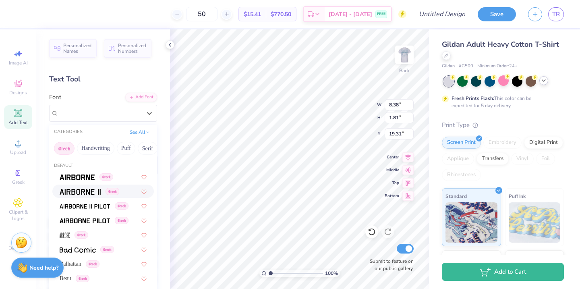
click at [90, 190] on img at bounding box center [80, 192] width 41 height 6
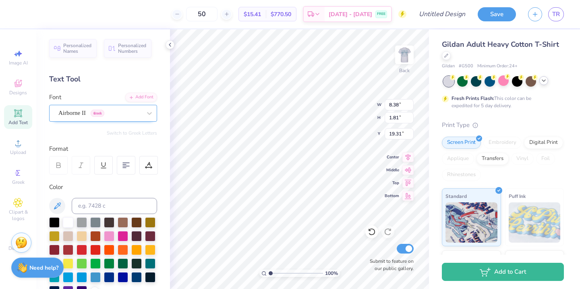
click at [109, 108] on div "Airborne II Greek" at bounding box center [100, 113] width 85 height 12
type input "g"
click at [60, 144] on button "Greek" at bounding box center [64, 148] width 21 height 13
click at [93, 176] on span "Hemico Greek" at bounding box center [76, 176] width 33 height 8
type input "Gree"
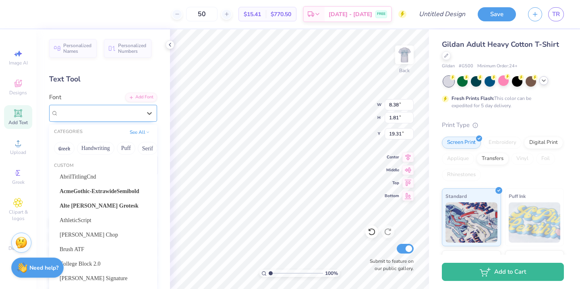
click at [115, 114] on div "Hemico Greek" at bounding box center [100, 113] width 85 height 12
click at [92, 233] on div "Barber Chop" at bounding box center [103, 234] width 87 height 8
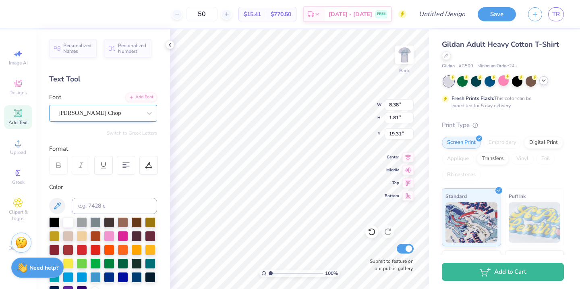
click at [104, 110] on div "Barber Chop" at bounding box center [100, 113] width 85 height 12
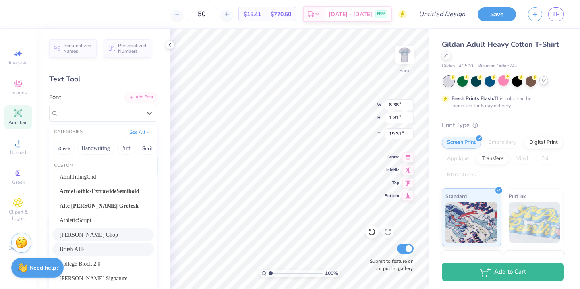
scroll to position [20, 0]
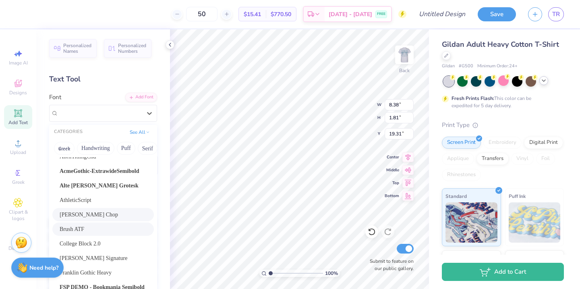
click at [101, 247] on span "College Block 2.0" at bounding box center [80, 243] width 41 height 8
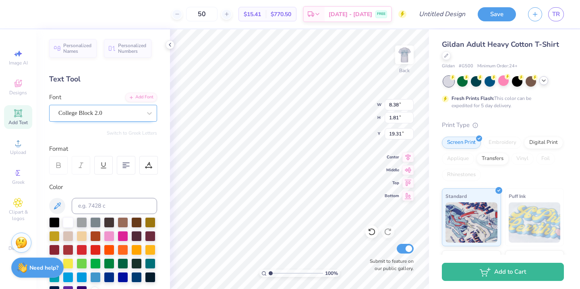
click at [105, 110] on div "College Block 2.0" at bounding box center [100, 113] width 85 height 12
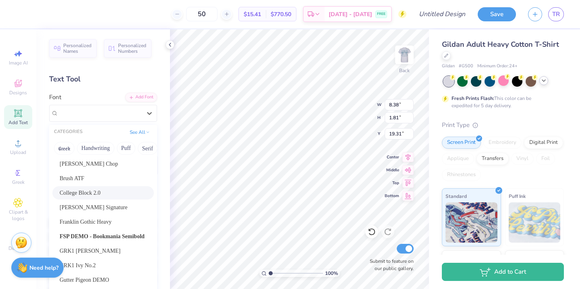
scroll to position [71, 0]
click at [94, 249] on span "GRK1 Albert" at bounding box center [90, 250] width 61 height 8
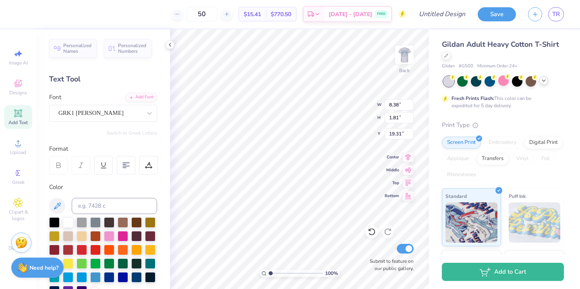
scroll to position [75, 0]
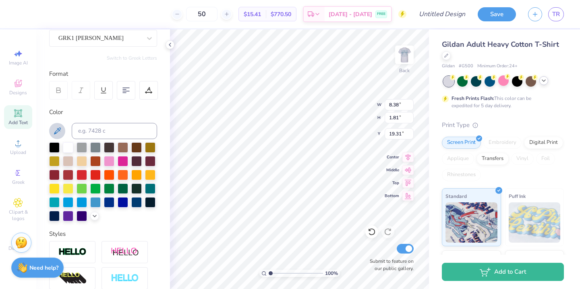
click at [56, 131] on icon at bounding box center [57, 130] width 7 height 7
type input "11.29"
type input "9.53"
type input "6.88"
type input "9.53"
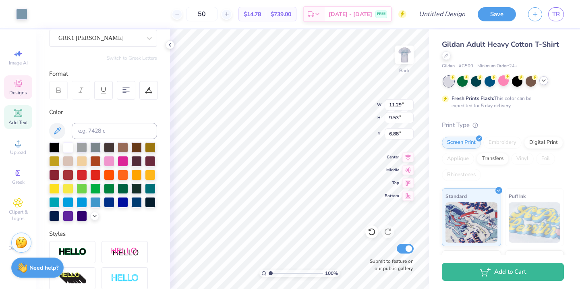
type input "1.81"
type input "17.42"
type input "11.29"
type input "12.35"
type input "6.88"
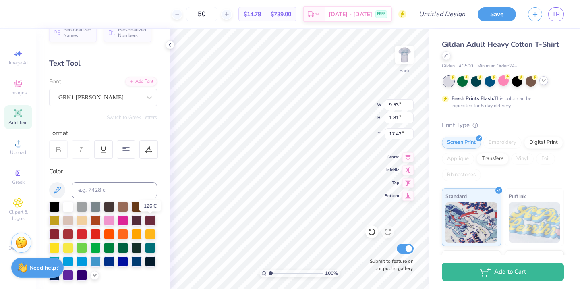
scroll to position [0, 0]
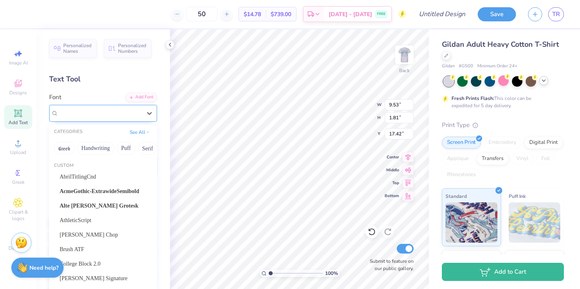
click at [106, 111] on div "GRK1 Albert" at bounding box center [100, 113] width 85 height 12
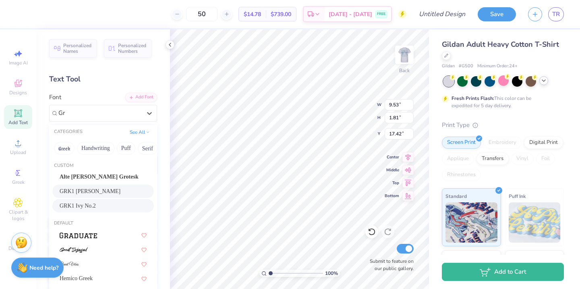
click at [98, 200] on div "GRK1 Ivy No.2" at bounding box center [103, 205] width 102 height 13
type input "Gr"
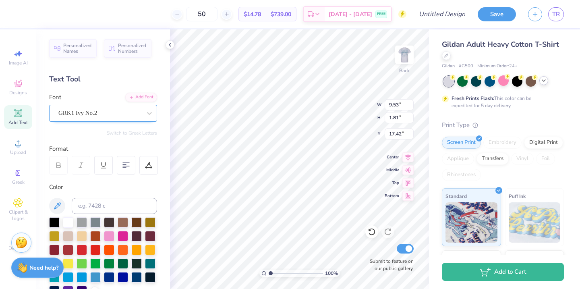
click at [96, 112] on div "GRK1 Ivy No.2" at bounding box center [100, 113] width 85 height 12
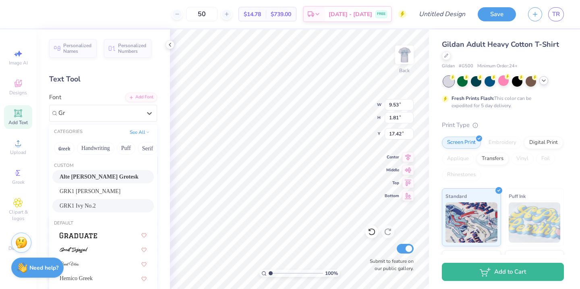
click at [112, 181] on div "Alte Haas Grotesk" at bounding box center [103, 176] width 87 height 8
type input "Gr"
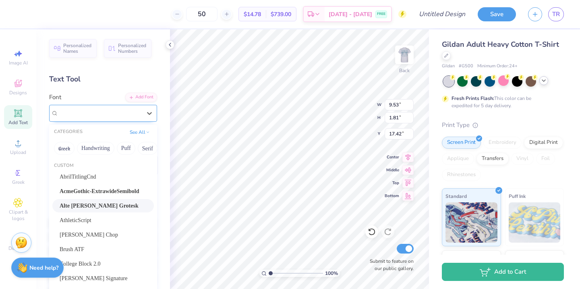
click at [126, 110] on div "Alte Haas Grotesk" at bounding box center [100, 113] width 85 height 12
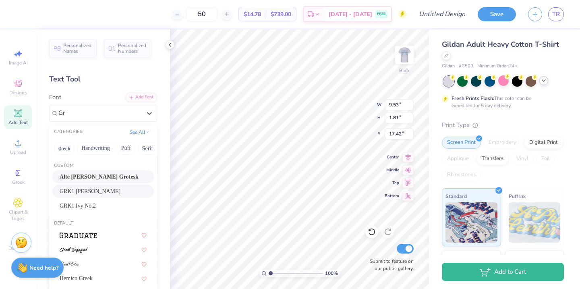
click at [97, 186] on div "GRK1 Albert" at bounding box center [103, 190] width 102 height 13
type input "Gr"
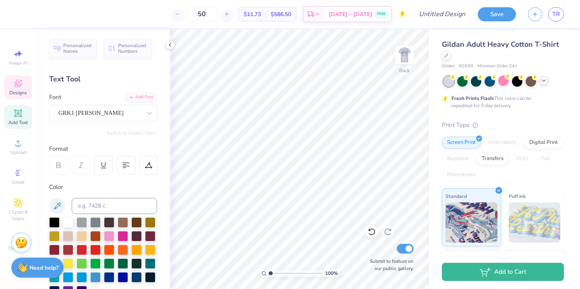
click at [21, 88] on div "Designs" at bounding box center [18, 87] width 28 height 24
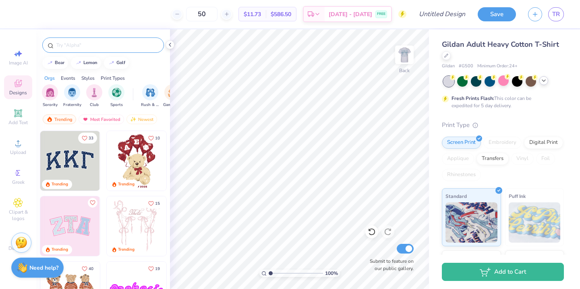
click at [93, 48] on input "text" at bounding box center [107, 45] width 103 height 8
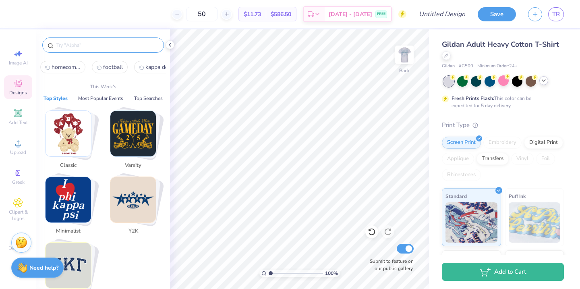
click at [69, 61] on button "homecoming" at bounding box center [62, 67] width 45 height 12
type input "homecoming"
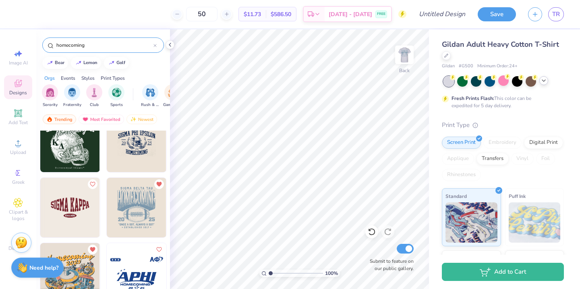
scroll to position [3217, 0]
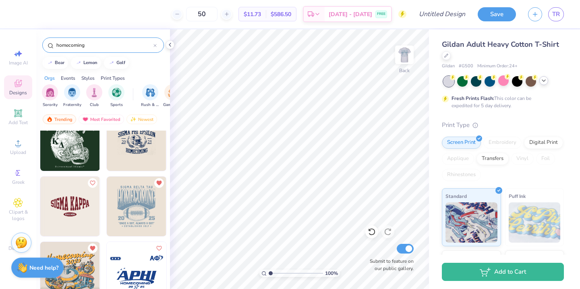
click at [128, 204] on img at bounding box center [137, 206] width 60 height 60
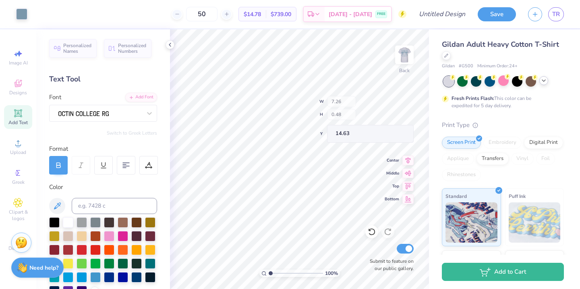
type input "14.45"
type textarea "DELTA ZETA - DELTA SIGMA PHI"
type input "4.13"
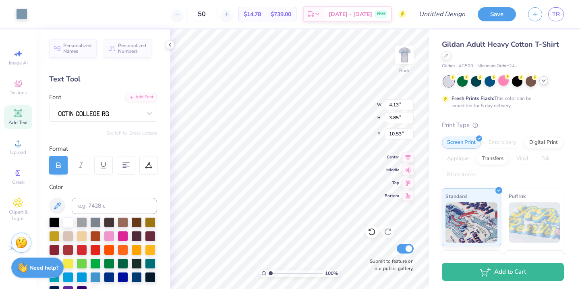
type input "3.85"
type input "3.00"
type input "4.76"
type input "4.44"
click at [407, 60] on img at bounding box center [404, 55] width 32 height 32
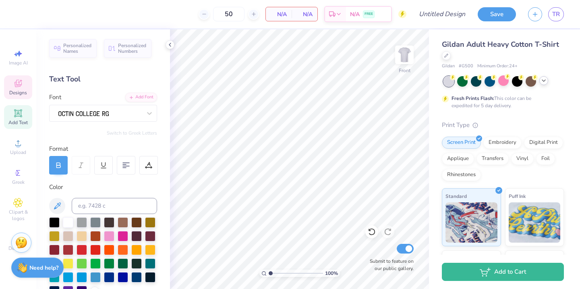
click at [23, 87] on icon at bounding box center [18, 84] width 10 height 10
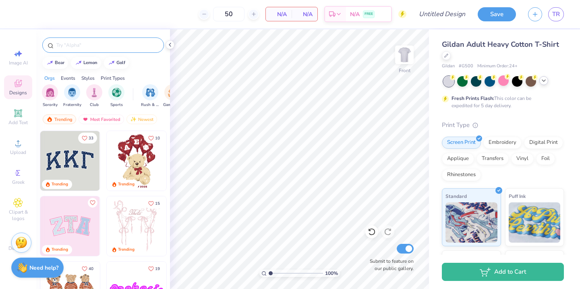
click at [63, 52] on div at bounding box center [103, 44] width 122 height 15
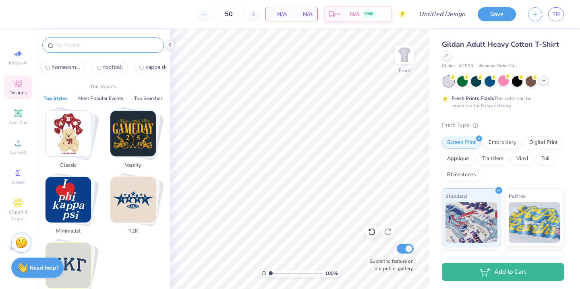
click at [75, 46] on input "text" at bounding box center [107, 45] width 103 height 8
click at [68, 70] on span "homecoming" at bounding box center [66, 67] width 29 height 8
type input "homecoming"
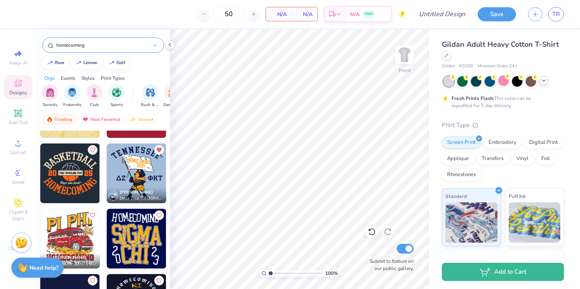
scroll to position [3511, 0]
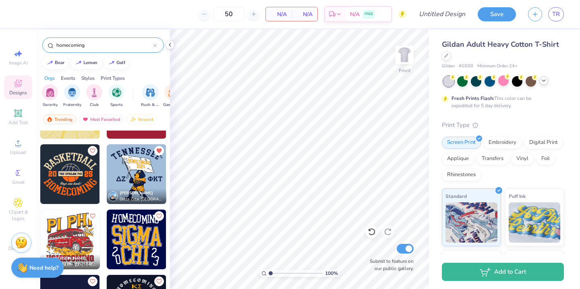
click at [139, 170] on img at bounding box center [137, 174] width 60 height 60
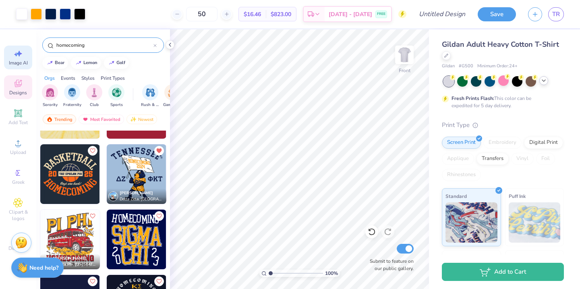
click at [23, 58] on icon at bounding box center [18, 54] width 10 height 10
select select "4"
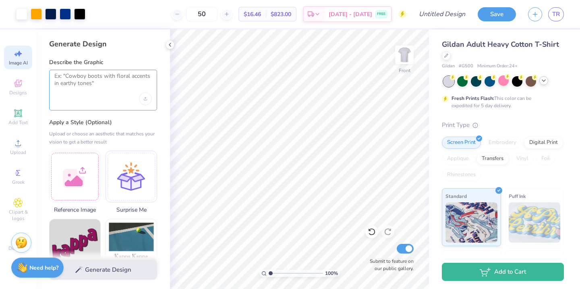
click at [91, 82] on textarea at bounding box center [102, 83] width 97 height 20
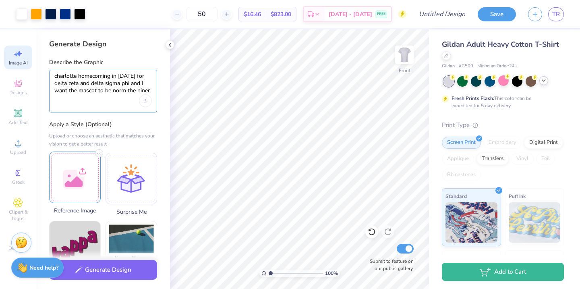
type textarea "charlotte homecoming in 2025 for delta zeta and delta sigma phi and I want the …"
click at [87, 173] on div at bounding box center [75, 177] width 52 height 52
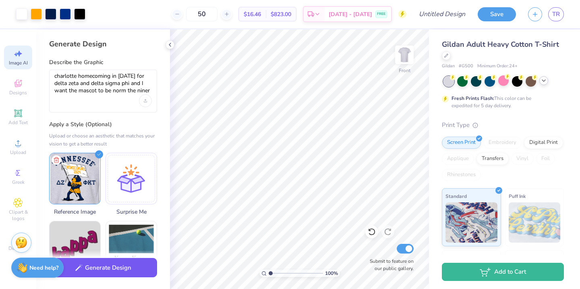
click at [114, 263] on button "Generate Design" at bounding box center [103, 268] width 108 height 20
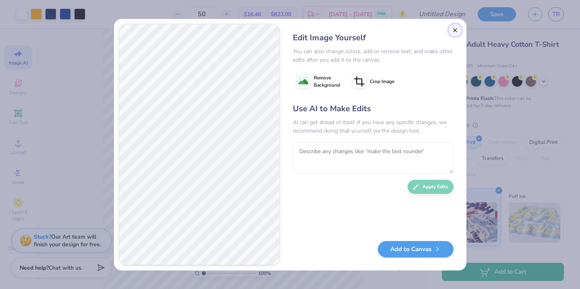
click at [455, 29] on button "Close" at bounding box center [455, 30] width 13 height 13
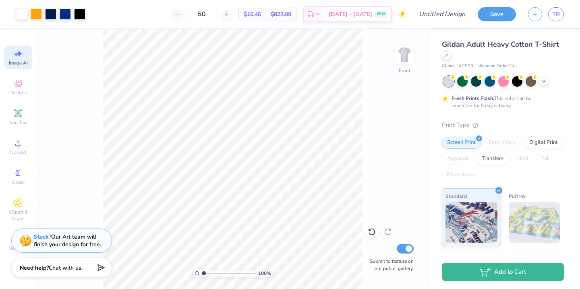
scroll to position [0, 18]
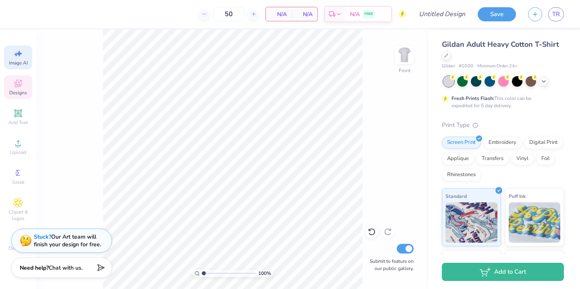
click at [17, 83] on icon at bounding box center [18, 84] width 10 height 10
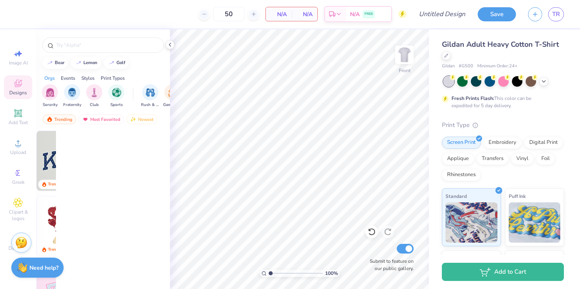
scroll to position [0, 0]
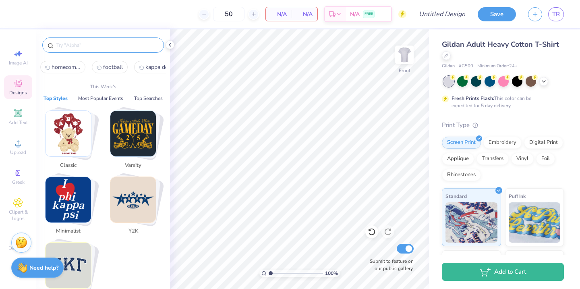
click at [77, 48] on input "text" at bounding box center [107, 45] width 103 height 8
click at [72, 69] on span "homecoming" at bounding box center [66, 67] width 29 height 8
type input "homecoming"
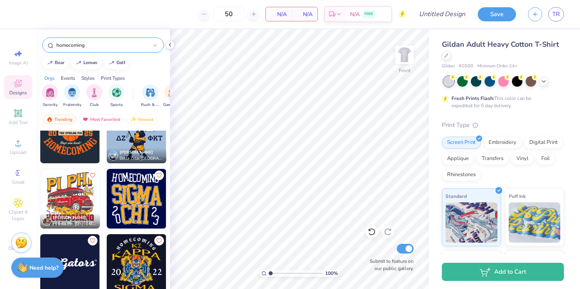
scroll to position [3554, 0]
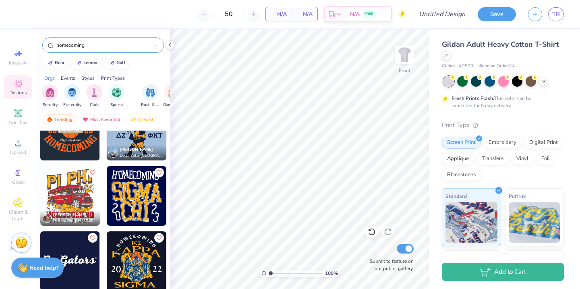
click at [564, 10] on div "Save TR" at bounding box center [529, 14] width 102 height 28
click at [558, 11] on span "TR" at bounding box center [556, 14] width 8 height 9
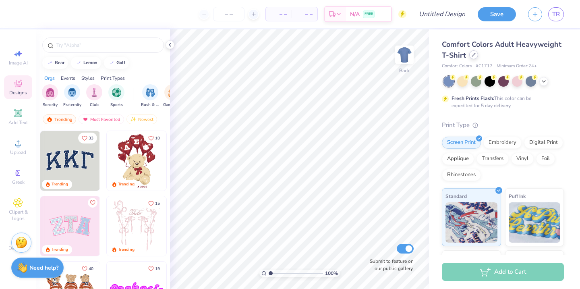
click at [473, 59] on div at bounding box center [473, 54] width 9 height 9
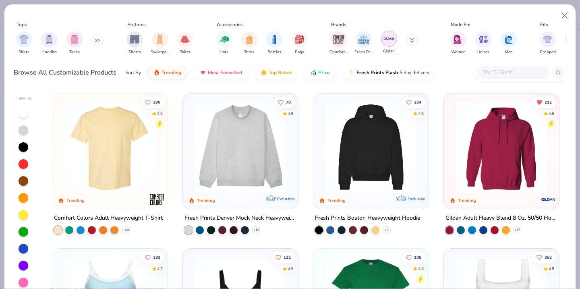
click at [391, 41] on img "filter for Gildan" at bounding box center [389, 39] width 12 height 12
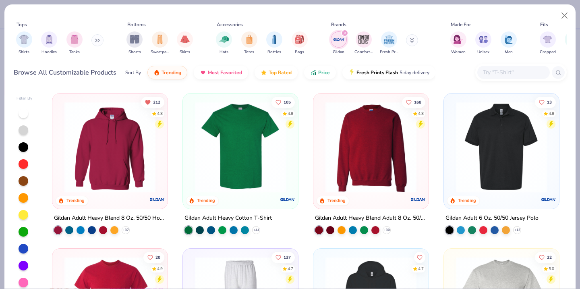
click at [240, 141] on img at bounding box center [240, 147] width 99 height 91
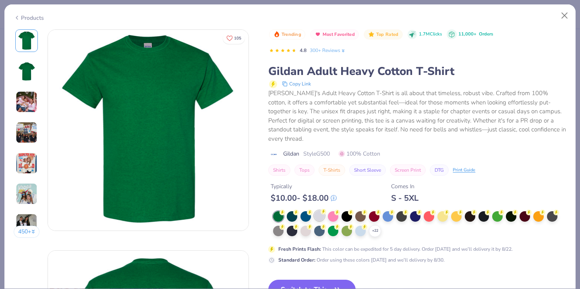
click at [320, 210] on div at bounding box center [319, 215] width 10 height 10
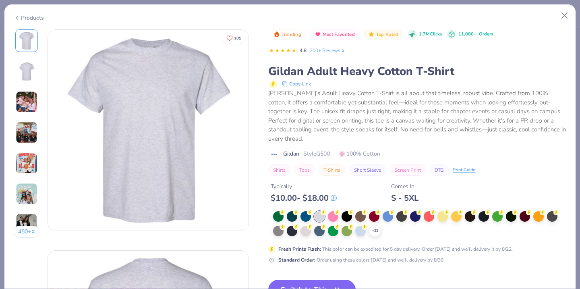
click at [323, 280] on button "Switch to This" at bounding box center [311, 290] width 87 height 20
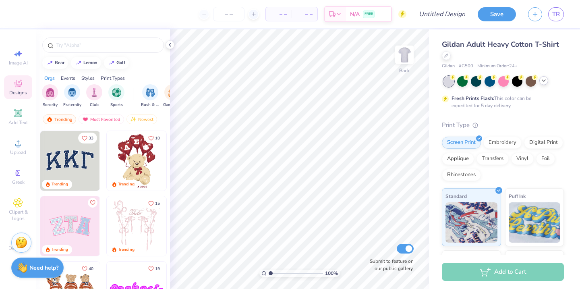
click at [542, 83] on div at bounding box center [543, 80] width 9 height 9
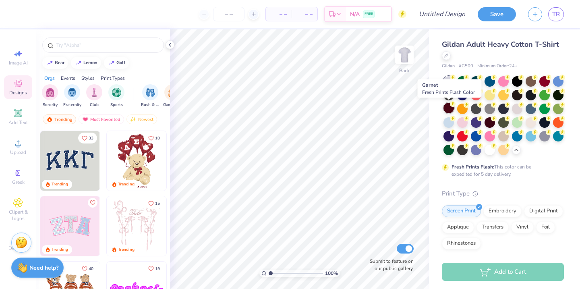
click at [448, 107] on div at bounding box center [449, 108] width 10 height 10
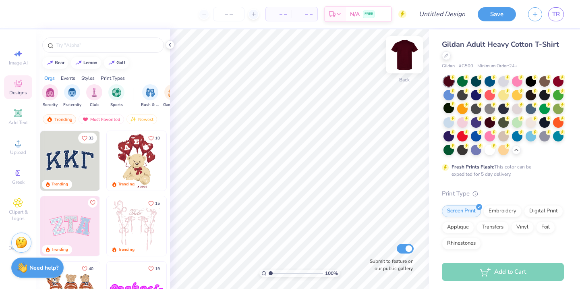
click at [404, 55] on img at bounding box center [404, 55] width 32 height 32
click at [77, 48] on input "text" at bounding box center [107, 45] width 103 height 8
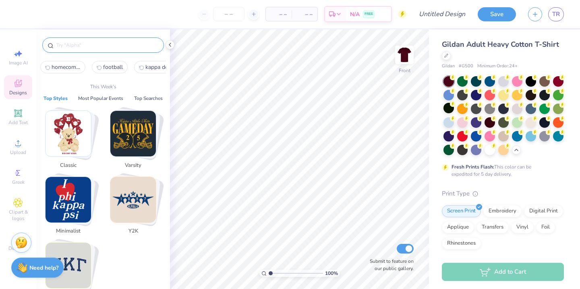
click at [69, 66] on span "homecoming" at bounding box center [66, 67] width 29 height 8
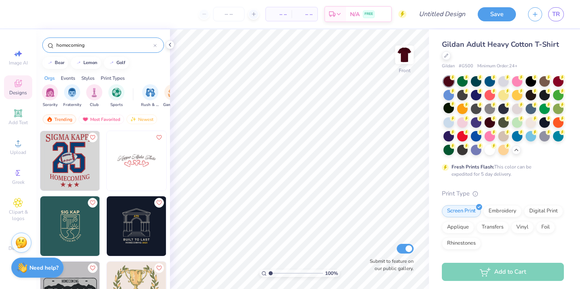
click at [63, 48] on input "homecoming" at bounding box center [105, 45] width 98 height 8
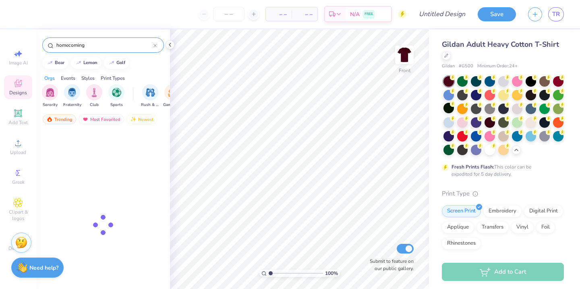
click at [63, 48] on input "homecoming" at bounding box center [105, 45] width 98 height 8
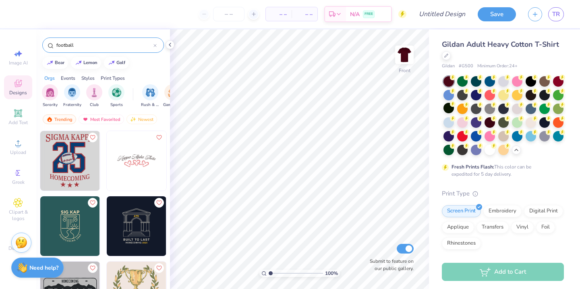
type input "football"
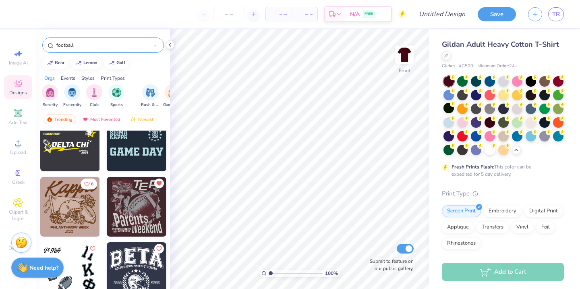
scroll to position [2897, 0]
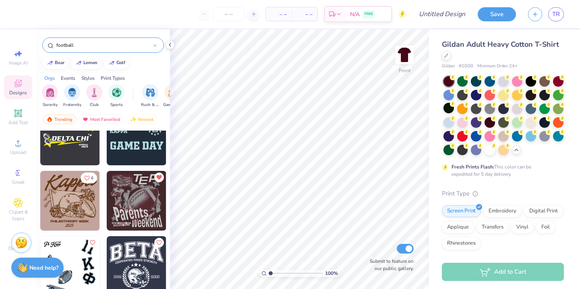
click at [130, 194] on img at bounding box center [137, 201] width 60 height 60
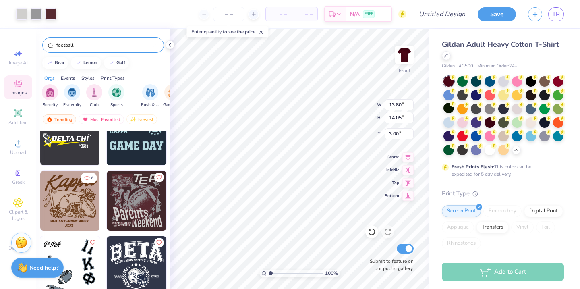
type input "13.80"
type input "14.05"
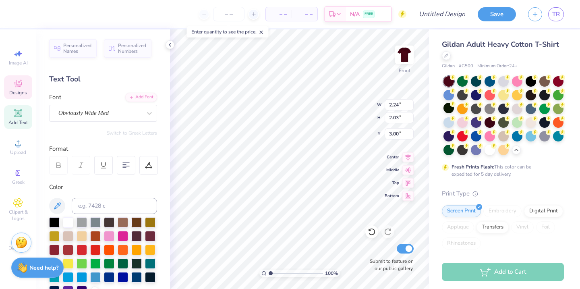
type textarea "C"
type textarea "L"
type input "2.58"
type input "3.05"
type textarea "T"
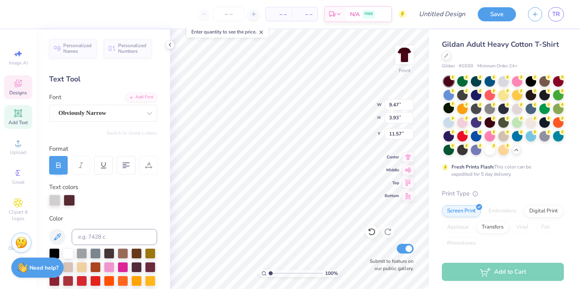
scroll to position [0, 1]
type textarea "Homecoming"
type input "10.58"
type input "3.69"
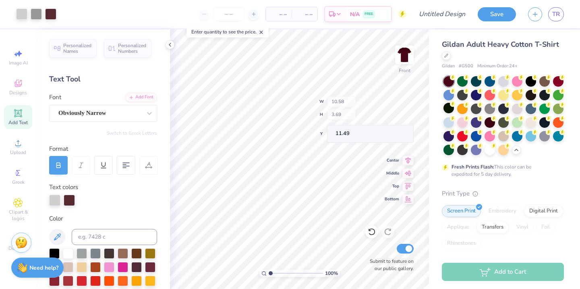
type input "11.49"
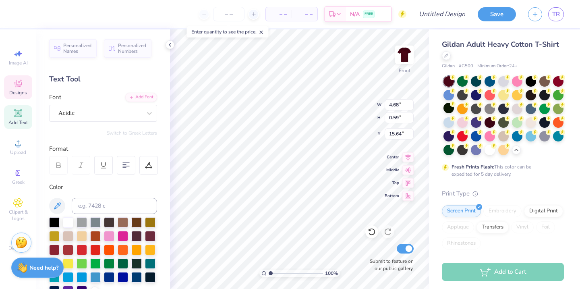
scroll to position [0, 0]
type textarea "DELTA SIGMA PHI"
type textarea "DELTA ZETA"
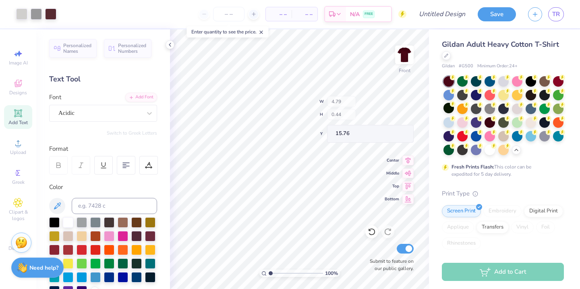
type input "4.79"
type input "0.44"
type input "15.76"
type input "15.68"
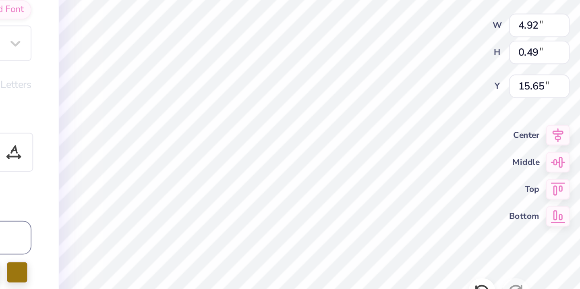
type input "4.79"
type input "0.44"
type input "15.68"
type input "3.69"
type input "0.58"
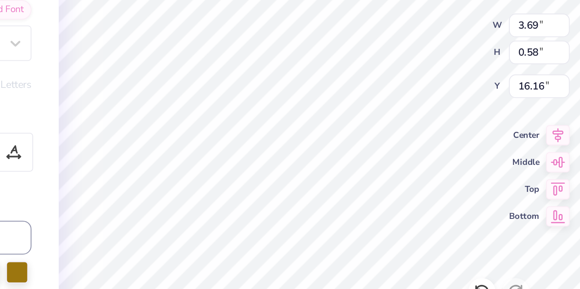
type input "16.16"
type input "16.15"
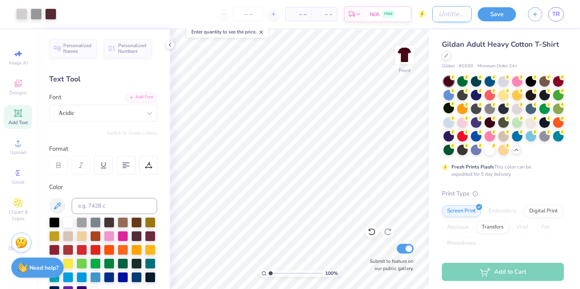
click at [432, 17] on input "Design Title" at bounding box center [451, 14] width 39 height 16
type input "homecoming 2025 1"
click at [495, 13] on button "Save" at bounding box center [497, 13] width 38 height 14
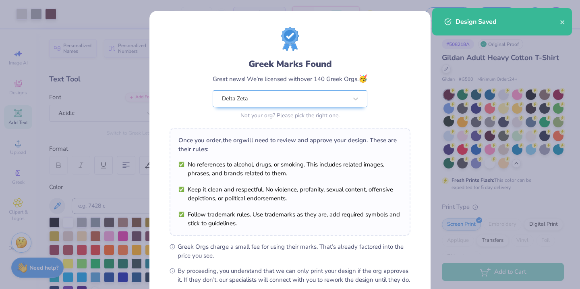
scroll to position [88, 0]
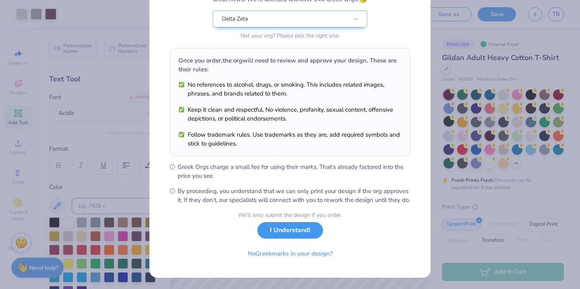
click at [280, 225] on button "I Understand!" at bounding box center [290, 230] width 66 height 17
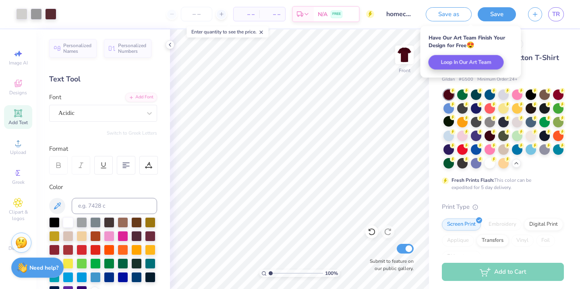
scroll to position [0, 0]
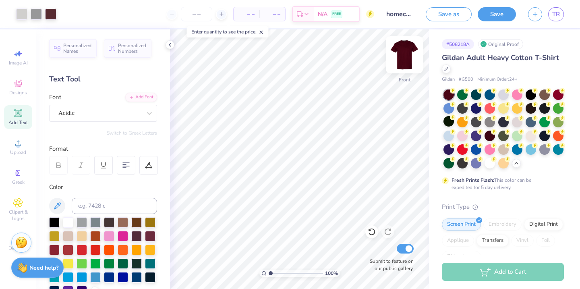
click at [400, 61] on img at bounding box center [404, 55] width 32 height 32
click at [18, 116] on icon at bounding box center [18, 113] width 6 height 6
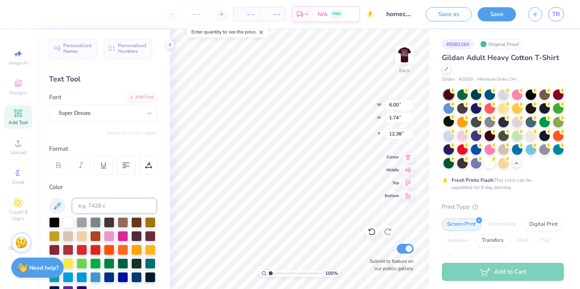
scroll to position [0, 0]
type textarea "I PICK CLARK!"
type textarea "I PICK CLARKE!"
type input "6.34"
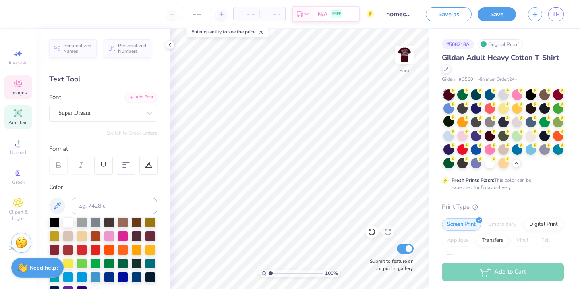
click at [22, 89] on div "Designs" at bounding box center [18, 87] width 28 height 24
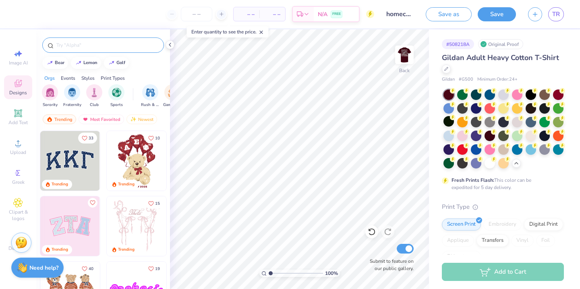
click at [74, 45] on input "text" at bounding box center [107, 45] width 103 height 8
type input "stars"
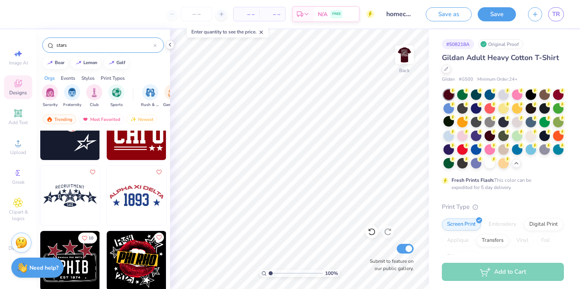
scroll to position [3122, 0]
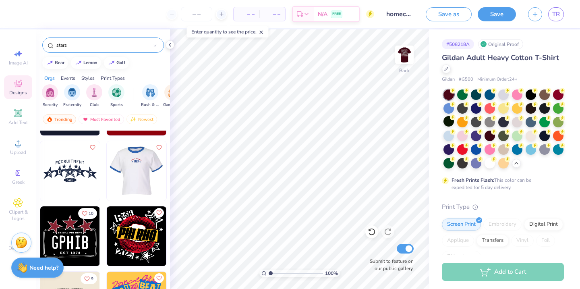
click at [142, 181] on img at bounding box center [136, 171] width 60 height 60
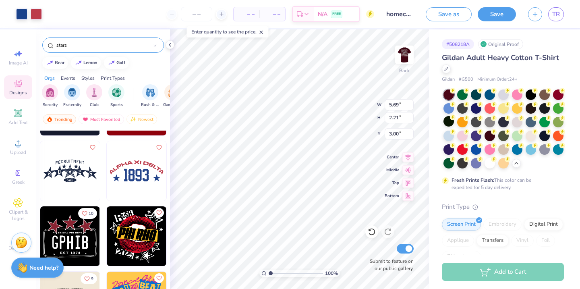
type input "9.13"
type input "3.55"
type input "6.27"
type input "12.35"
type input "4.81"
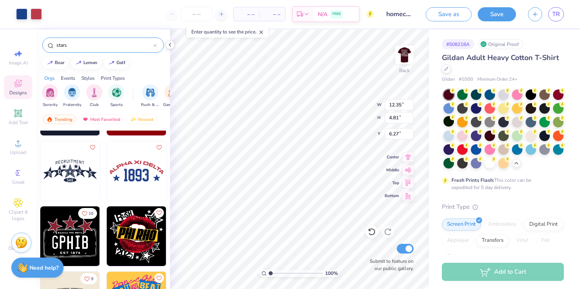
type input "3.00"
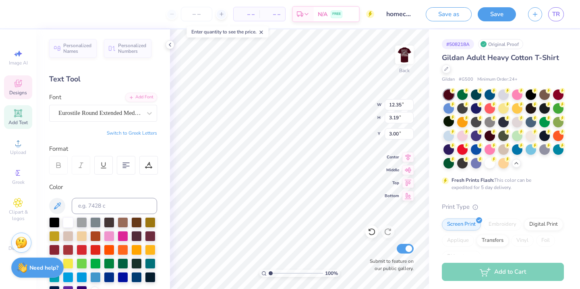
type input "4.81"
type textarea "I PICK"
type input "3.00"
type input "5.68"
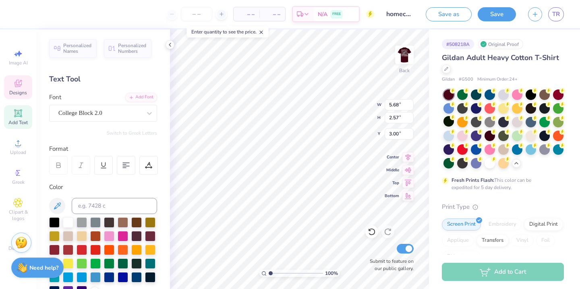
type input "2.57"
type input "5.23"
type textarea "CLARKE"
type input "10.36"
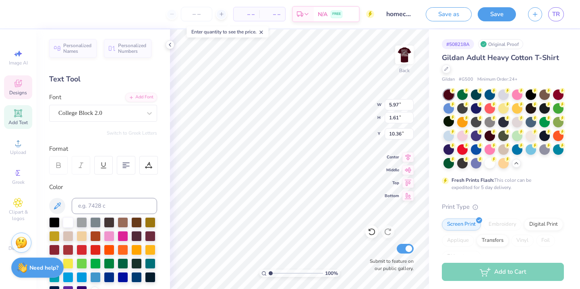
type input "5.97"
type input "1.61"
type input "11.64"
type input "6.17"
type input "5.20"
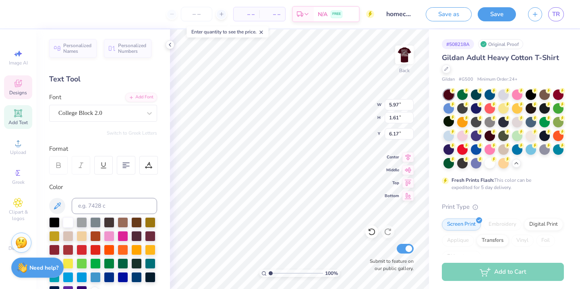
type input "1.60"
type input "3.00"
type input "7.88"
type input "2.43"
type input "3.74"
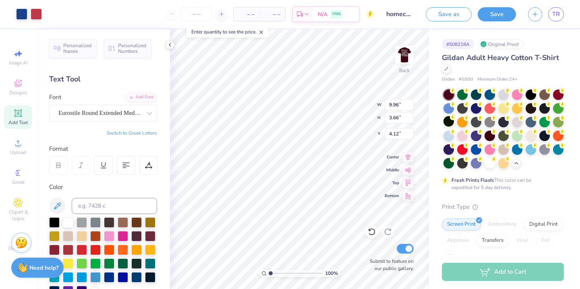
type input "9.96"
type input "3.66"
type input "4.12"
type input "12.25"
type input "4.50"
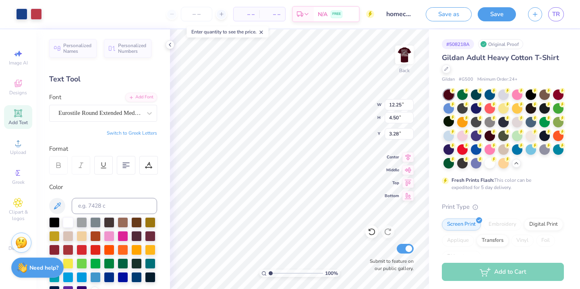
type input "3.00"
type input "1.52"
type input "1.45"
type input "6.06"
type input "1.90"
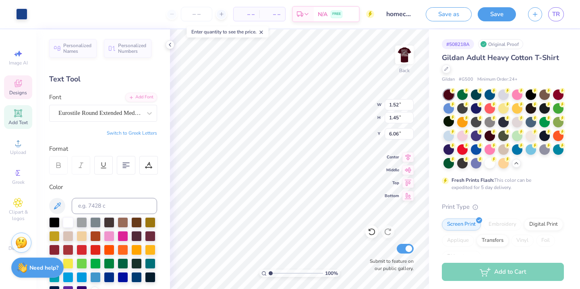
type input "1.80"
type input "5.70"
click at [35, 13] on div at bounding box center [36, 13] width 11 height 11
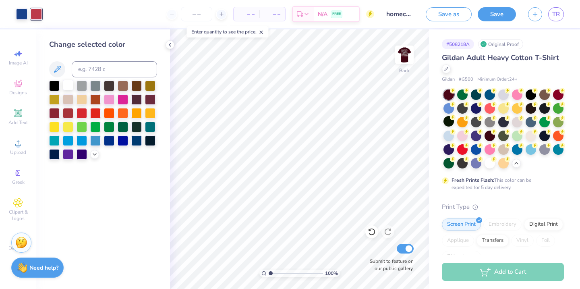
click at [65, 84] on div at bounding box center [68, 85] width 10 height 10
click at [20, 12] on div at bounding box center [21, 13] width 11 height 11
click at [83, 87] on div at bounding box center [82, 85] width 10 height 10
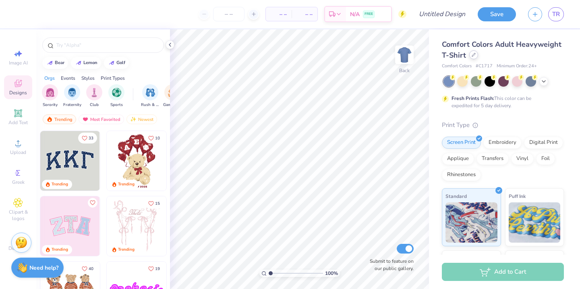
click at [472, 57] on div at bounding box center [473, 54] width 9 height 9
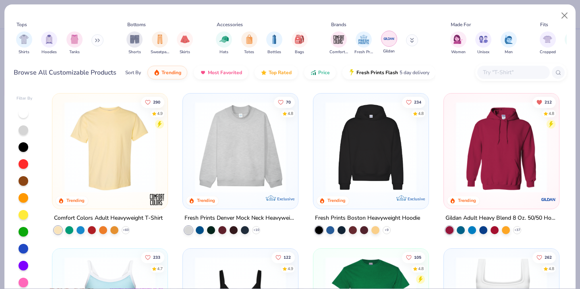
click at [390, 41] on img "filter for Gildan" at bounding box center [389, 39] width 12 height 12
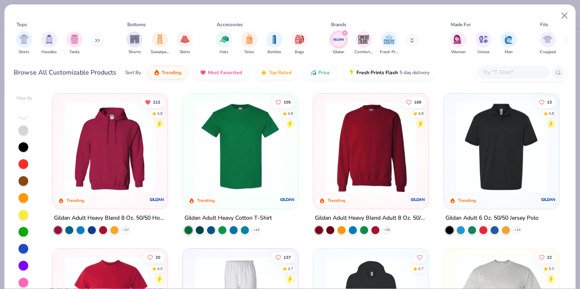
click at [250, 153] on img at bounding box center [240, 147] width 99 height 91
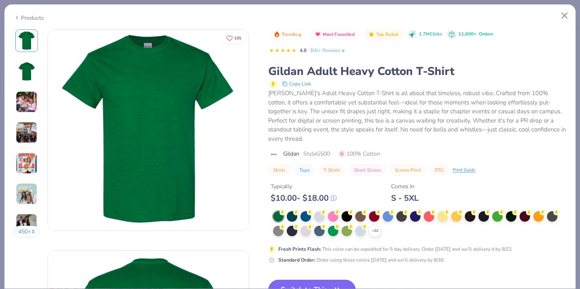
click at [317, 193] on div "$ 10.00 - $ 18.00" at bounding box center [304, 198] width 66 height 10
click at [285, 209] on circle at bounding box center [283, 212] width 6 height 6
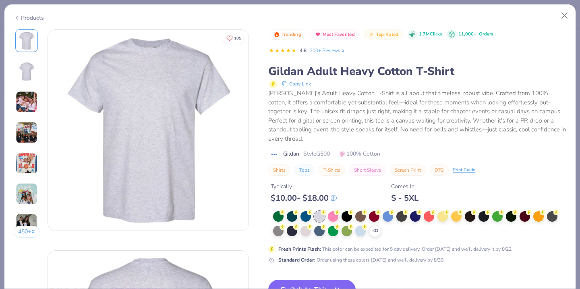
scroll to position [73, 0]
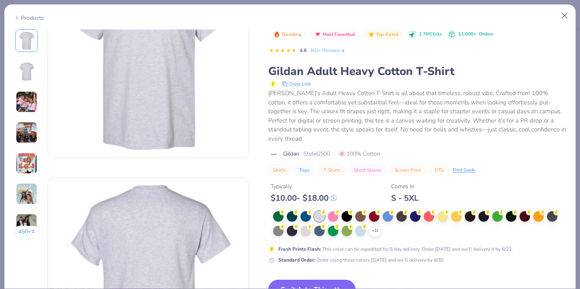
click at [322, 280] on button "Switch to This" at bounding box center [311, 290] width 87 height 20
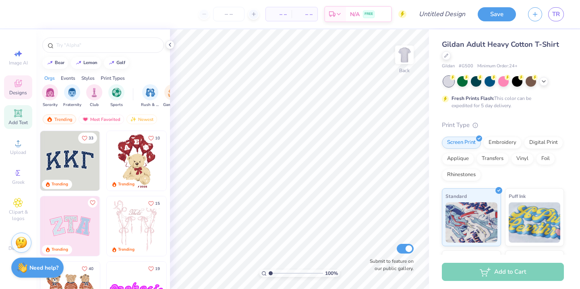
click at [17, 116] on icon at bounding box center [18, 113] width 8 height 8
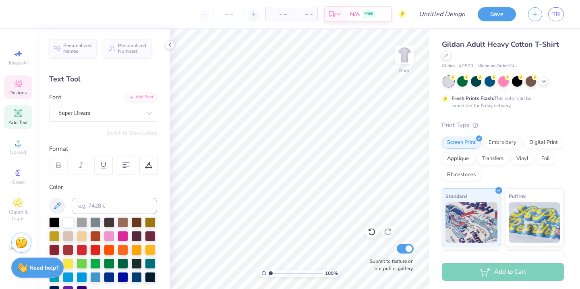
click at [14, 84] on icon at bounding box center [18, 84] width 10 height 10
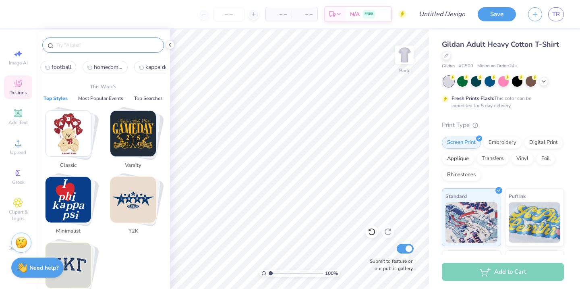
click at [85, 43] on input "text" at bounding box center [107, 45] width 103 height 8
click at [110, 70] on span "homecoming" at bounding box center [108, 67] width 29 height 8
type input "homecoming"
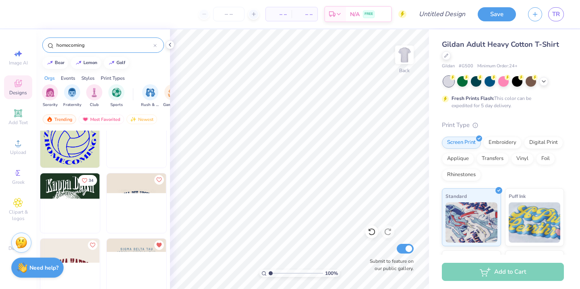
scroll to position [3240, 0]
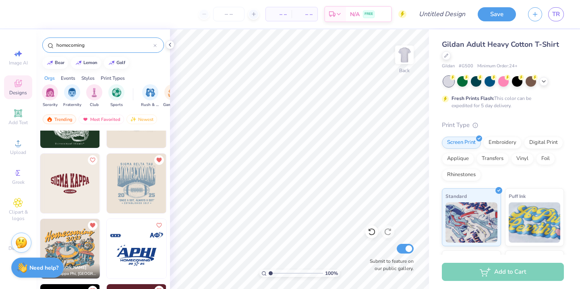
click at [118, 186] on img at bounding box center [137, 183] width 60 height 60
click at [400, 56] on img at bounding box center [404, 55] width 32 height 32
click at [135, 170] on img at bounding box center [137, 183] width 60 height 60
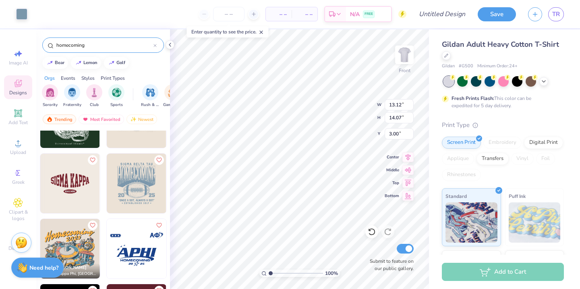
type input "13.12"
type input "14.07"
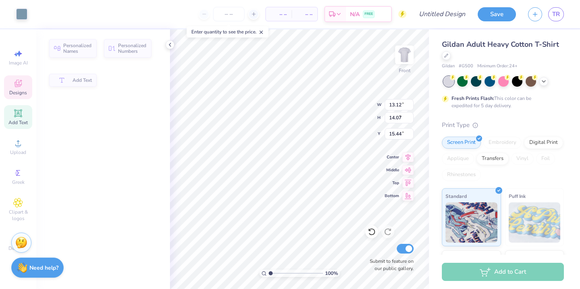
type input "12.30"
type input "0.86"
type input "15.44"
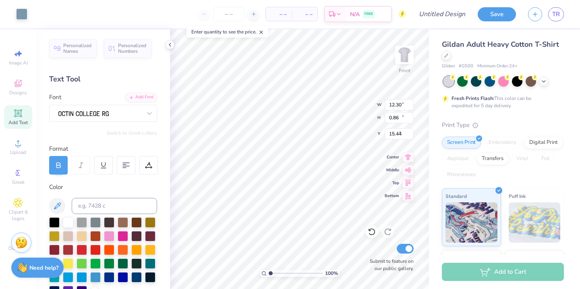
type input "13.12"
type input "14.07"
type input "3.00"
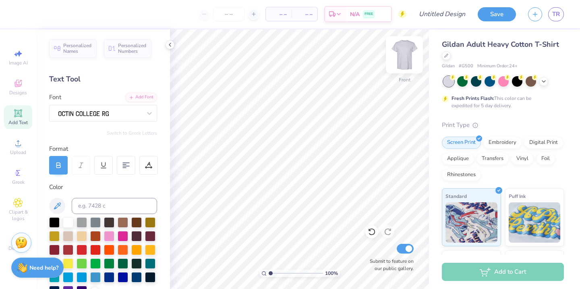
click at [412, 54] on img at bounding box center [404, 55] width 32 height 32
click at [13, 82] on icon at bounding box center [18, 84] width 10 height 10
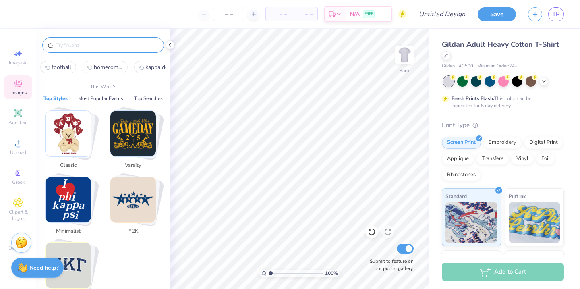
click at [74, 46] on input "text" at bounding box center [107, 45] width 103 height 8
click at [63, 70] on span "football" at bounding box center [62, 67] width 20 height 8
type input "football"
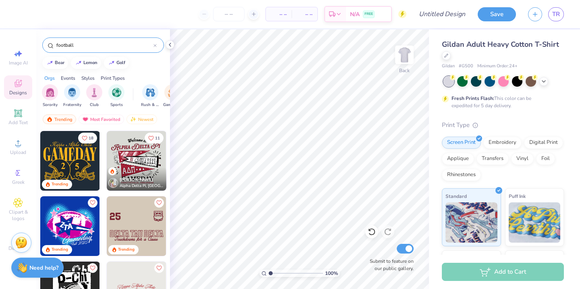
drag, startPoint x: 85, startPoint y: 44, endPoint x: 43, endPoint y: 44, distance: 42.3
click at [43, 44] on div "football" at bounding box center [103, 44] width 122 height 15
type input "homecoming"
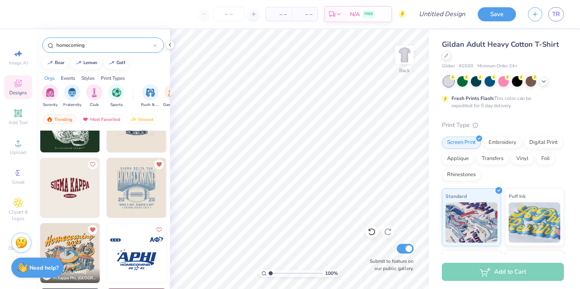
scroll to position [3236, 0]
click at [128, 197] on img at bounding box center [137, 188] width 60 height 60
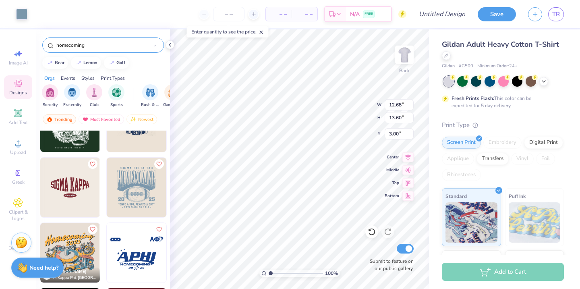
type input "12.68"
type input "13.60"
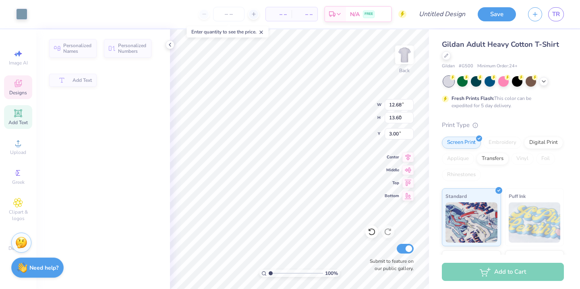
type input "10.57"
type input "0.77"
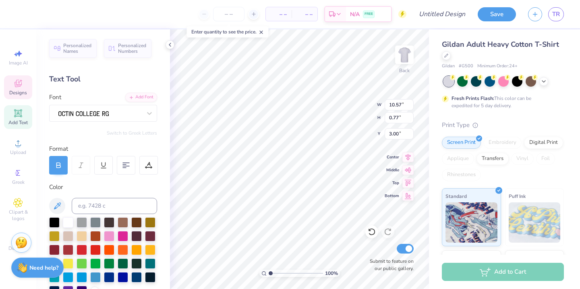
type input "12.68"
type input "13.60"
type textarea "[GEOGRAPHIC_DATA] AT [GEOGRAPHIC_DATA]"
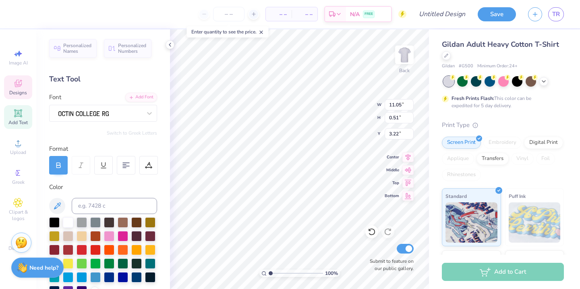
type input "11.05"
type input "0.51"
type input "3.46"
type input "12.09"
type input "0.56"
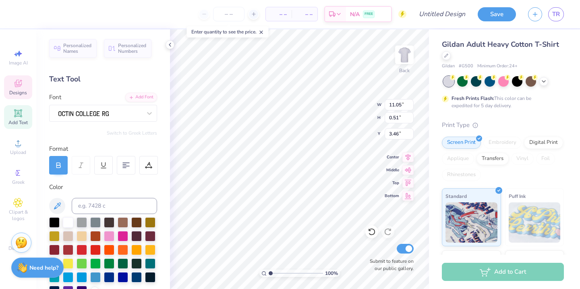
type input "3.41"
type input "3.00"
type input "11.05"
type input "0.51"
type input "3.00"
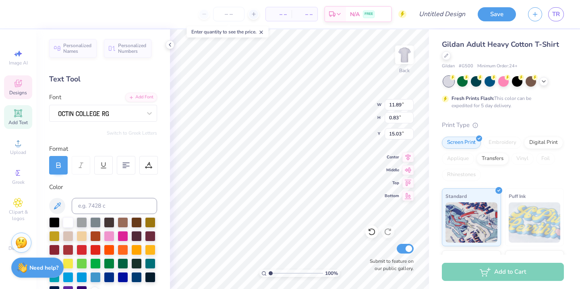
type textarea "DELTA ZETA _ DELTA SIGMA PHI"
type textarea "ESTABLISHED 1946"
click at [544, 82] on icon at bounding box center [544, 80] width 6 height 6
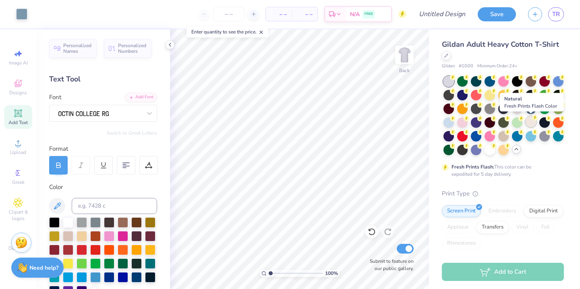
click at [531, 121] on div at bounding box center [531, 121] width 10 height 10
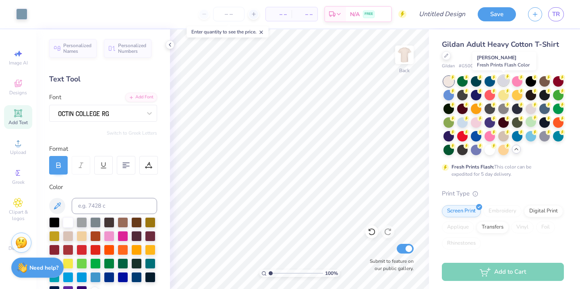
click at [505, 79] on icon at bounding box center [508, 77] width 6 height 6
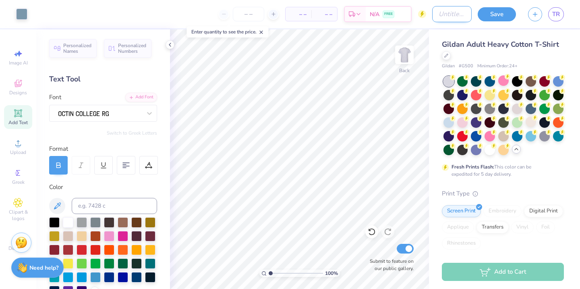
click at [434, 15] on input "Design Title" at bounding box center [451, 14] width 39 height 16
type input "homecoming 2025 2"
click at [499, 11] on button "Save" at bounding box center [497, 13] width 38 height 14
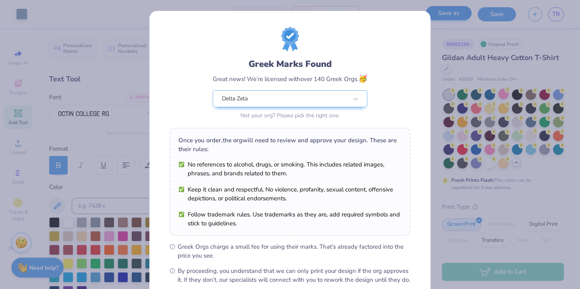
scroll to position [88, 0]
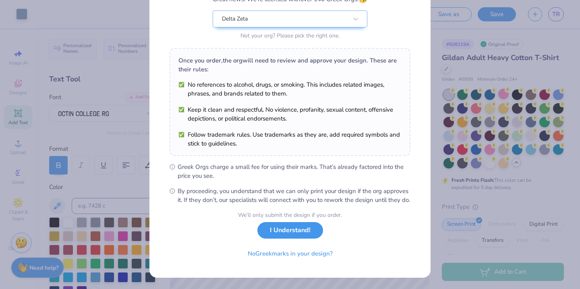
click at [289, 237] on button "I Understand!" at bounding box center [290, 230] width 66 height 17
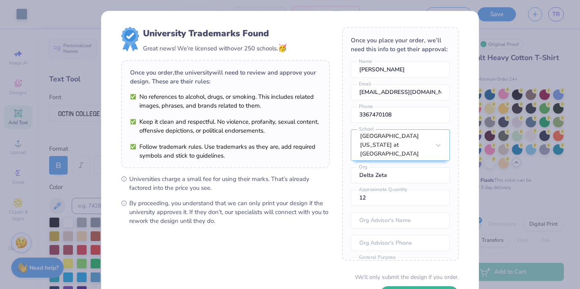
scroll to position [62, 0]
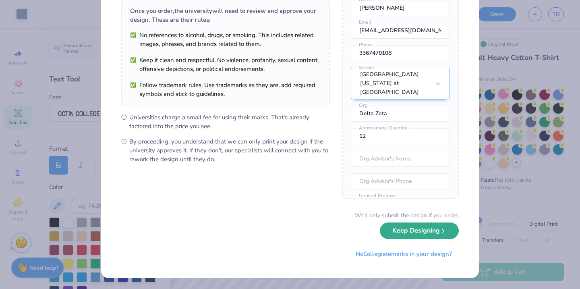
click at [406, 231] on button "Keep Designing" at bounding box center [419, 230] width 79 height 17
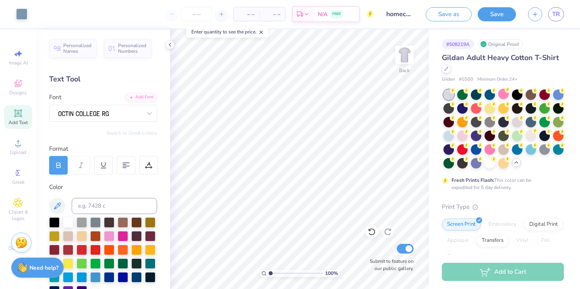
scroll to position [0, 0]
type textarea "DELTA ZETA - DELTA SIGMA PHI"
type input "15.02"
type textarea "DELTA ZETA DELTA SIGMA PHI"
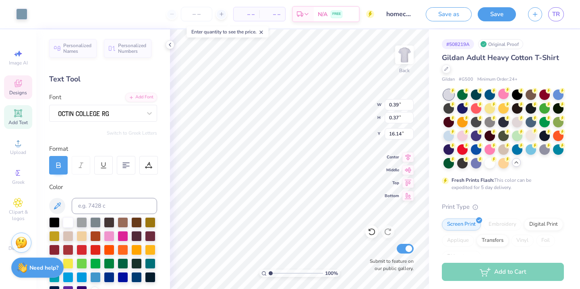
type input "12.31"
type input "0.68"
type input "15.02"
type input "0.39"
type input "0.37"
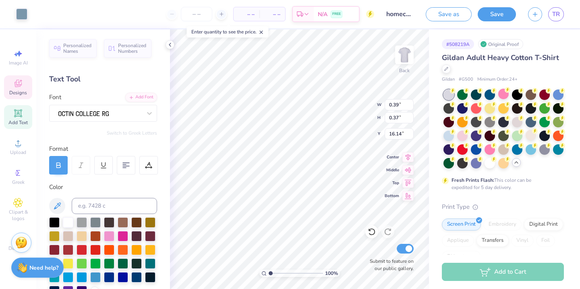
type input "15.02"
type input "15.18"
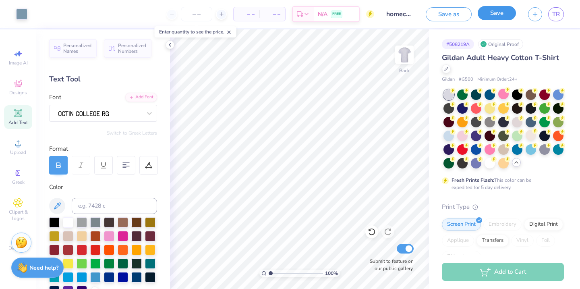
click at [489, 16] on button "Save" at bounding box center [497, 13] width 38 height 14
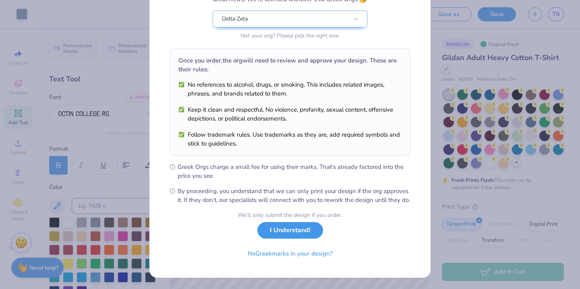
click at [291, 230] on button "I Understand!" at bounding box center [290, 230] width 66 height 17
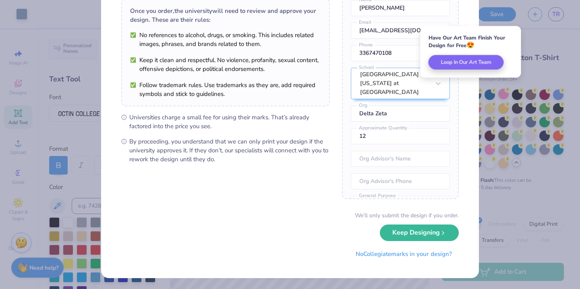
scroll to position [0, 0]
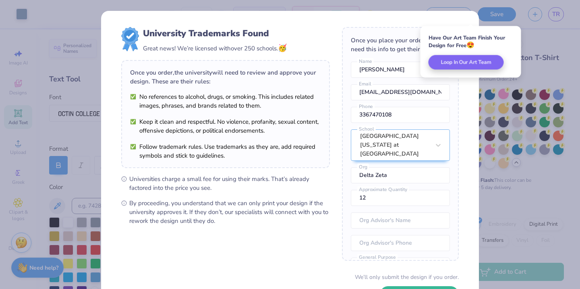
click at [483, 153] on div "University Trademarks Found Great news! We’re licensed with over 250 schools. 🥳…" at bounding box center [290, 144] width 580 height 289
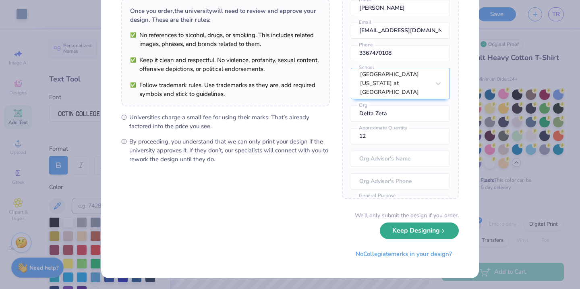
click at [428, 230] on button "Keep Designing" at bounding box center [419, 230] width 79 height 17
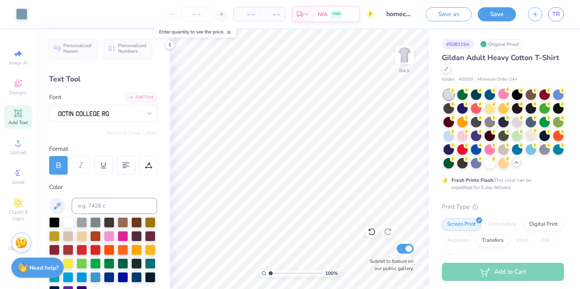
scroll to position [0, 0]
